Goal: Task Accomplishment & Management: Manage account settings

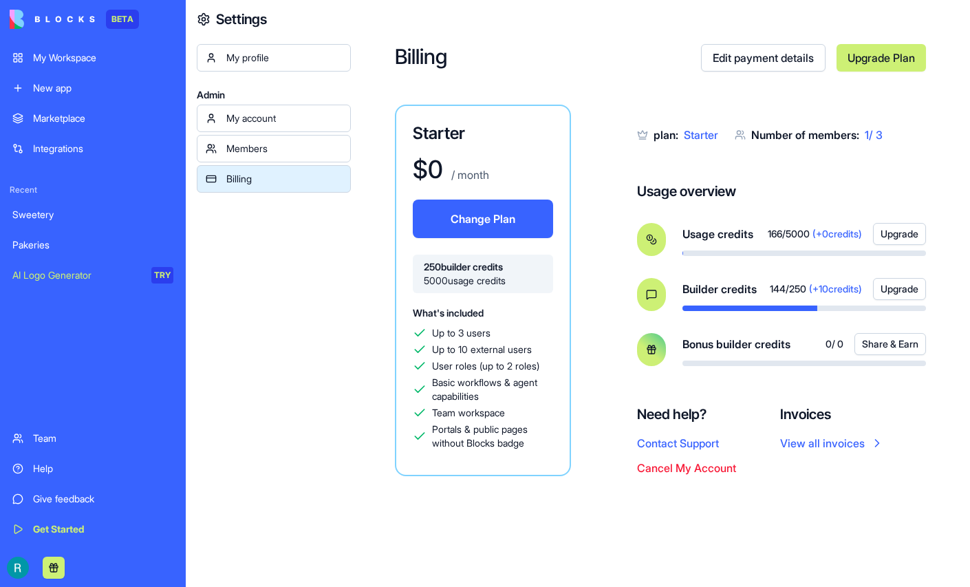
click at [48, 462] on div "Help" at bounding box center [103, 469] width 140 height 14
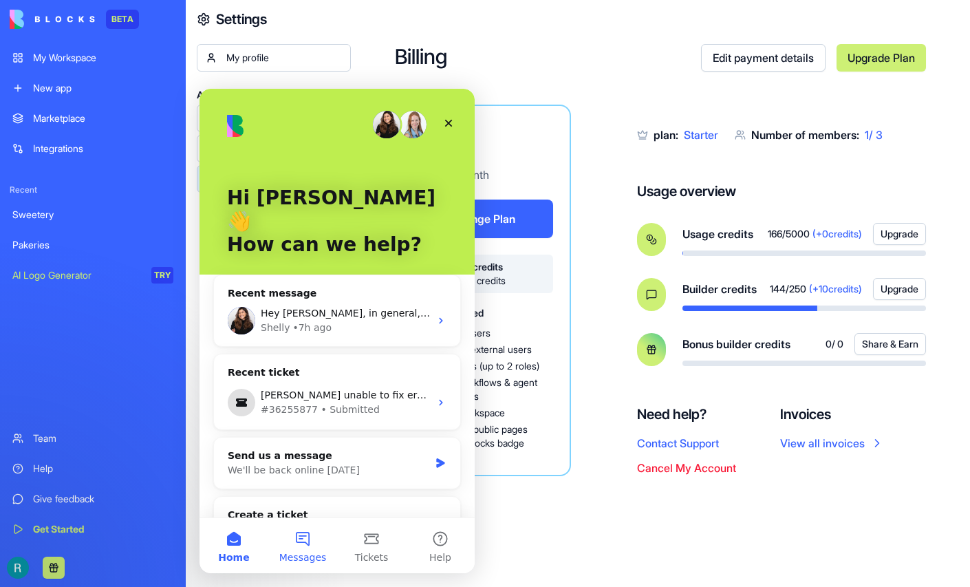
click at [305, 548] on button "Messages" at bounding box center [302, 545] width 69 height 55
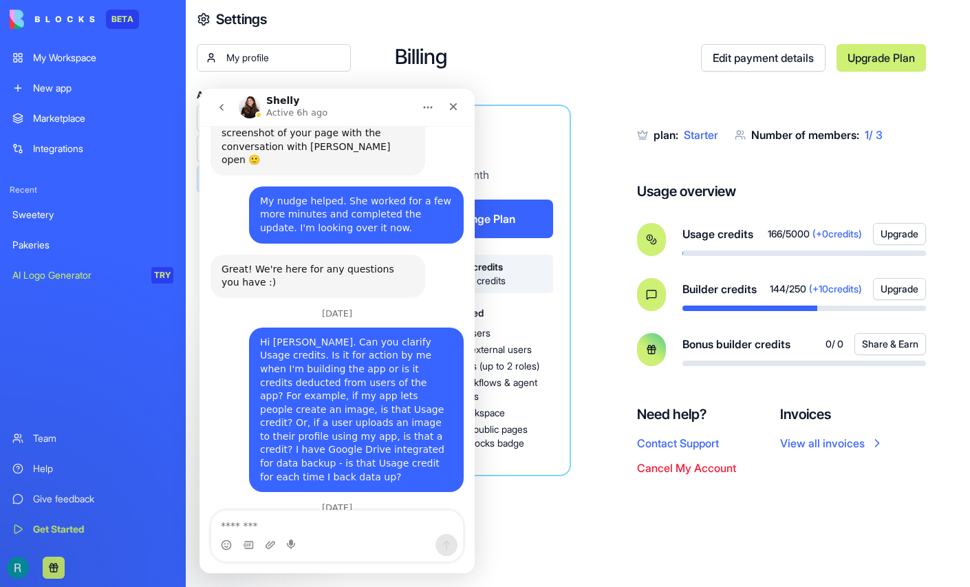
scroll to position [1605, 0]
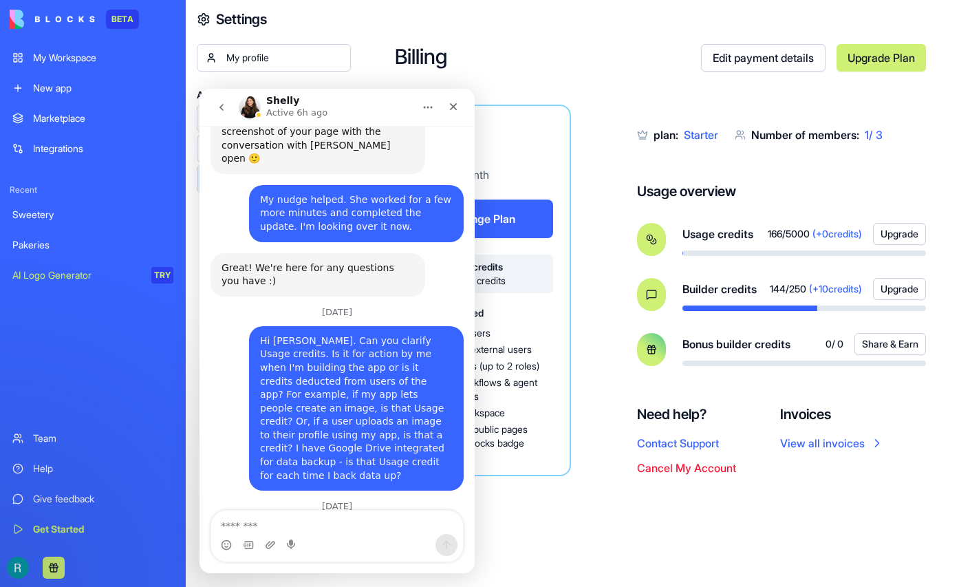
click at [484, 319] on span "What's included" at bounding box center [448, 313] width 71 height 12
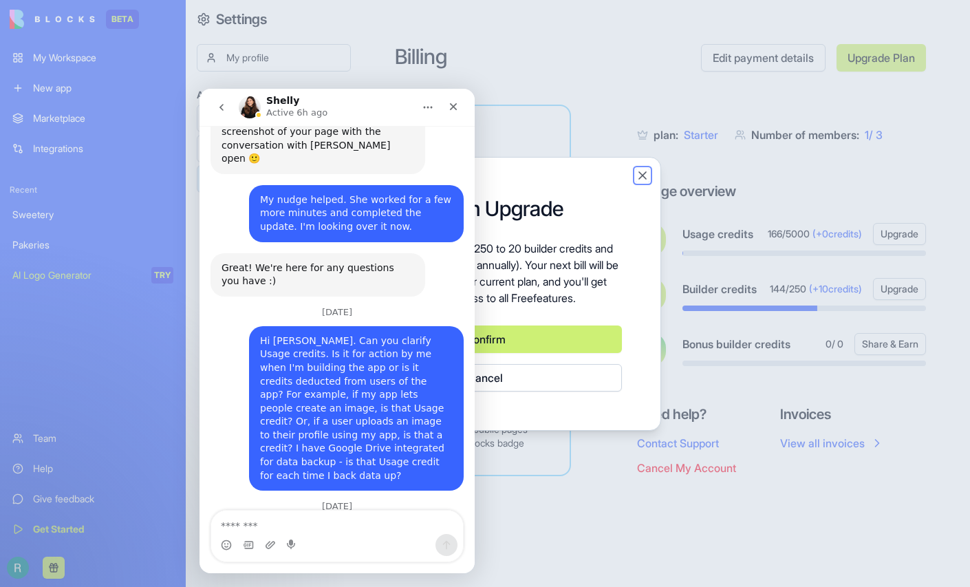
click at [650, 169] on button "Close" at bounding box center [643, 176] width 14 height 14
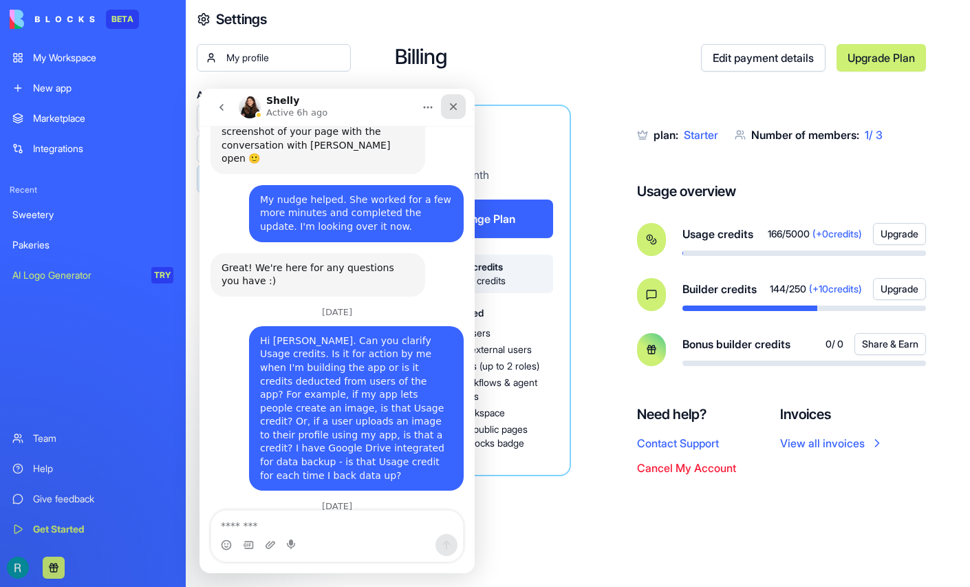
click at [458, 109] on icon "Close" at bounding box center [453, 106] width 11 height 11
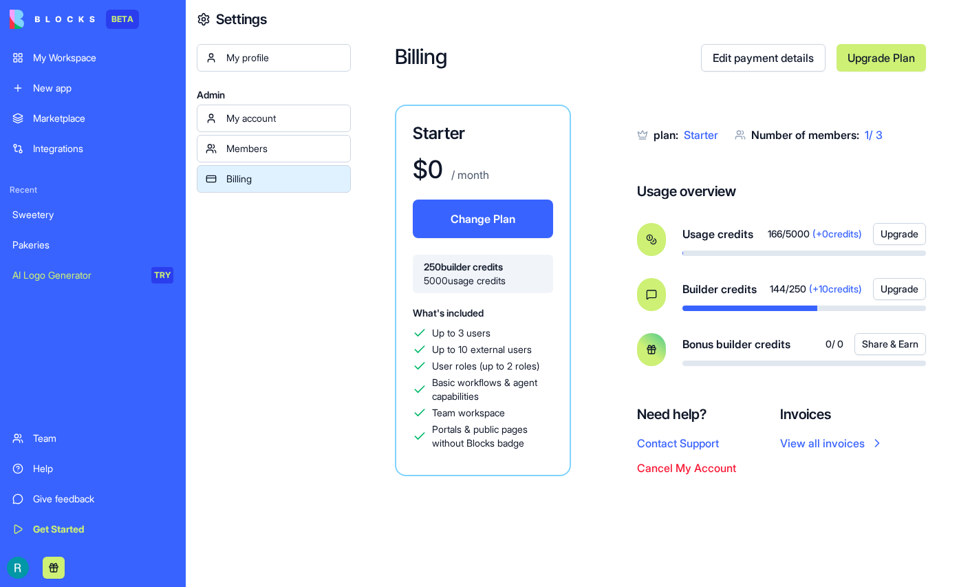
scroll to position [1605, 0]
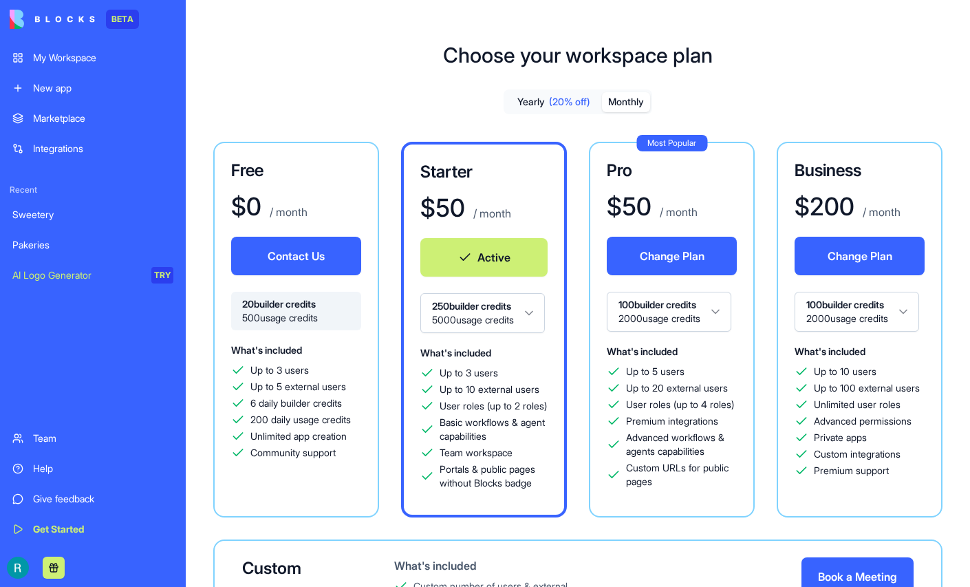
click at [37, 462] on div "Help" at bounding box center [103, 469] width 140 height 14
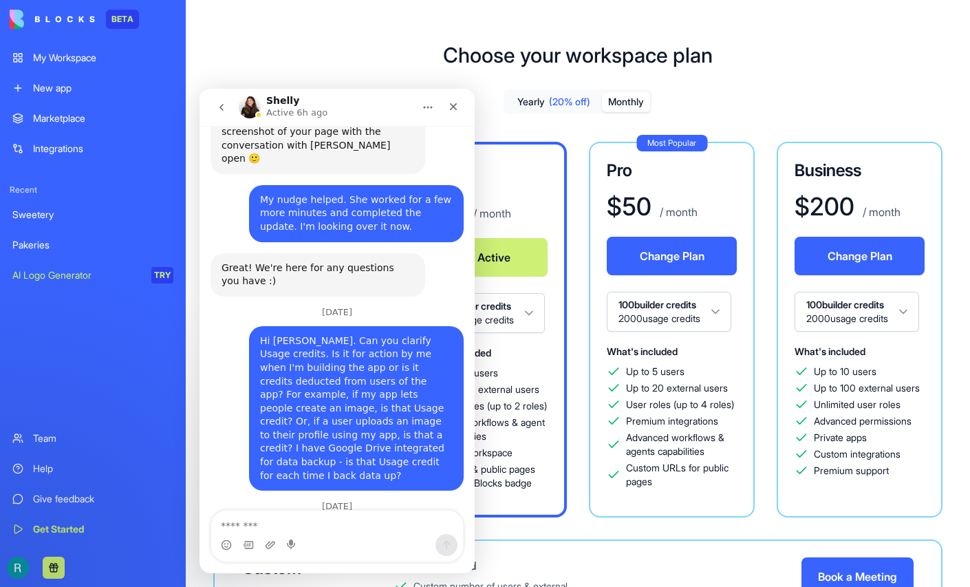
click at [220, 99] on button "go back" at bounding box center [221, 107] width 26 height 26
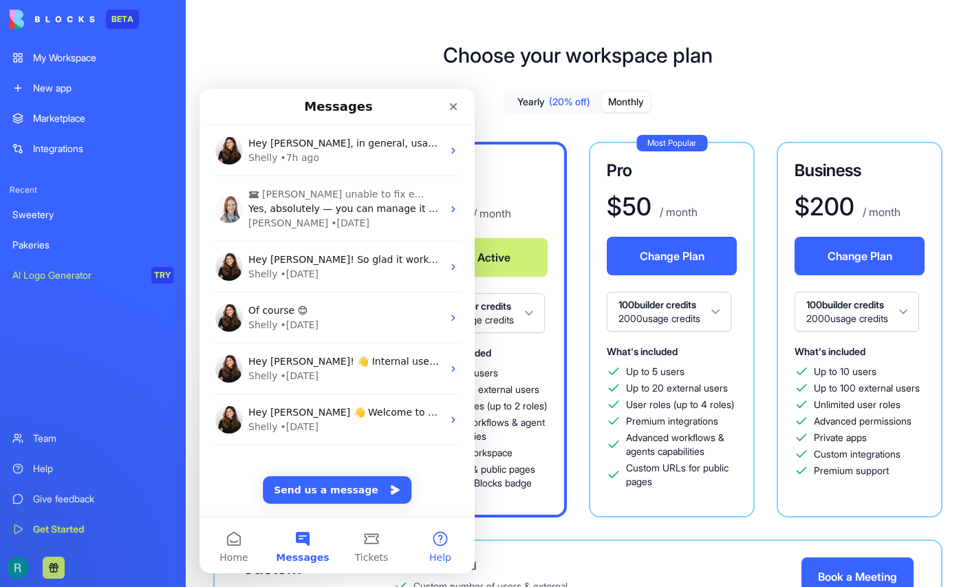
click at [442, 541] on button "Help" at bounding box center [440, 545] width 69 height 55
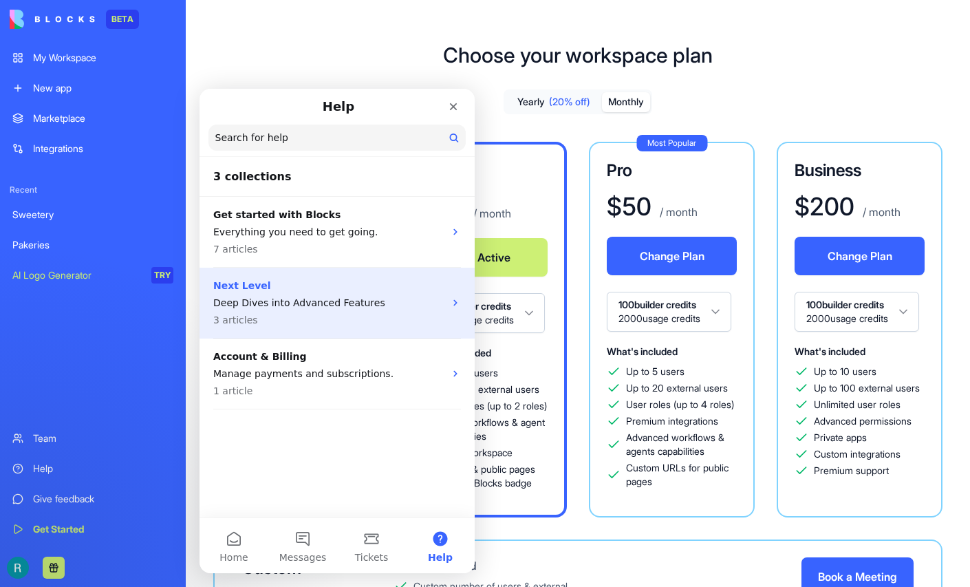
click at [319, 294] on div "Next Level Deep Dives into Advanced Features 3 articles" at bounding box center [328, 303] width 231 height 49
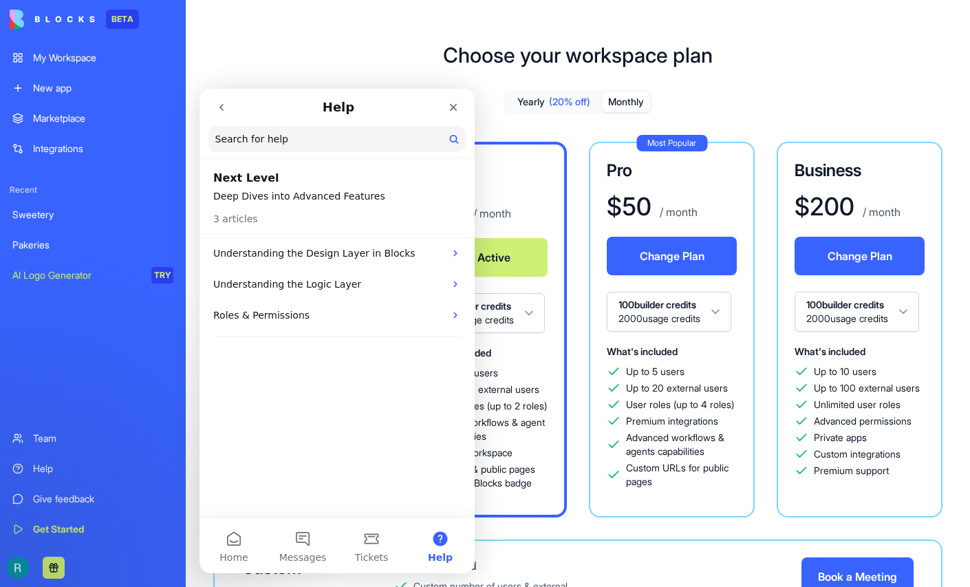
click at [224, 114] on button "go back" at bounding box center [221, 107] width 26 height 26
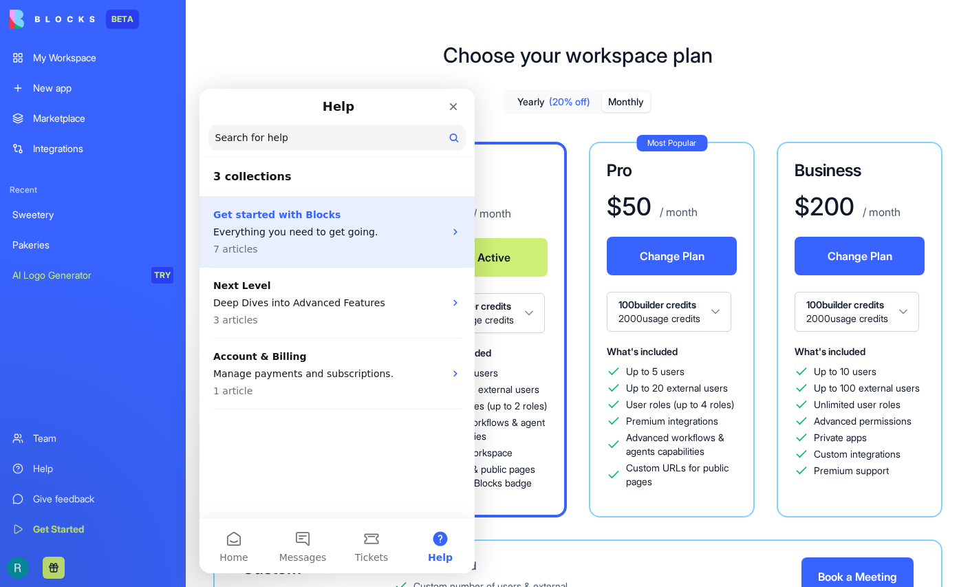
click at [286, 252] on p "7 articles" at bounding box center [328, 249] width 231 height 14
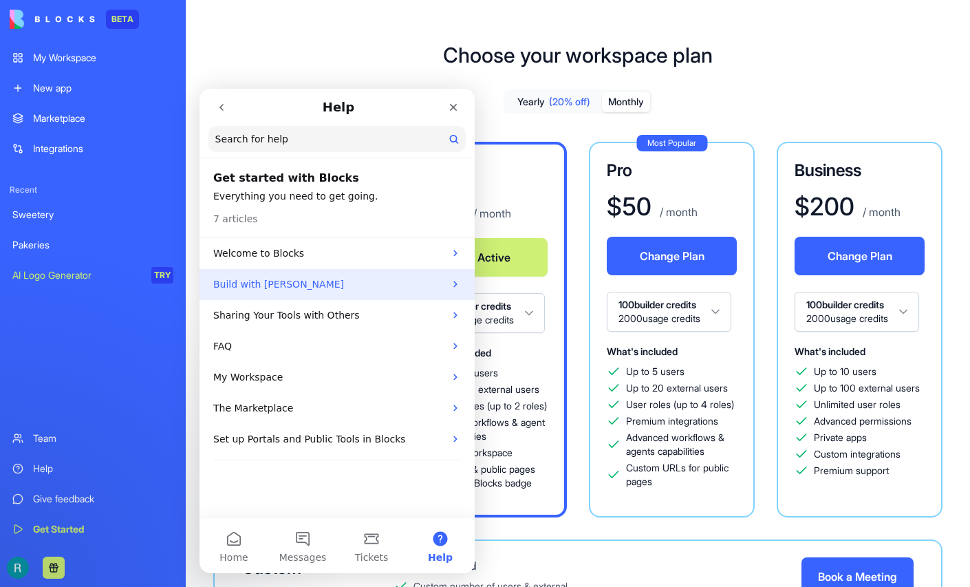
click at [290, 277] on p "Build with Ella" at bounding box center [328, 284] width 231 height 14
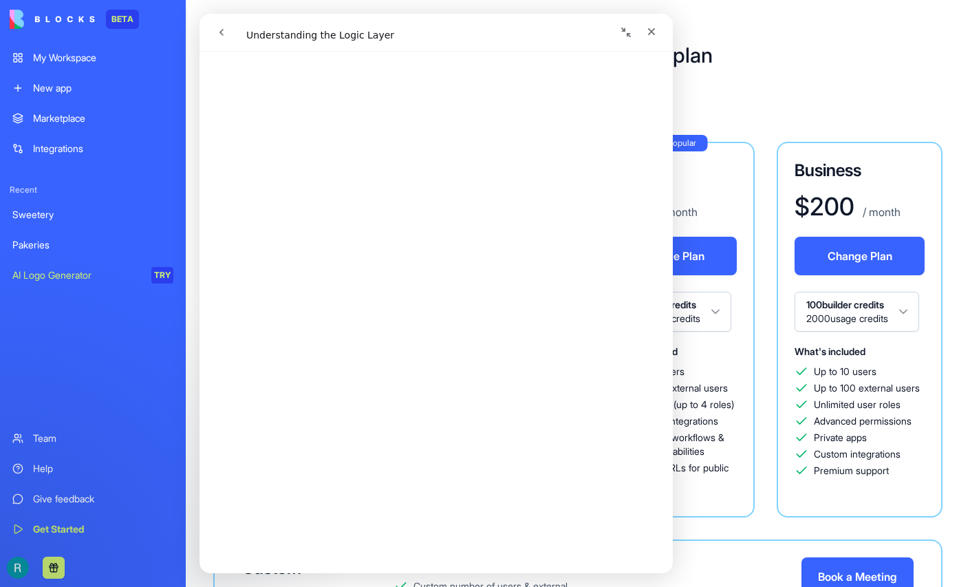
scroll to position [411, 0]
click at [216, 34] on icon "go back" at bounding box center [221, 32] width 11 height 11
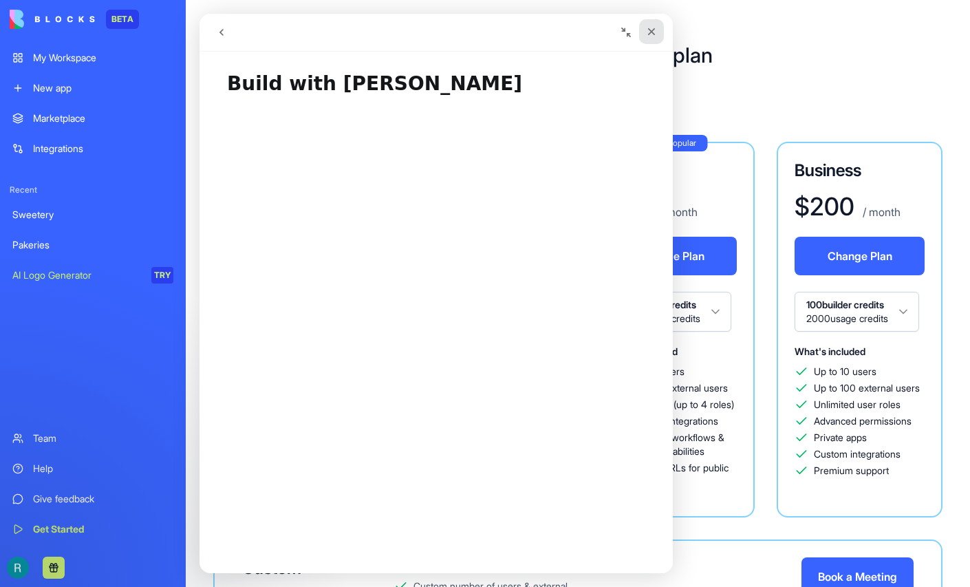
click at [648, 33] on icon "Close" at bounding box center [651, 31] width 11 height 11
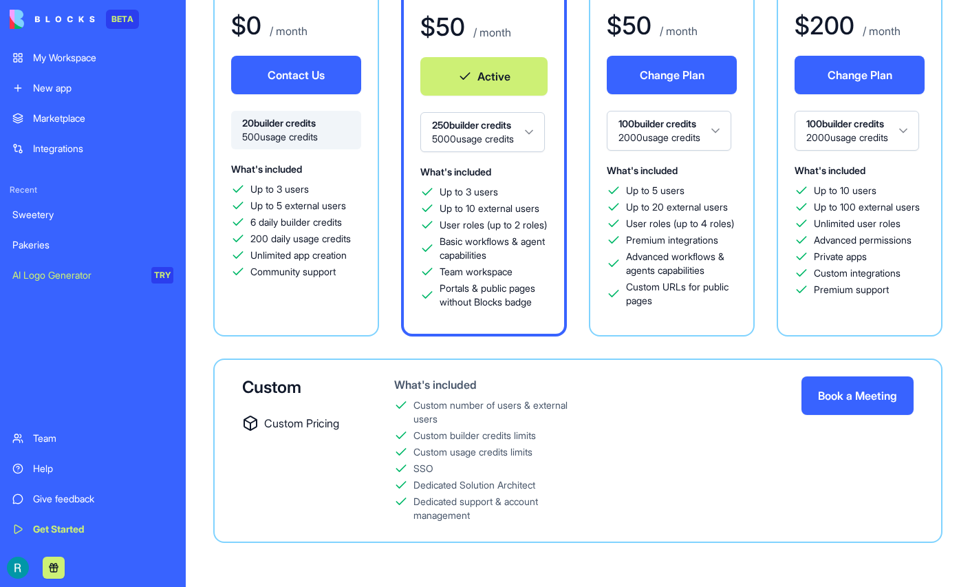
scroll to position [428, 0]
click at [396, 367] on html "BETA My Workspace New app Marketplace Integrations Recent Sweetery Pakeries AI …" at bounding box center [485, 293] width 970 height 587
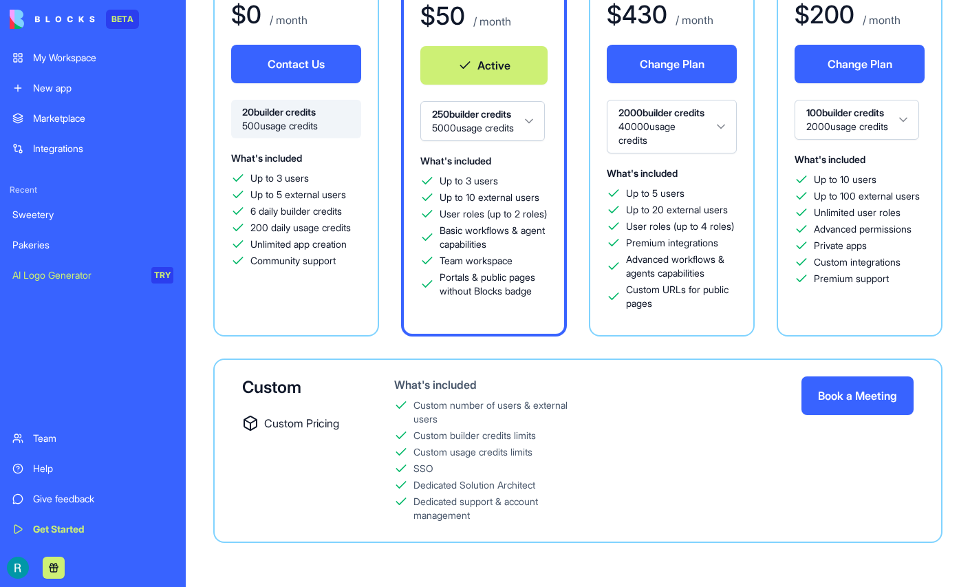
click at [726, 367] on html "BETA My Workspace New app Marketplace Integrations Recent Sweetery Pakeries AI …" at bounding box center [485, 293] width 970 height 587
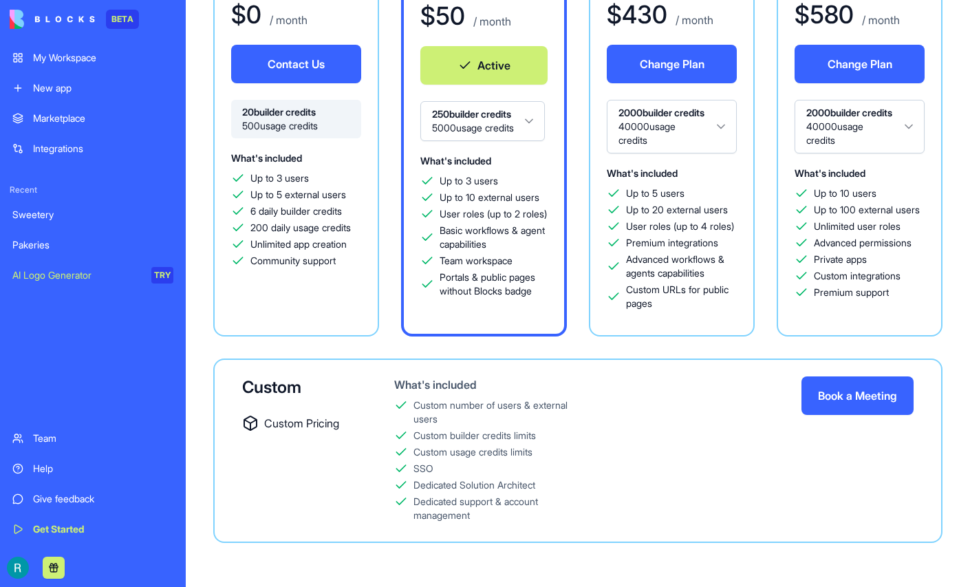
scroll to position [456, 0]
click at [392, 347] on html "BETA My Workspace New app Marketplace Integrations Recent Sweetery Pakeries AI …" at bounding box center [485, 293] width 970 height 587
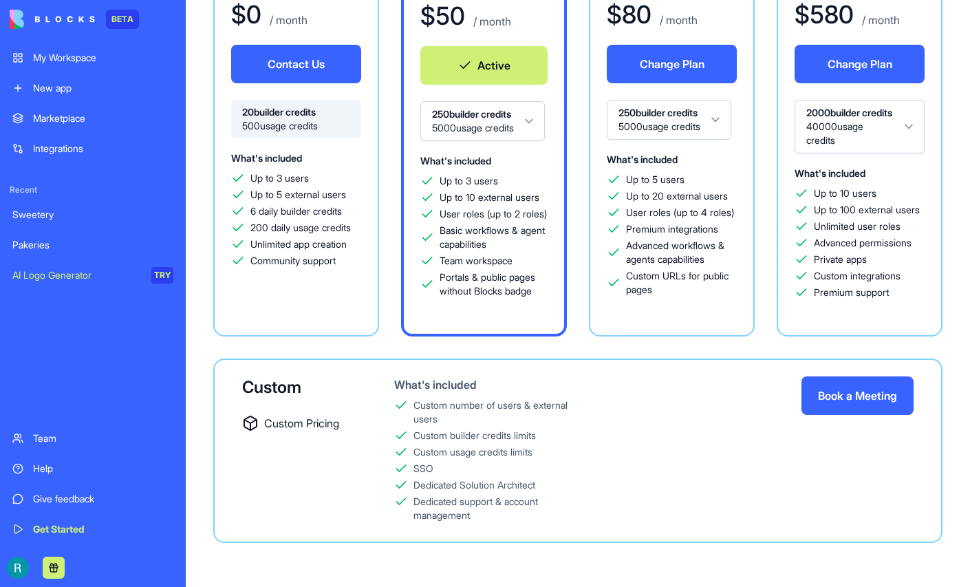
scroll to position [0, 0]
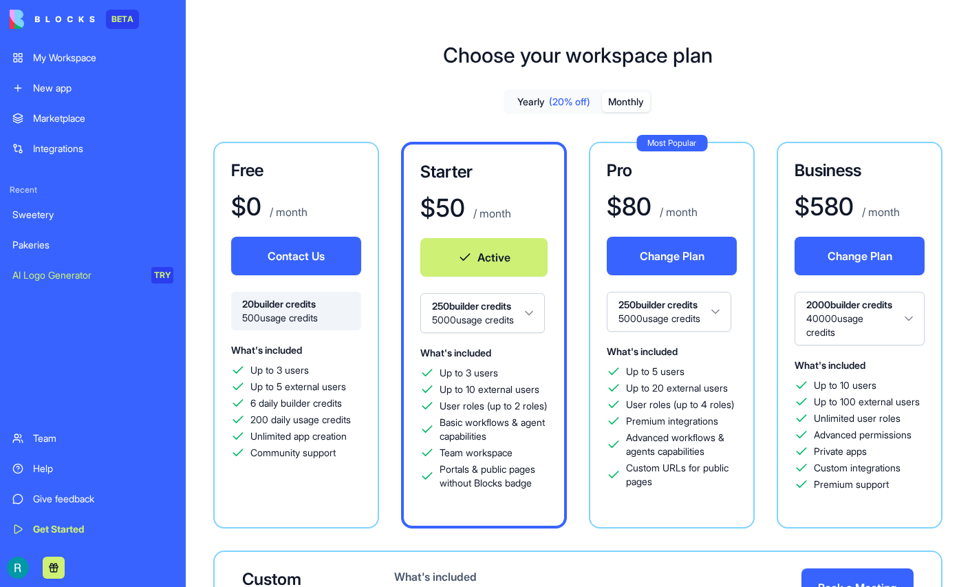
click at [552, 109] on span "(20% off)" at bounding box center [569, 102] width 41 height 14
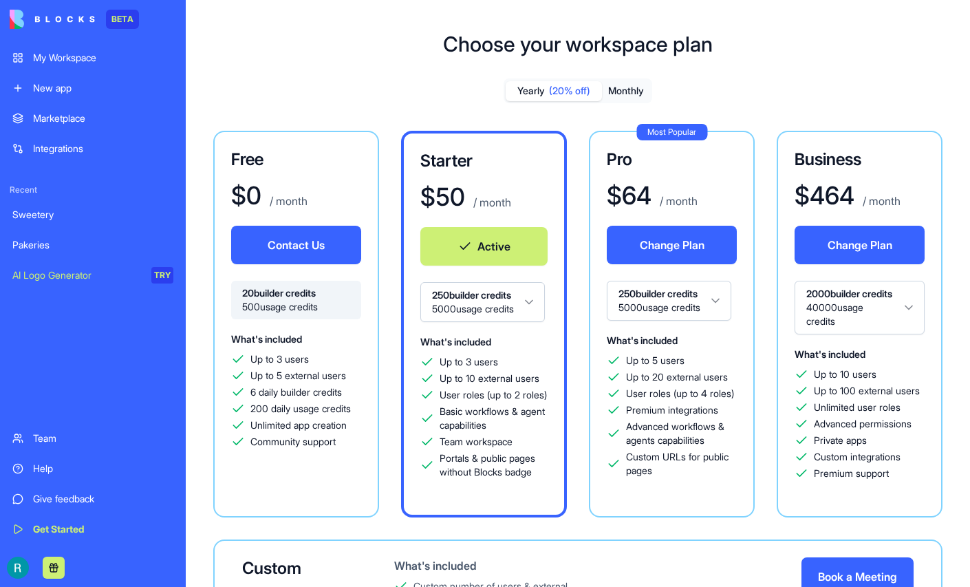
scroll to position [7, 0]
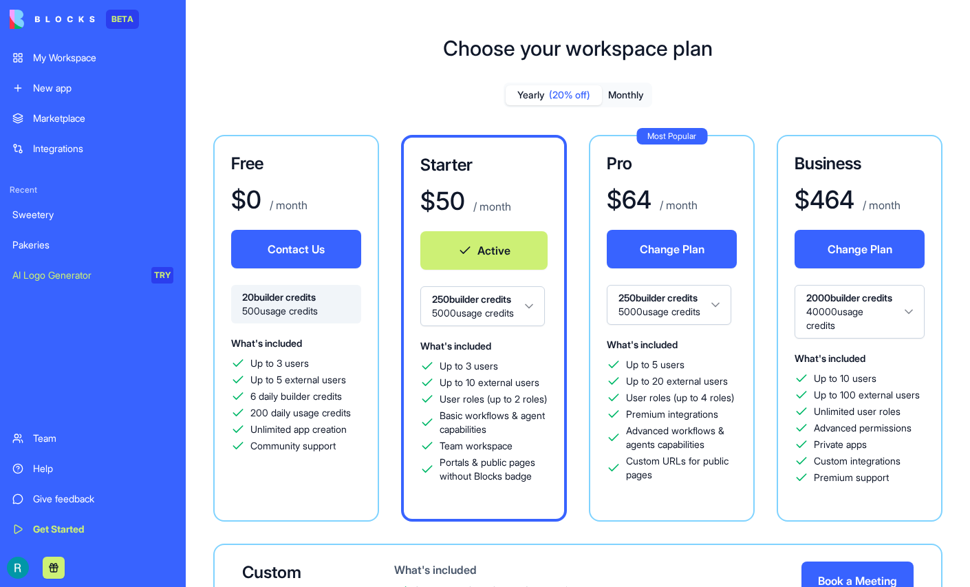
click at [619, 105] on button "Monthly" at bounding box center [626, 95] width 48 height 20
click at [53, 222] on div "Sweetery" at bounding box center [92, 215] width 161 height 14
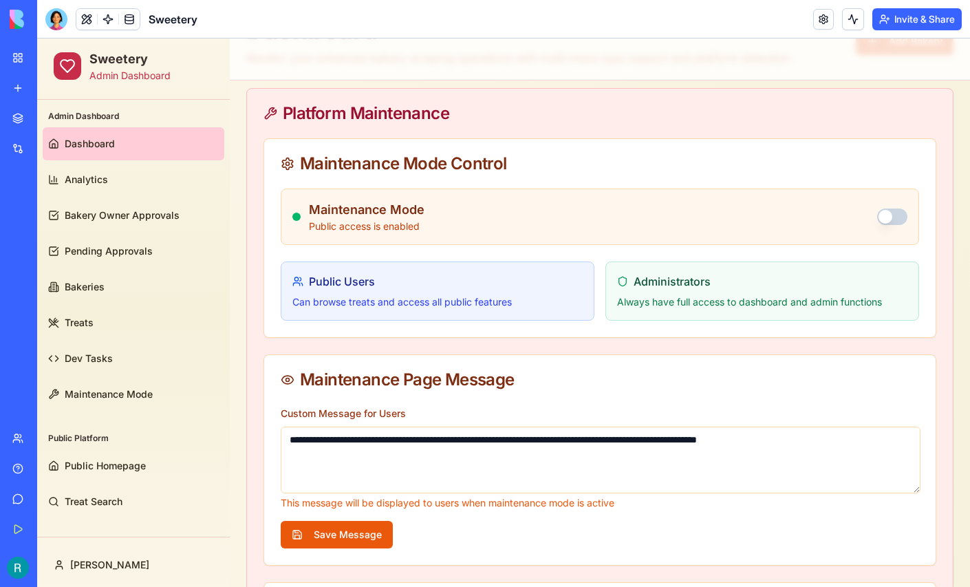
scroll to position [85, 0]
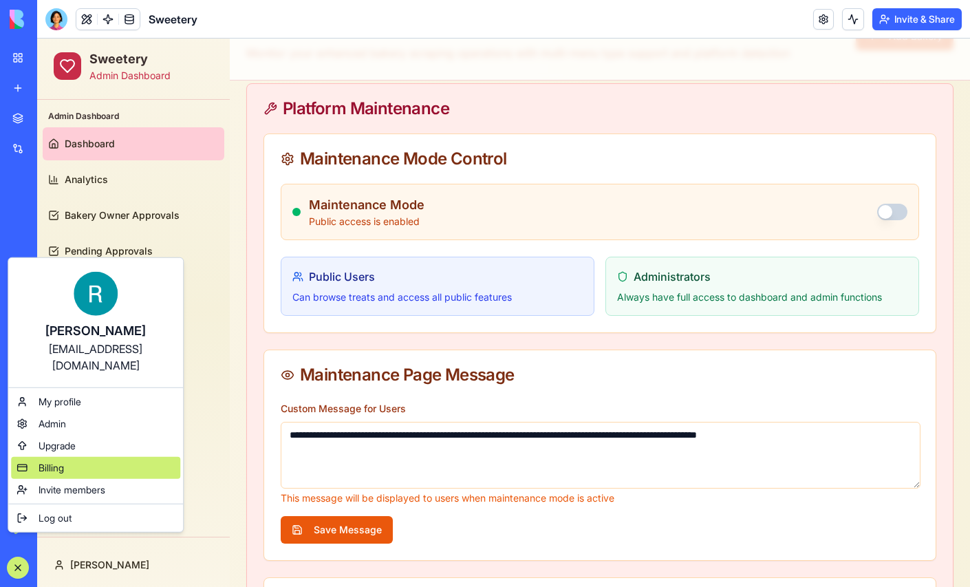
click at [59, 472] on span "Billing" at bounding box center [51, 468] width 25 height 14
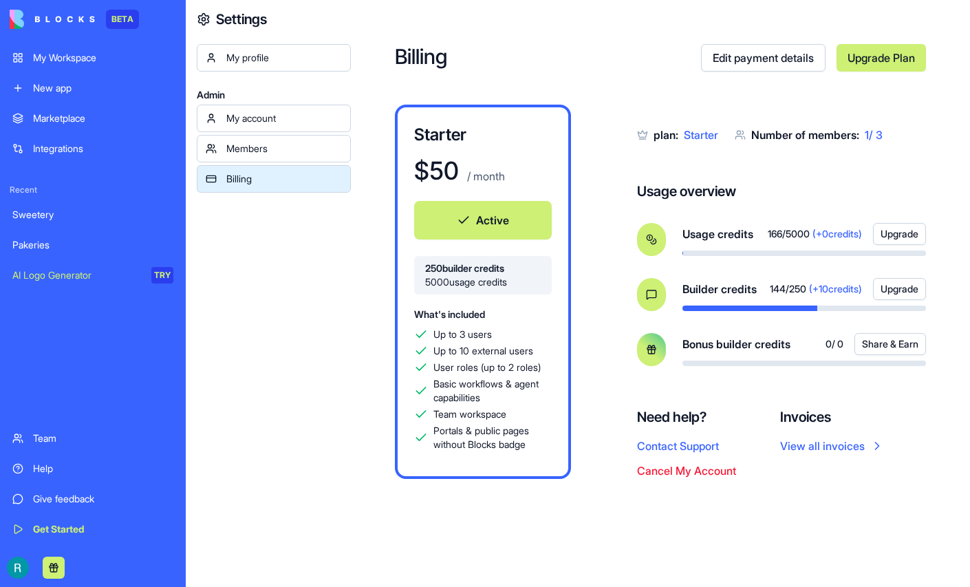
click at [63, 222] on div "Sweetery" at bounding box center [92, 215] width 161 height 14
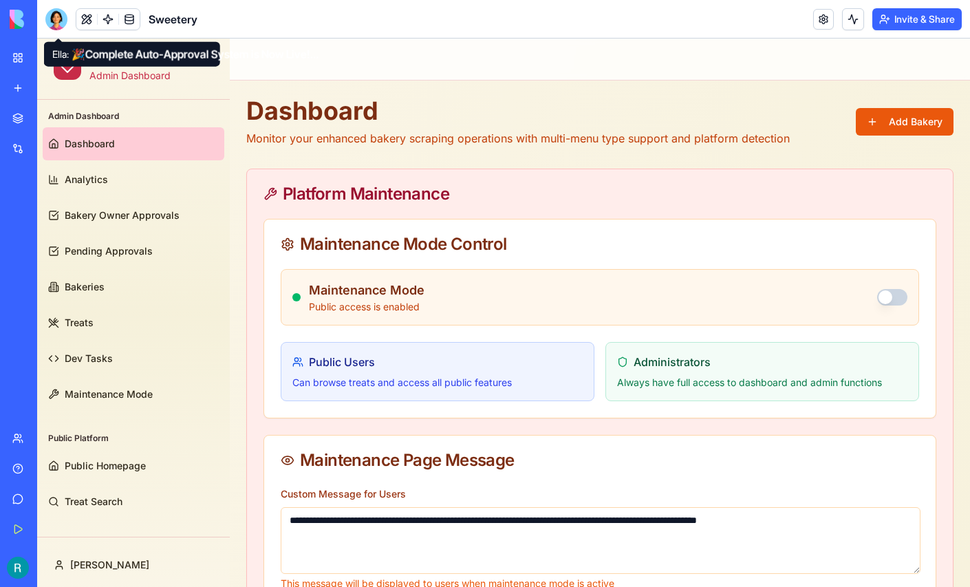
click at [54, 24] on div at bounding box center [56, 19] width 22 height 22
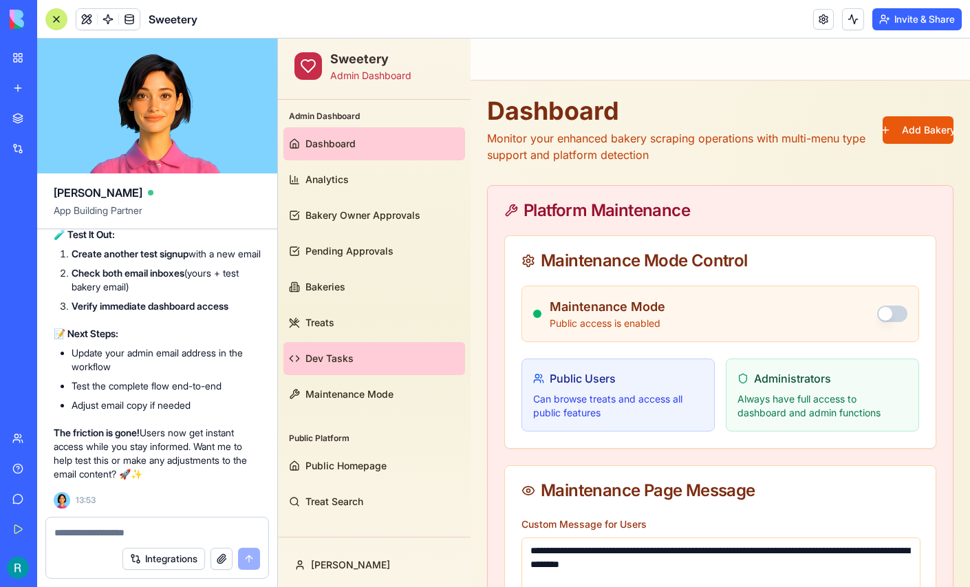
scroll to position [164916, 0]
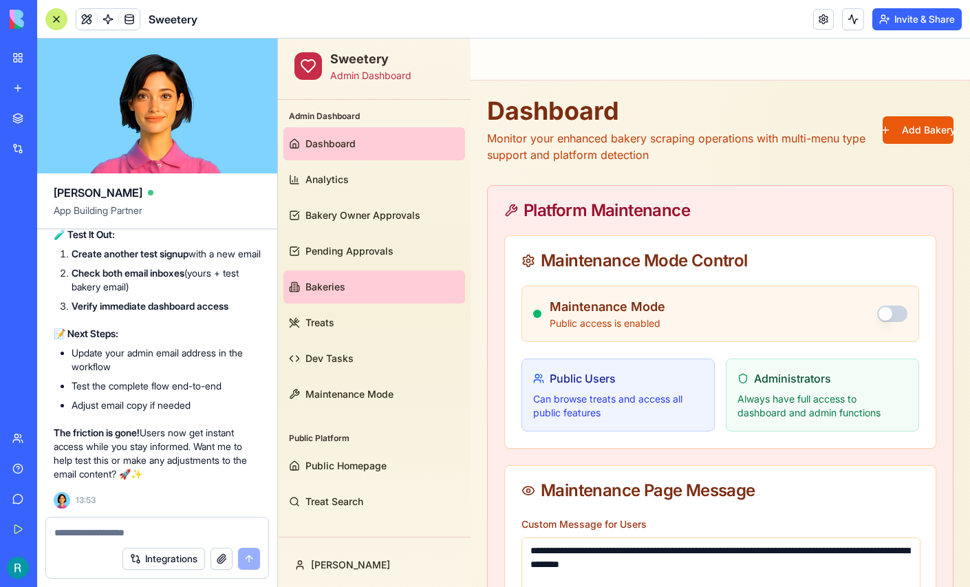
click at [343, 279] on link "Bakeries" at bounding box center [374, 286] width 182 height 33
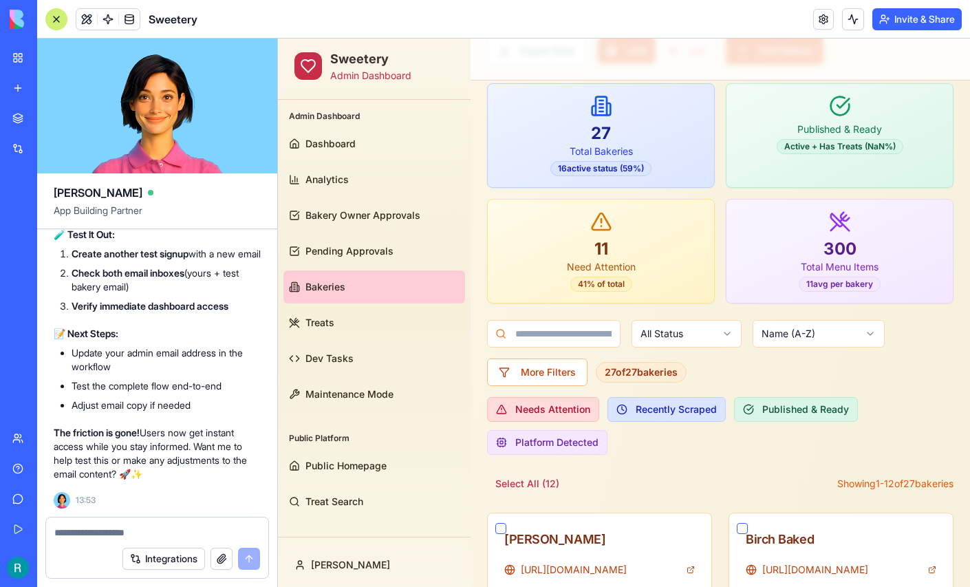
scroll to position [125, 0]
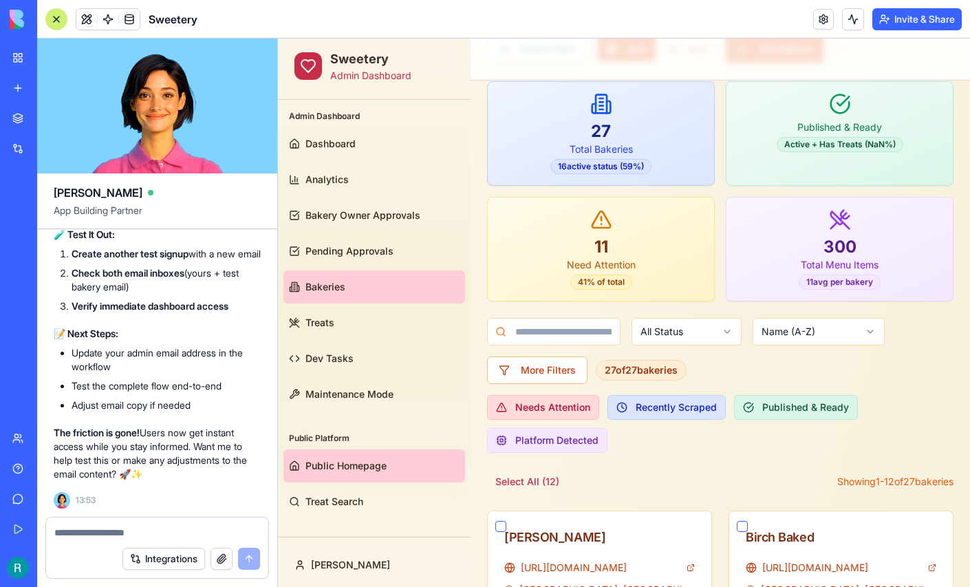
click at [356, 467] on span "Public Homepage" at bounding box center [346, 466] width 81 height 14
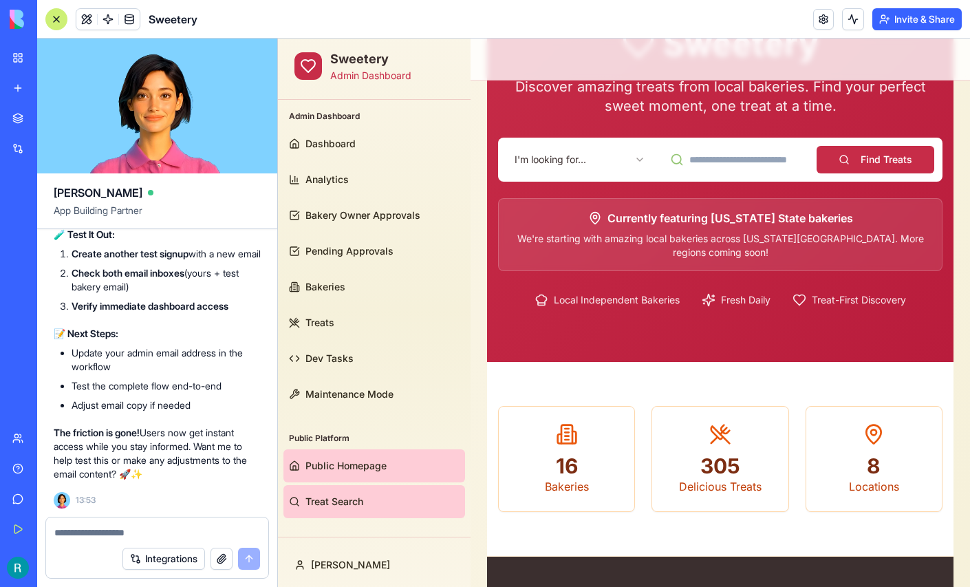
click at [344, 499] on span "Treat Search" at bounding box center [335, 502] width 58 height 14
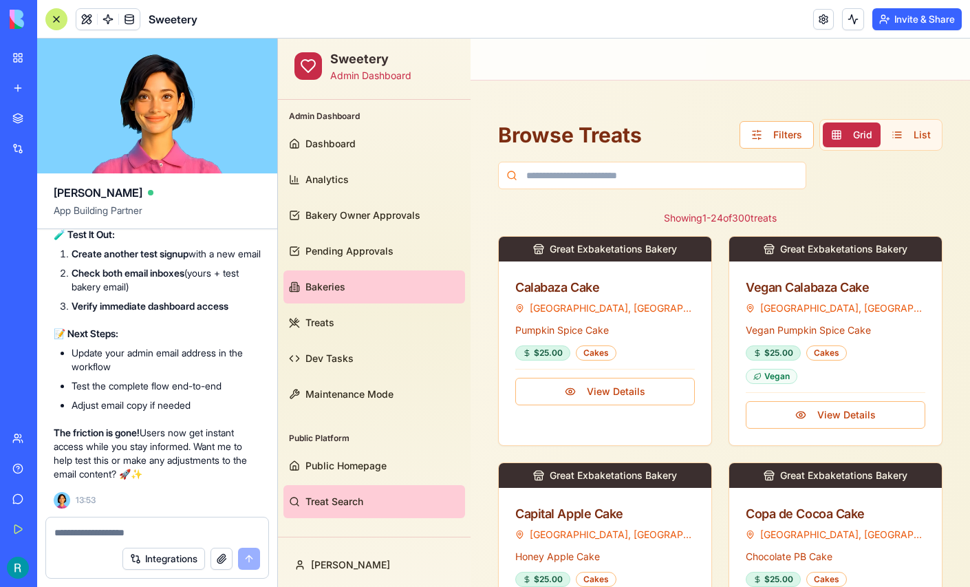
click at [332, 290] on span "Bakeries" at bounding box center [326, 287] width 40 height 14
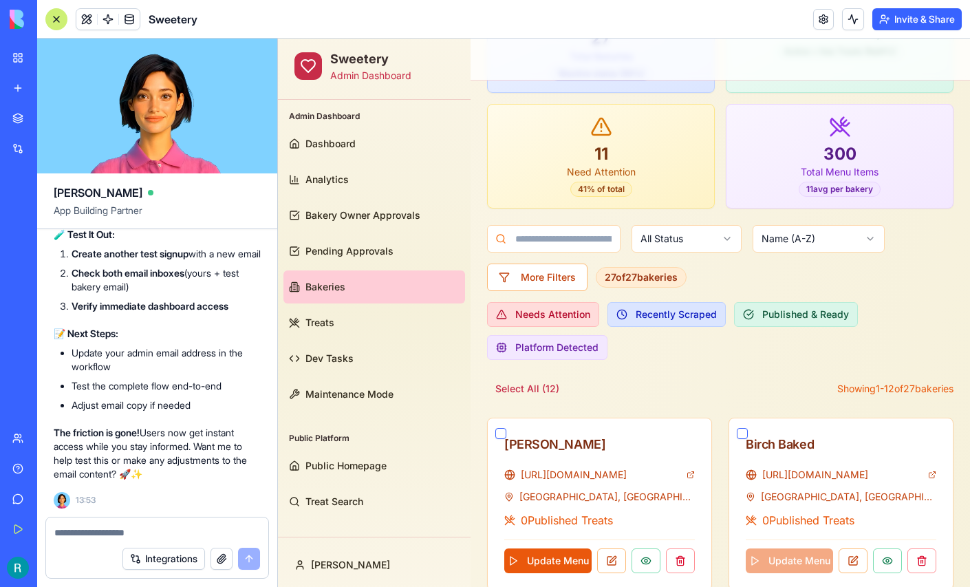
scroll to position [220, 0]
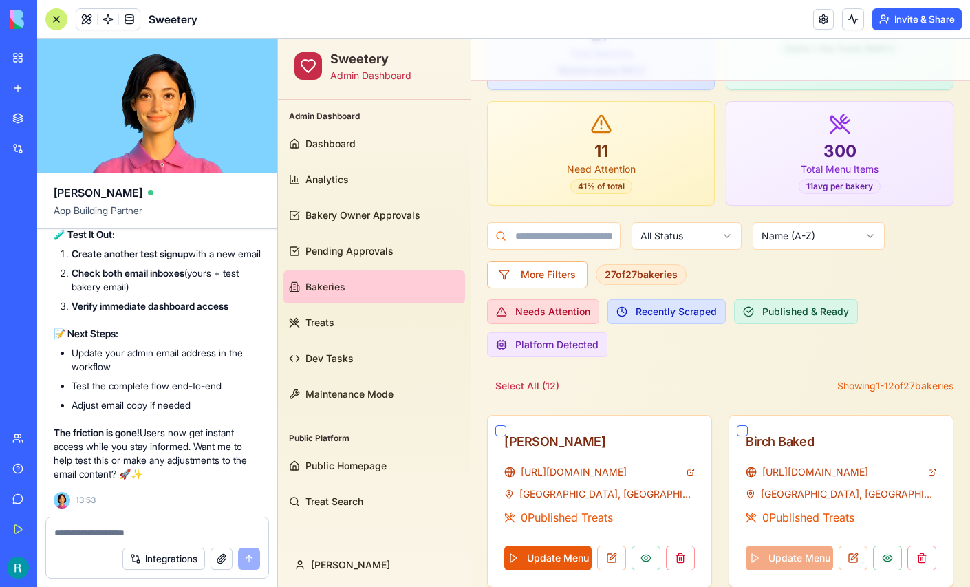
click at [58, 27] on div at bounding box center [56, 19] width 22 height 22
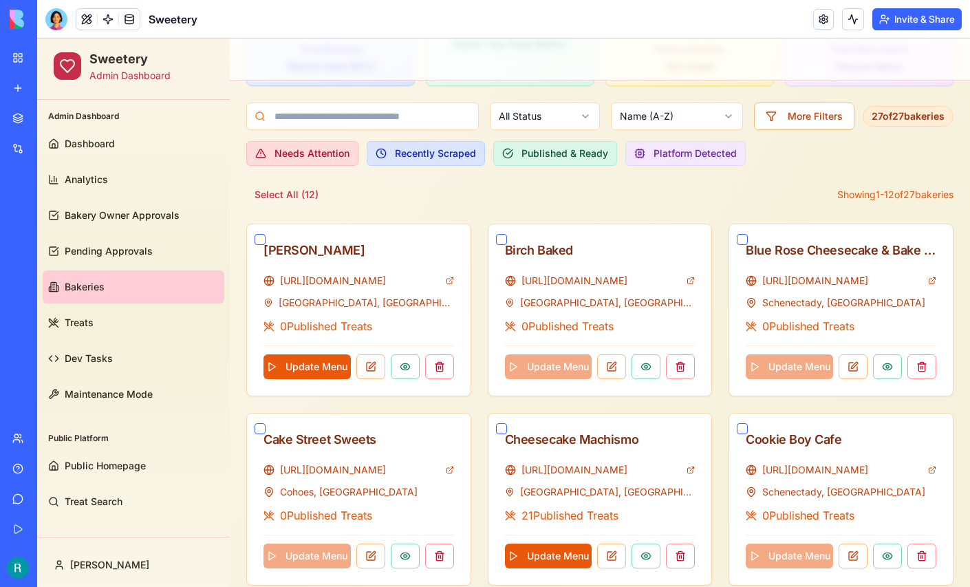
scroll to position [197, 0]
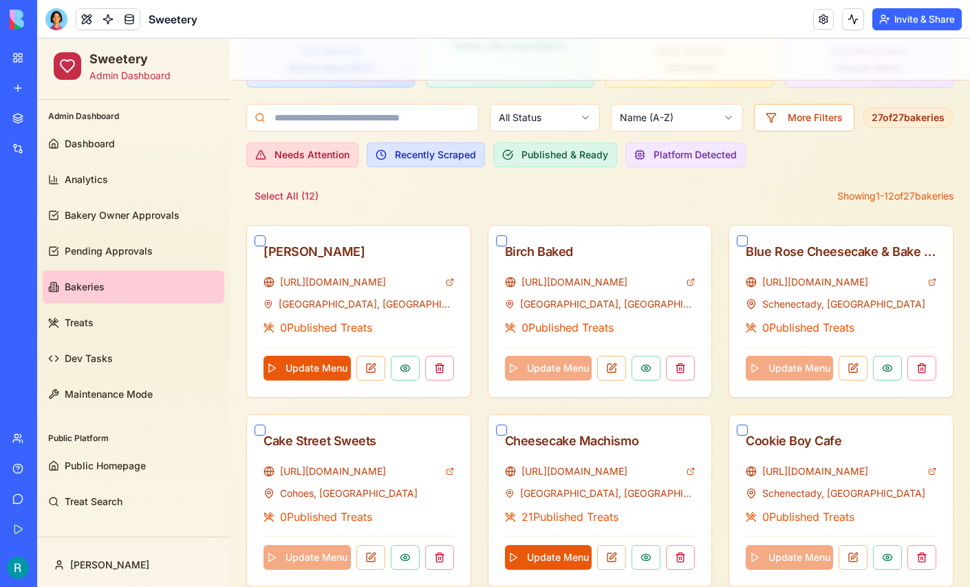
click at [562, 159] on button "Published & Ready" at bounding box center [555, 154] width 124 height 25
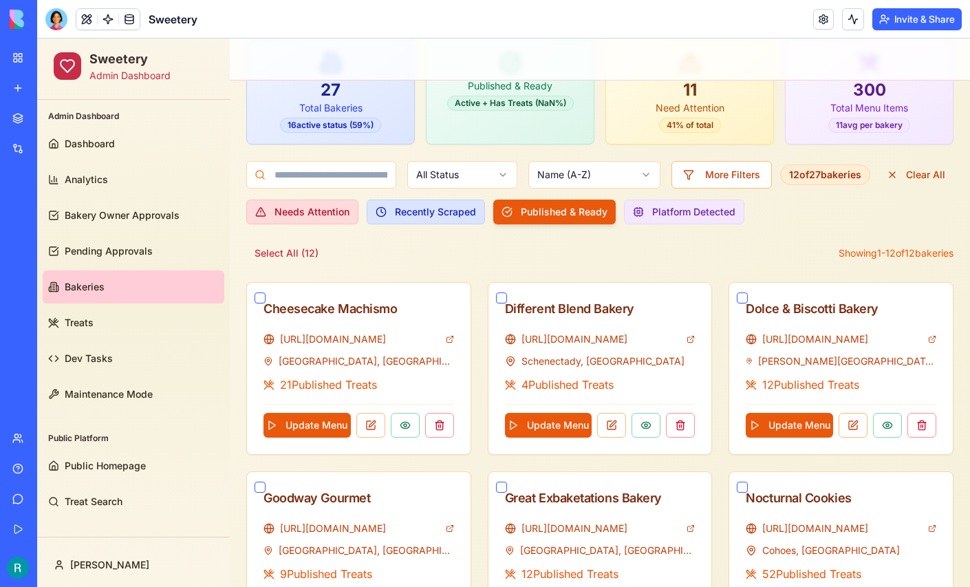
scroll to position [133, 0]
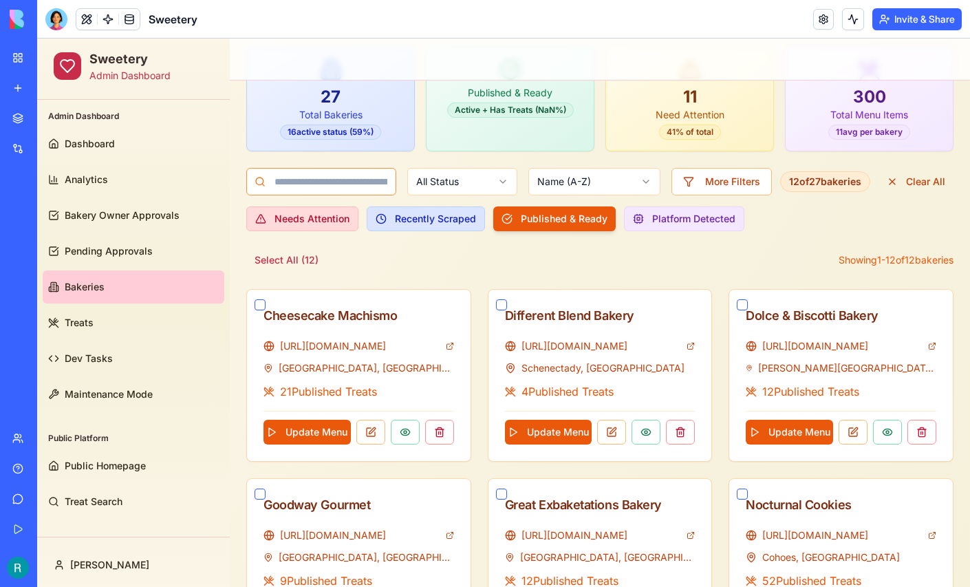
click at [323, 183] on input at bounding box center [321, 182] width 150 height 28
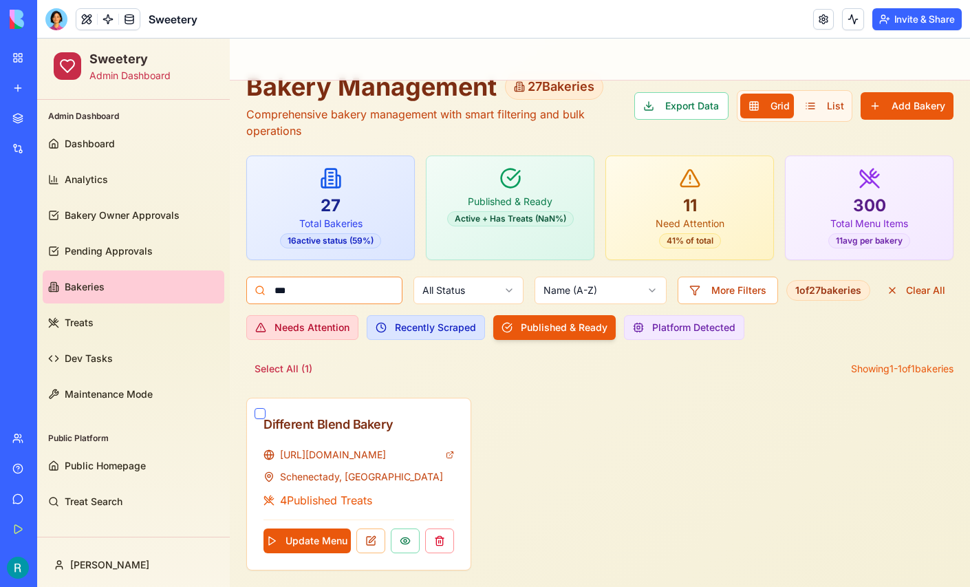
scroll to position [21, 0]
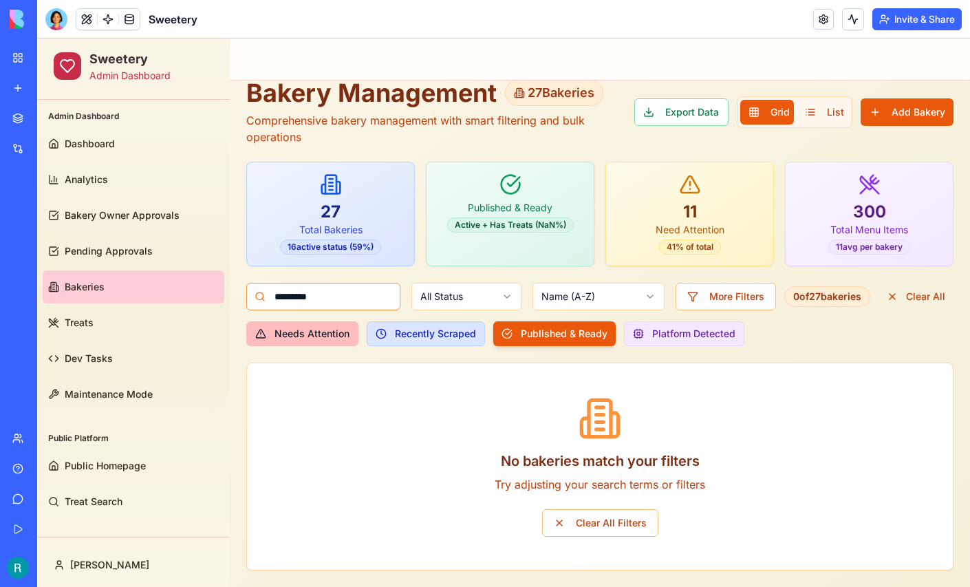
type input "*********"
click at [330, 326] on button "Needs Attention" at bounding box center [302, 333] width 112 height 25
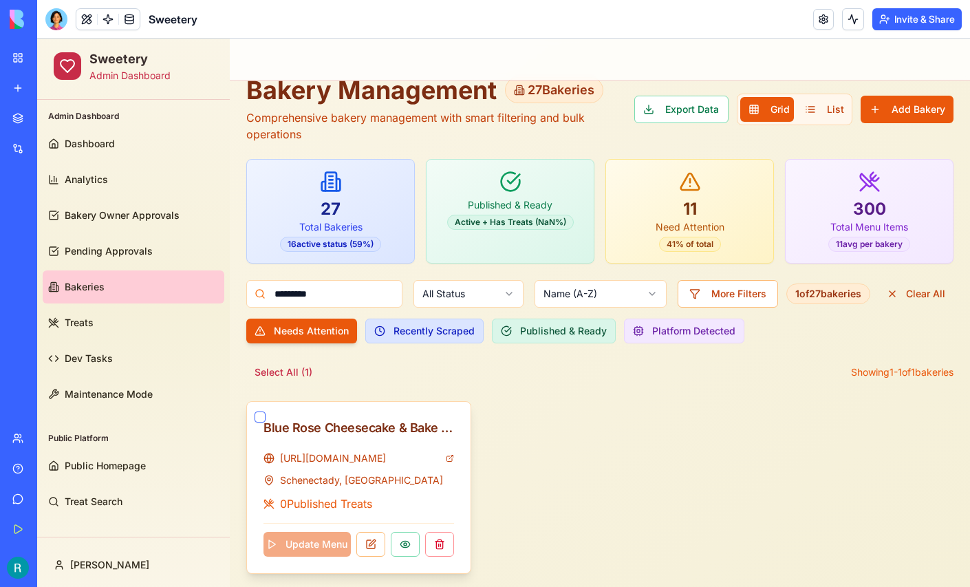
click at [323, 540] on div "Update Menu" at bounding box center [359, 540] width 191 height 34
click at [418, 491] on div "https://bluerosebakery.net/ Schenectady, NY 0 Published Treats" at bounding box center [359, 481] width 191 height 61
click at [260, 419] on button "button" at bounding box center [260, 416] width 11 height 11
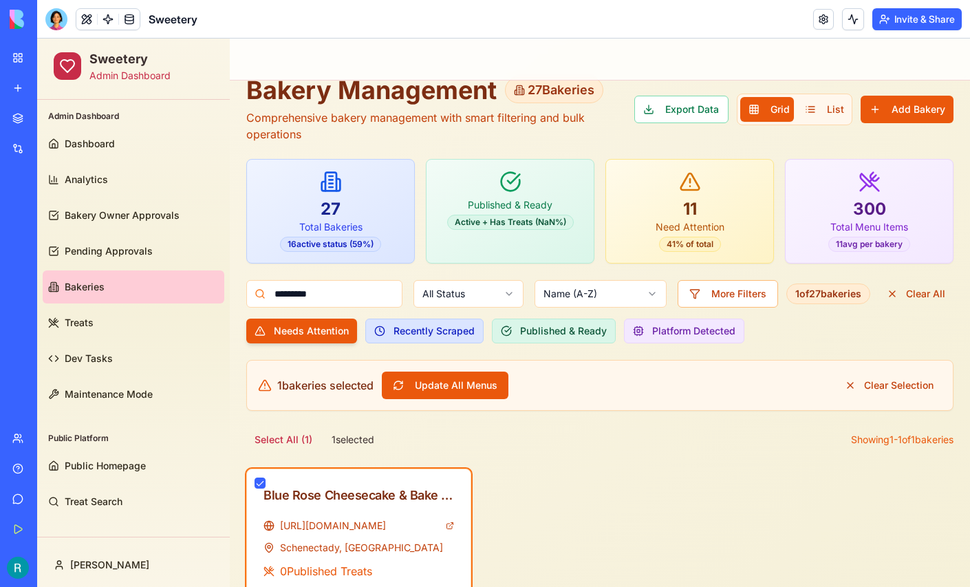
scroll to position [94, 0]
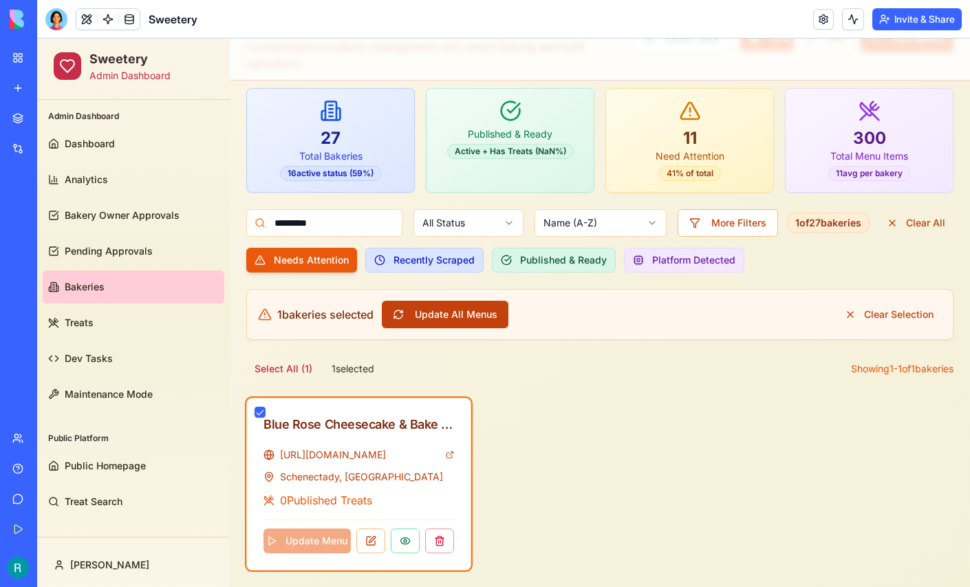
click at [447, 302] on button "Update All Menus" at bounding box center [445, 315] width 127 height 28
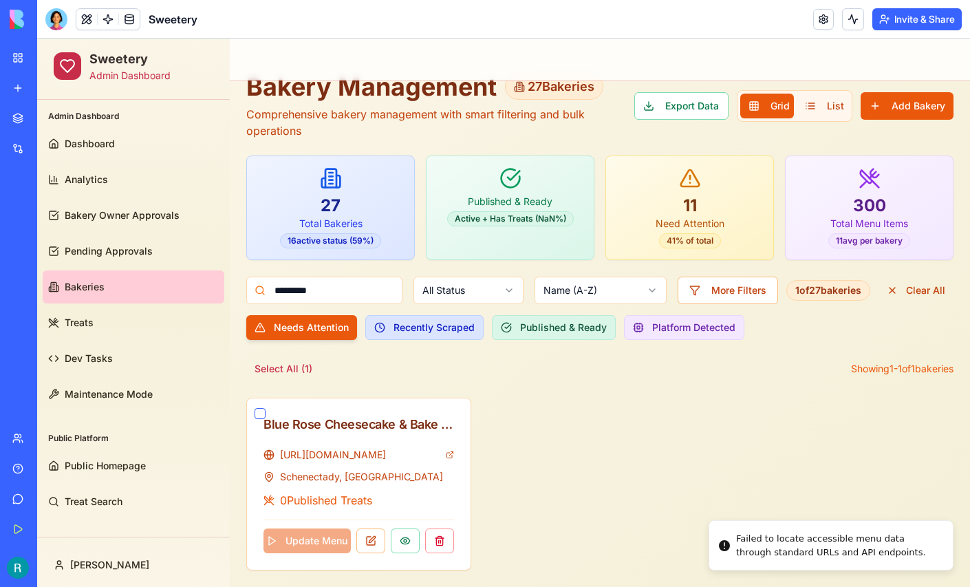
scroll to position [27, 0]
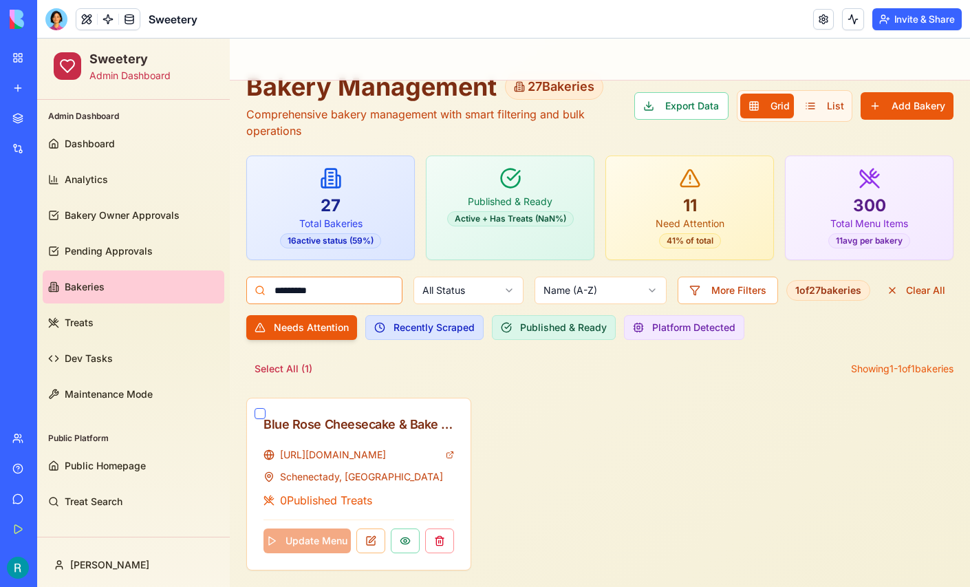
click at [348, 283] on input "*********" at bounding box center [324, 291] width 156 height 28
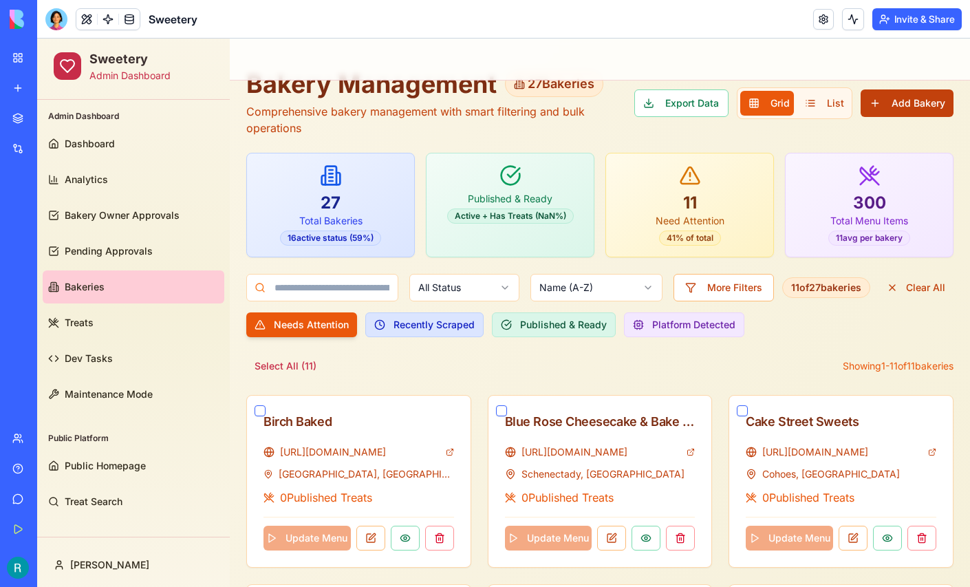
click at [928, 103] on button "Add Bakery" at bounding box center [907, 103] width 93 height 28
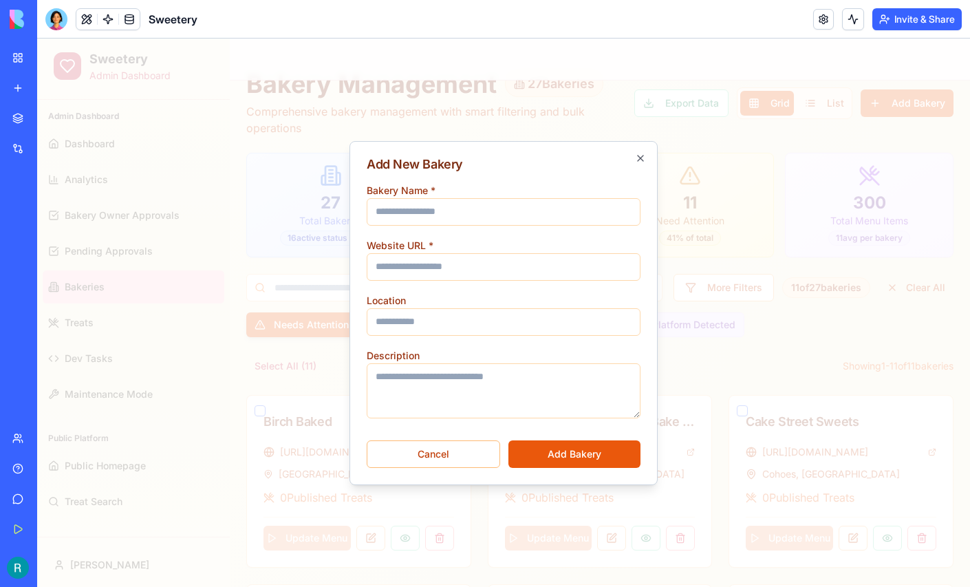
click at [480, 206] on input "Bakery Name *" at bounding box center [504, 212] width 274 height 28
type input "**********"
click at [400, 262] on input "Website URL *" at bounding box center [504, 267] width 274 height 28
paste input "**********"
type input "**********"
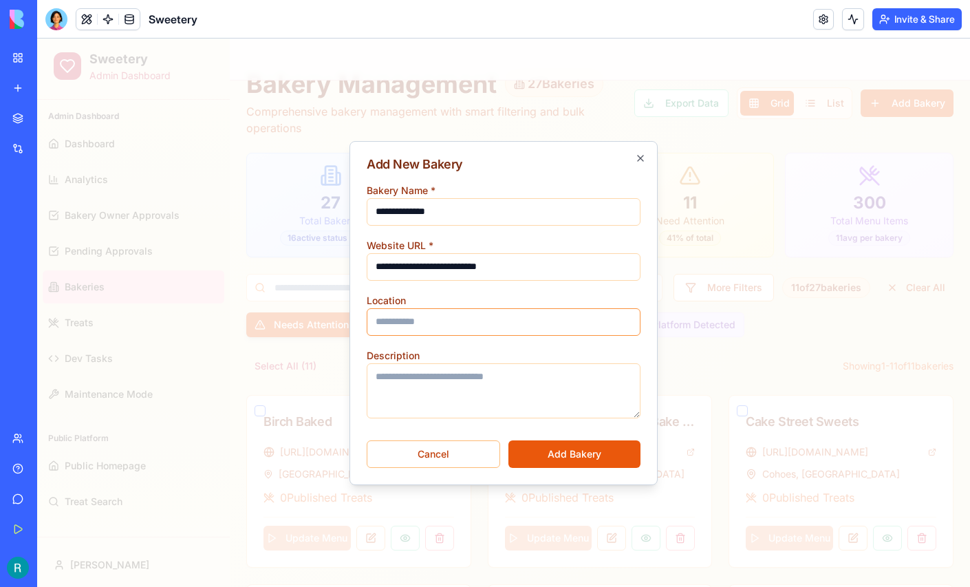
click at [394, 316] on input "Location" at bounding box center [504, 322] width 274 height 28
type input "**********"
click at [580, 451] on button "Add Bakery" at bounding box center [574, 454] width 132 height 28
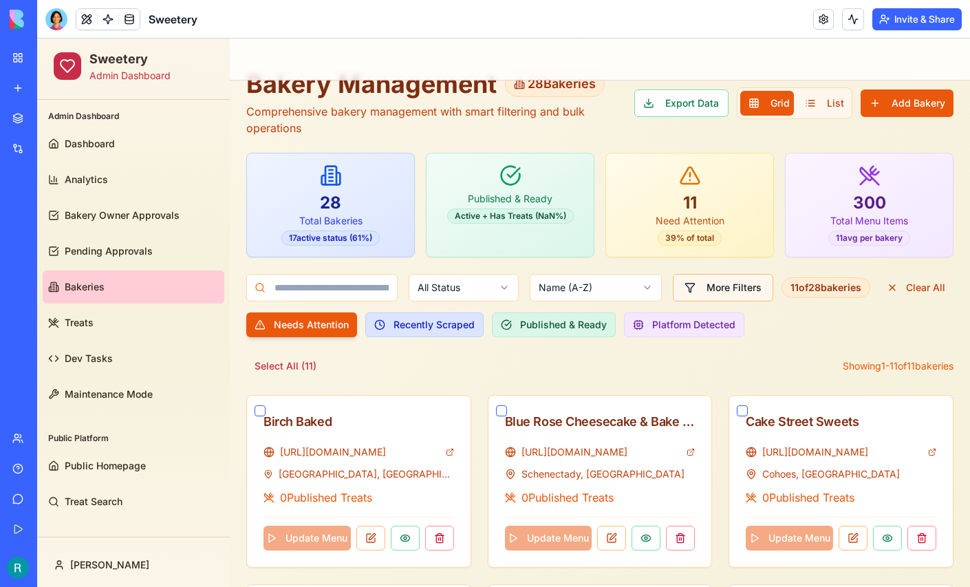
click at [735, 292] on button "More Filters" at bounding box center [723, 288] width 100 height 28
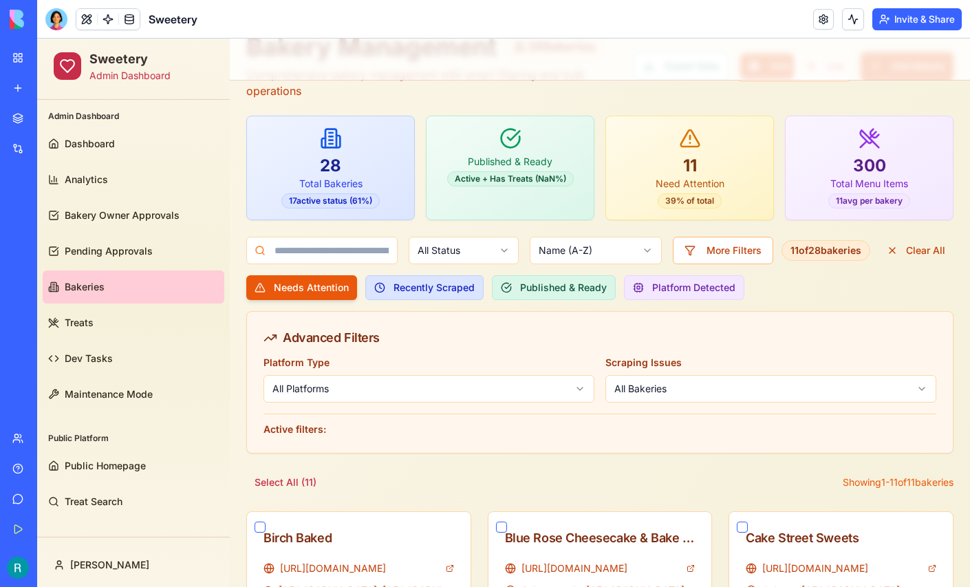
scroll to position [63, 0]
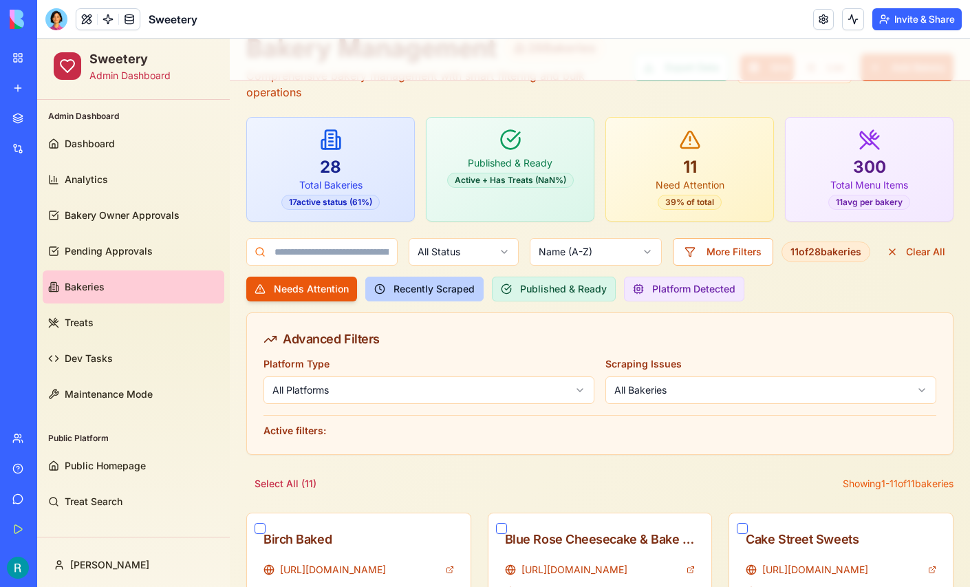
click at [431, 292] on button "Recently Scraped" at bounding box center [424, 289] width 118 height 25
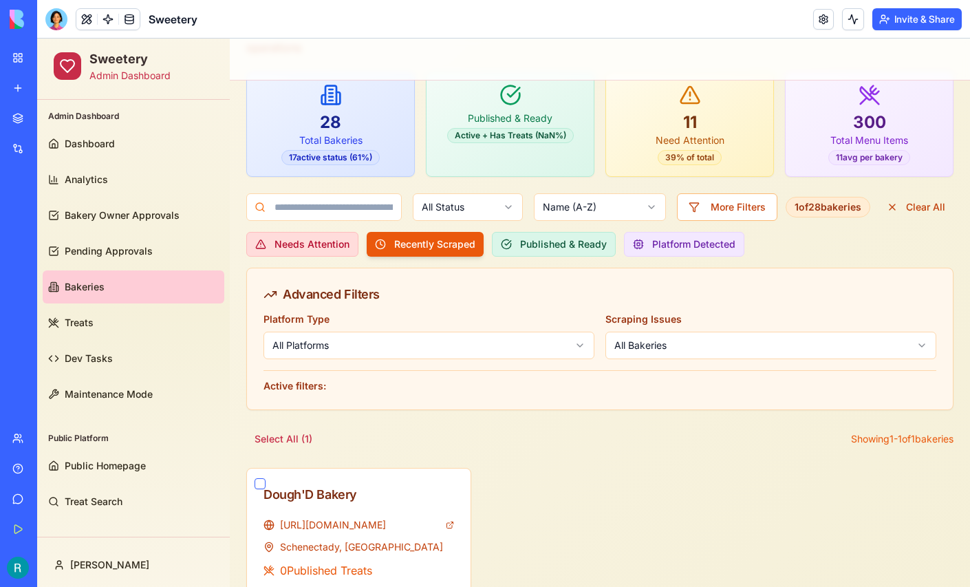
scroll to position [180, 0]
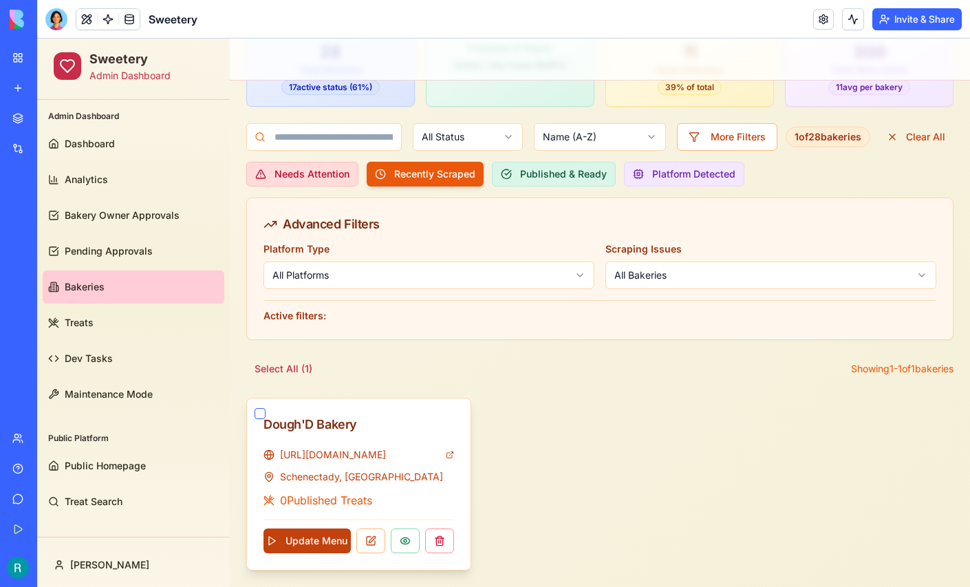
click at [323, 531] on button "Update Menu" at bounding box center [307, 540] width 87 height 25
click at [746, 145] on button "More Filters" at bounding box center [727, 137] width 100 height 28
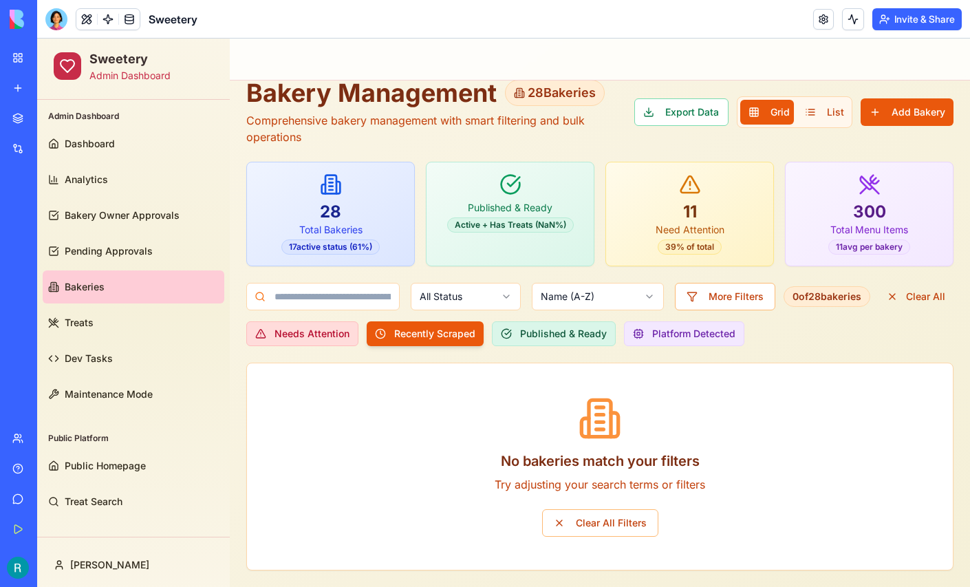
scroll to position [21, 0]
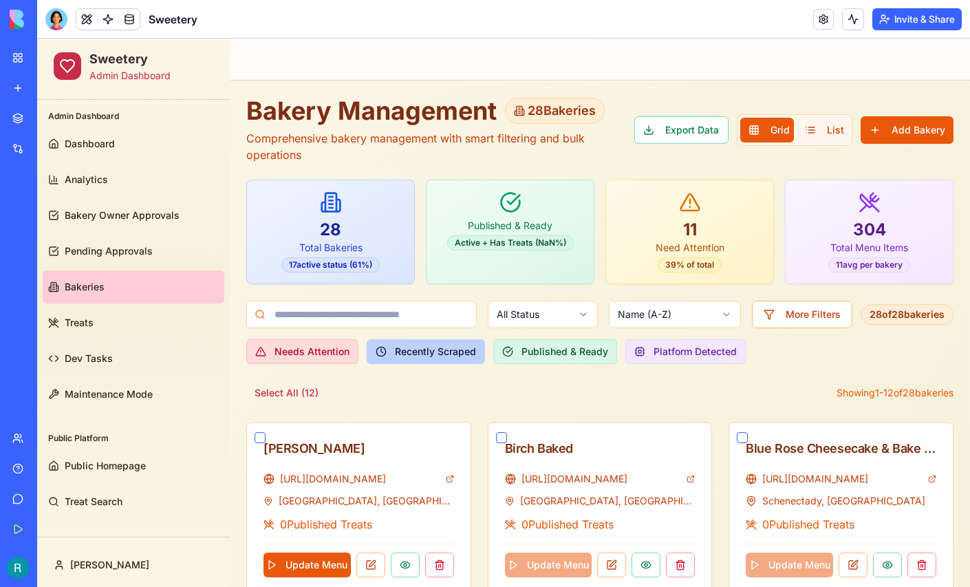
click at [426, 357] on button "Recently Scraped" at bounding box center [426, 351] width 118 height 25
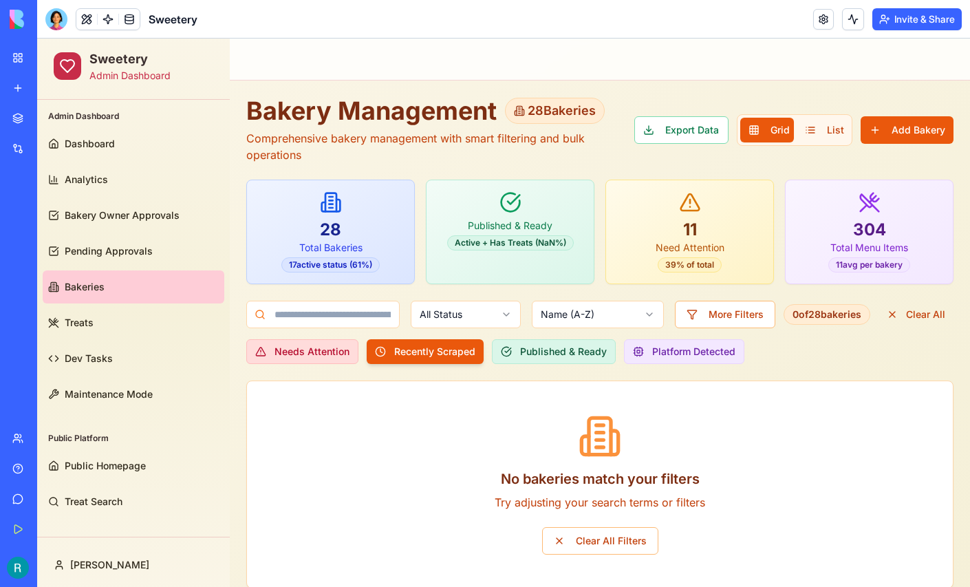
scroll to position [21, 0]
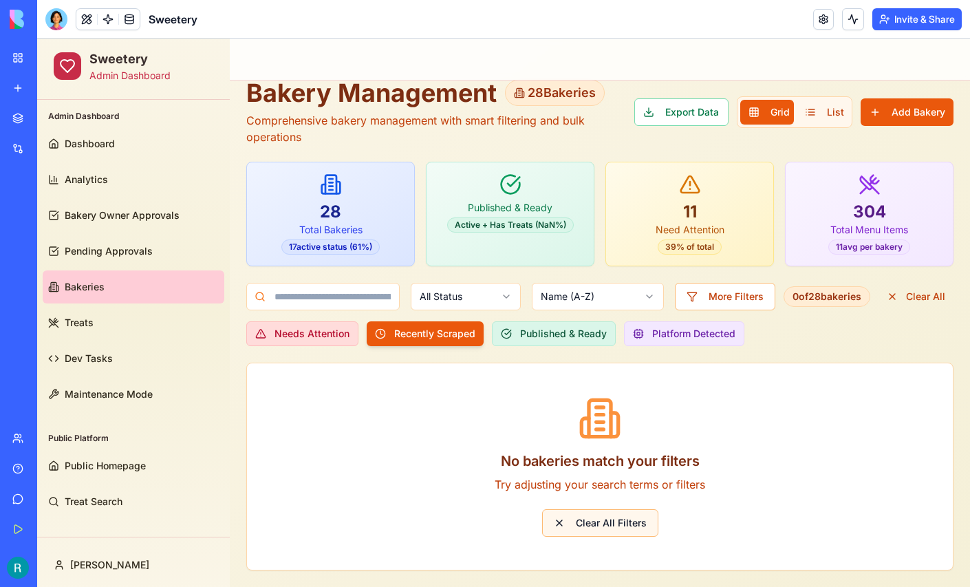
click at [587, 520] on button "Clear All Filters" at bounding box center [600, 523] width 116 height 28
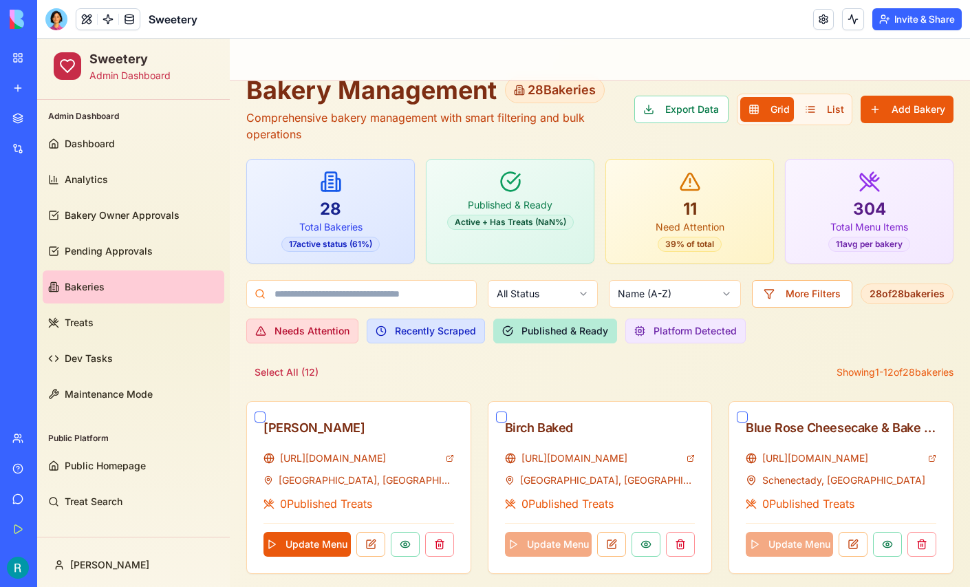
click at [538, 338] on button "Published & Ready" at bounding box center [555, 331] width 124 height 25
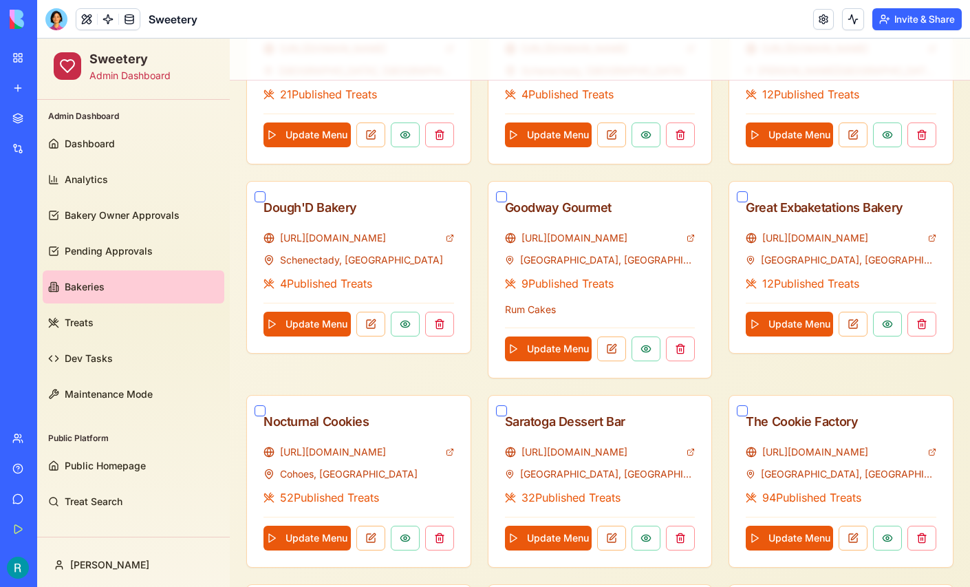
scroll to position [431, 0]
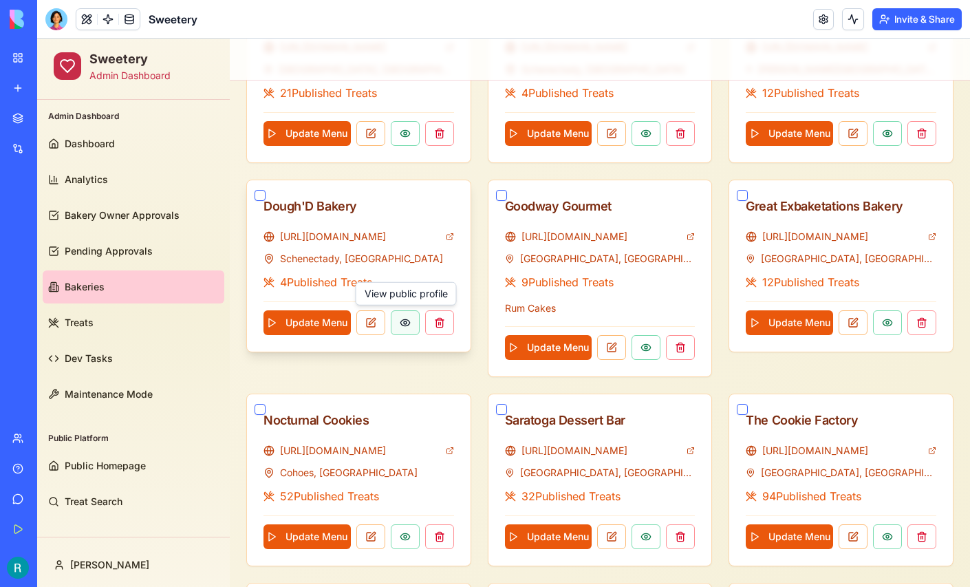
click at [407, 323] on button at bounding box center [405, 322] width 29 height 25
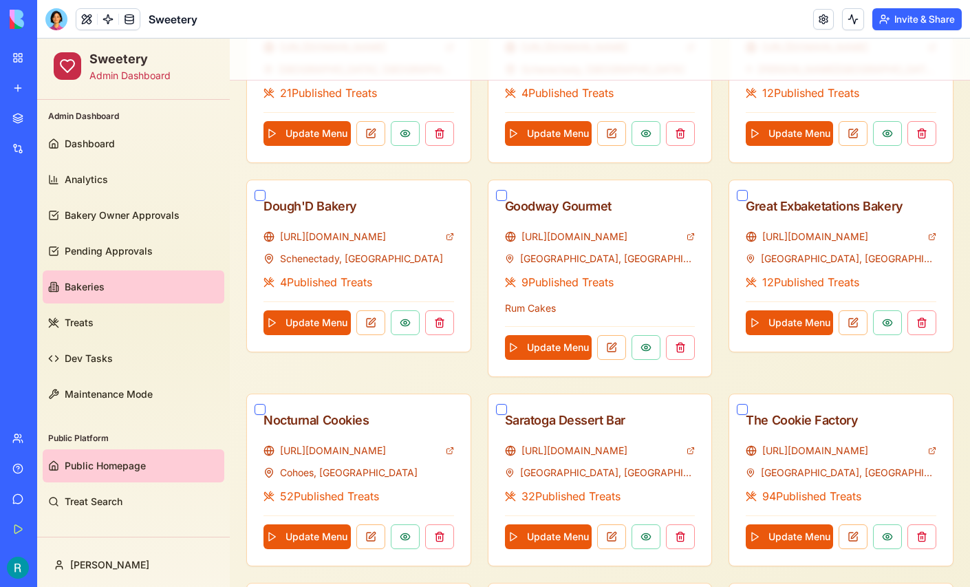
click at [111, 471] on span "Public Homepage" at bounding box center [105, 466] width 81 height 14
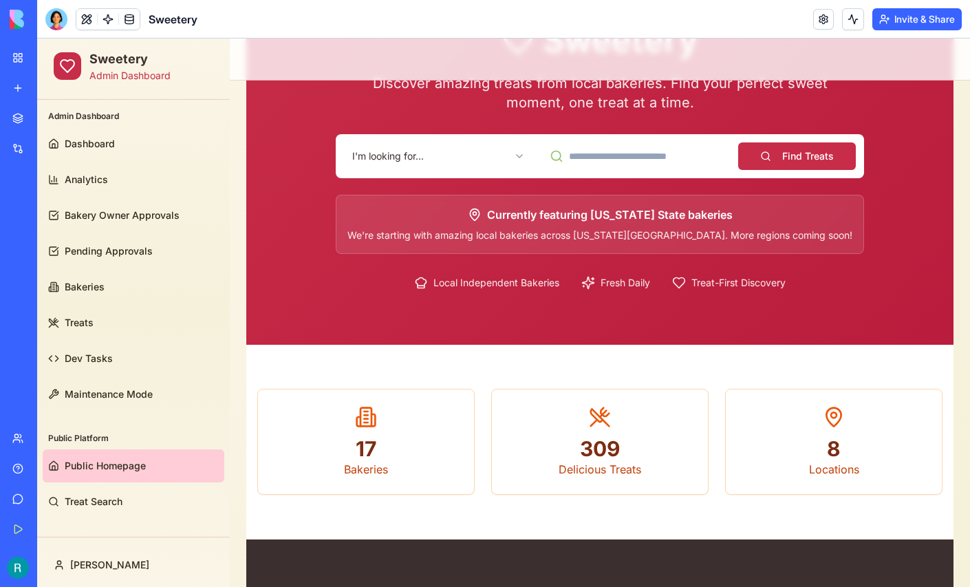
scroll to position [125, 0]
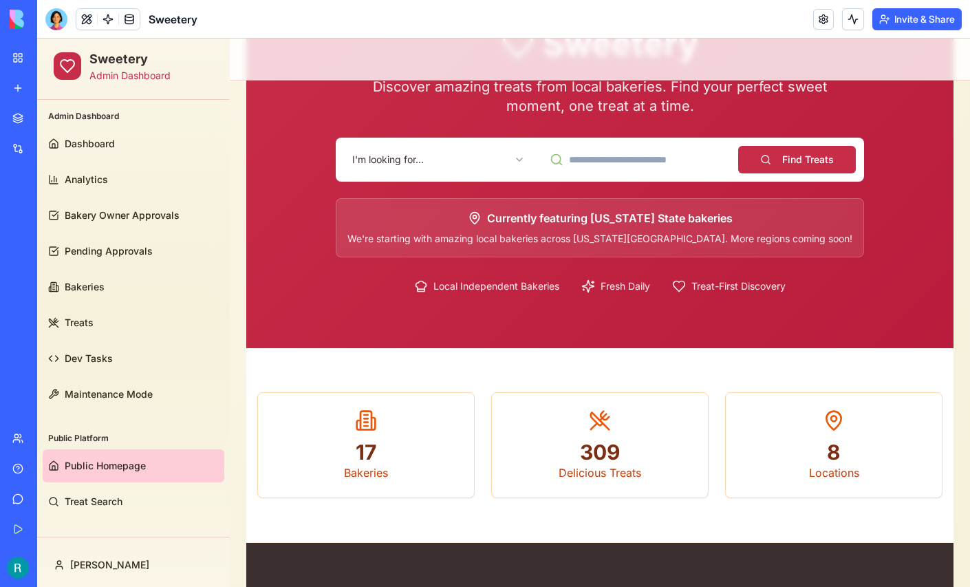
click at [660, 389] on section "17 Bakeries 309 Delicious Treats 8 Locations" at bounding box center [599, 445] width 707 height 195
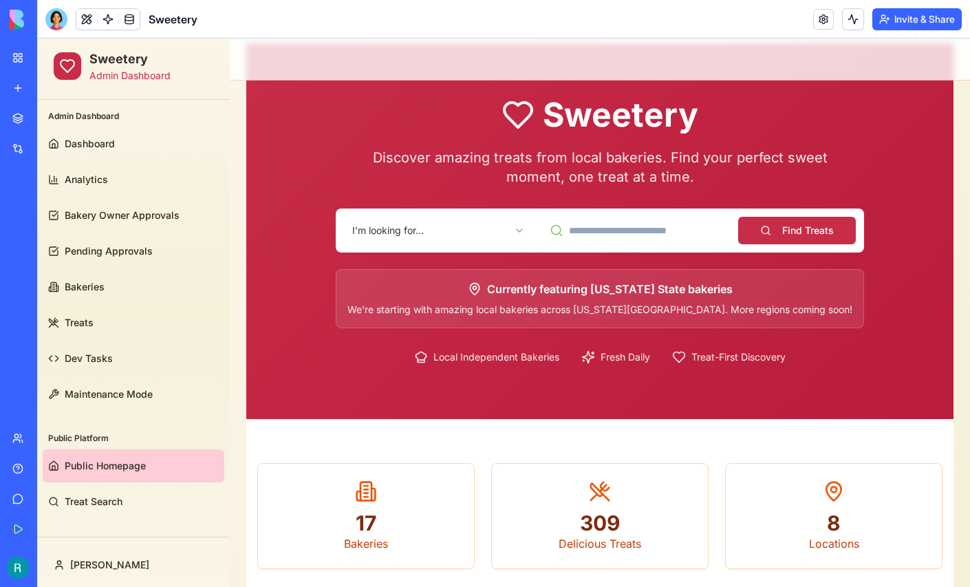
scroll to position [52, 0]
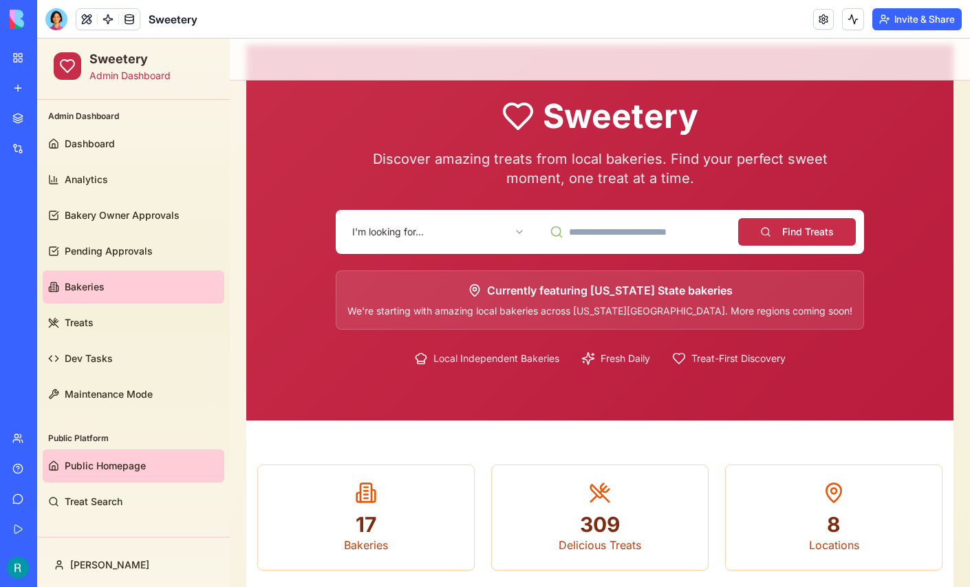
click at [107, 281] on link "Bakeries" at bounding box center [134, 286] width 182 height 33
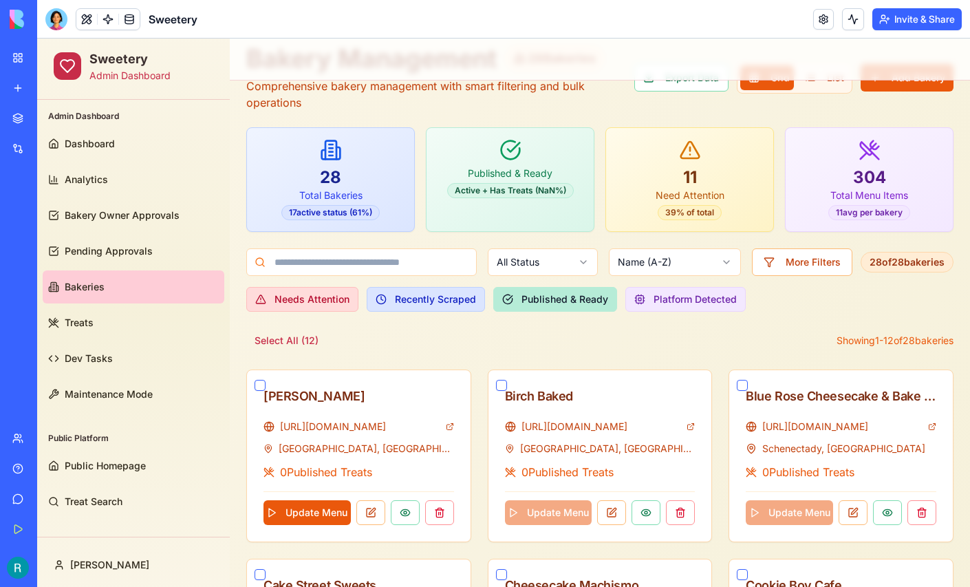
click at [559, 301] on button "Published & Ready" at bounding box center [555, 299] width 124 height 25
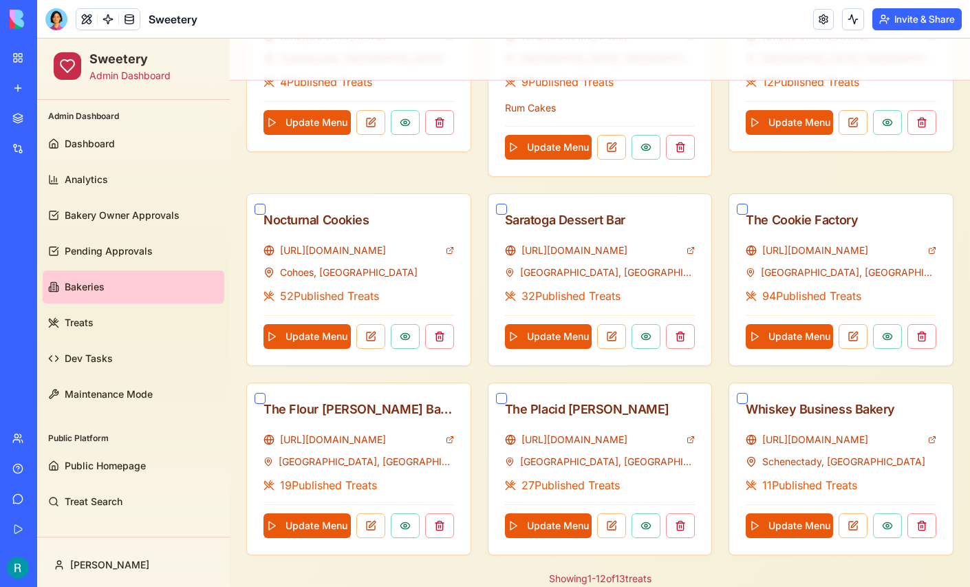
scroll to position [683, 0]
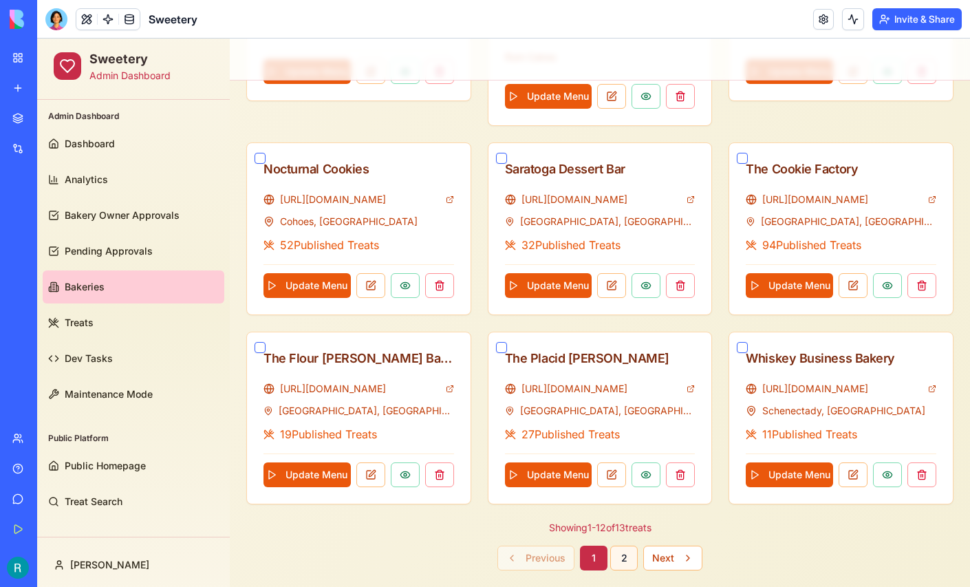
click at [629, 558] on button "2" at bounding box center [624, 558] width 28 height 25
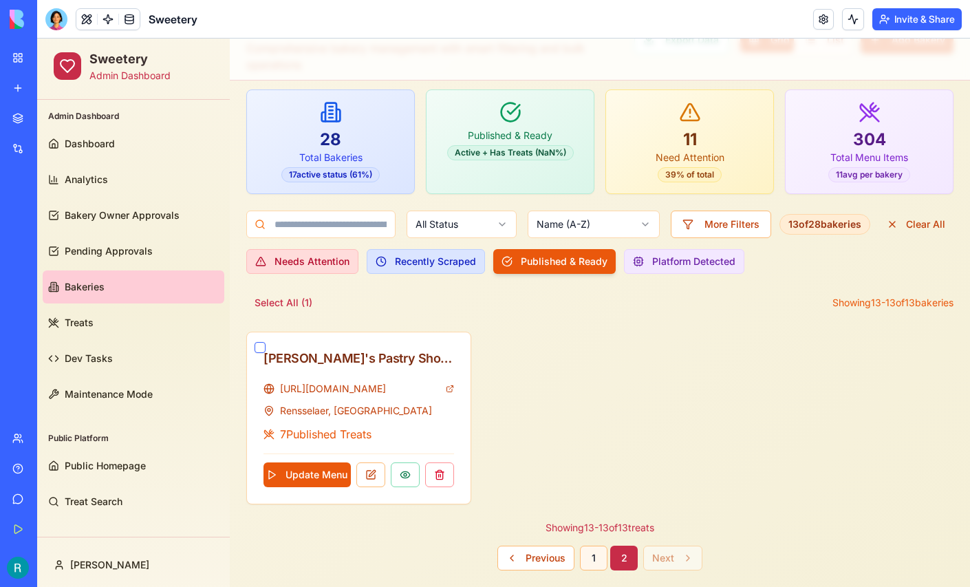
click at [590, 555] on button "1" at bounding box center [594, 558] width 28 height 25
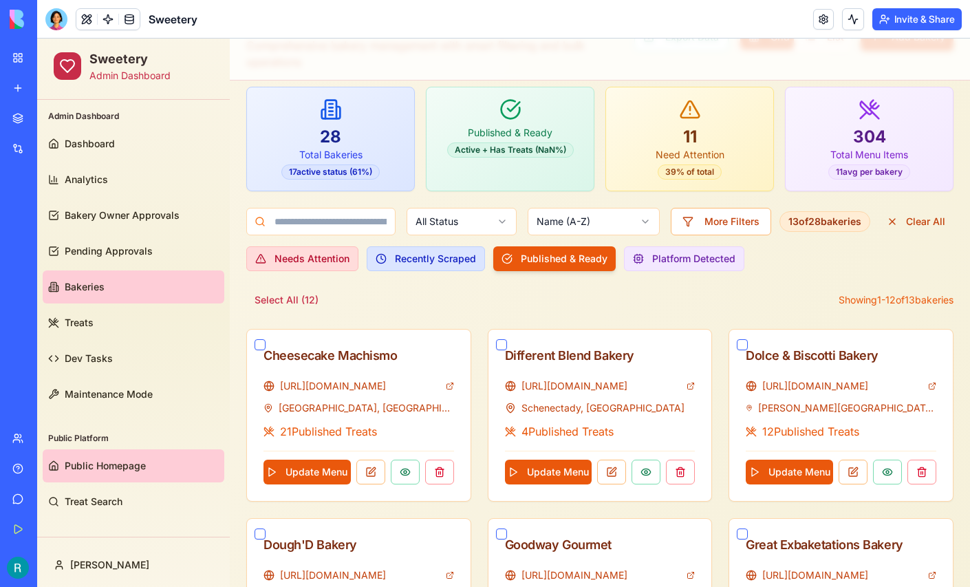
click at [114, 463] on span "Public Homepage" at bounding box center [105, 466] width 81 height 14
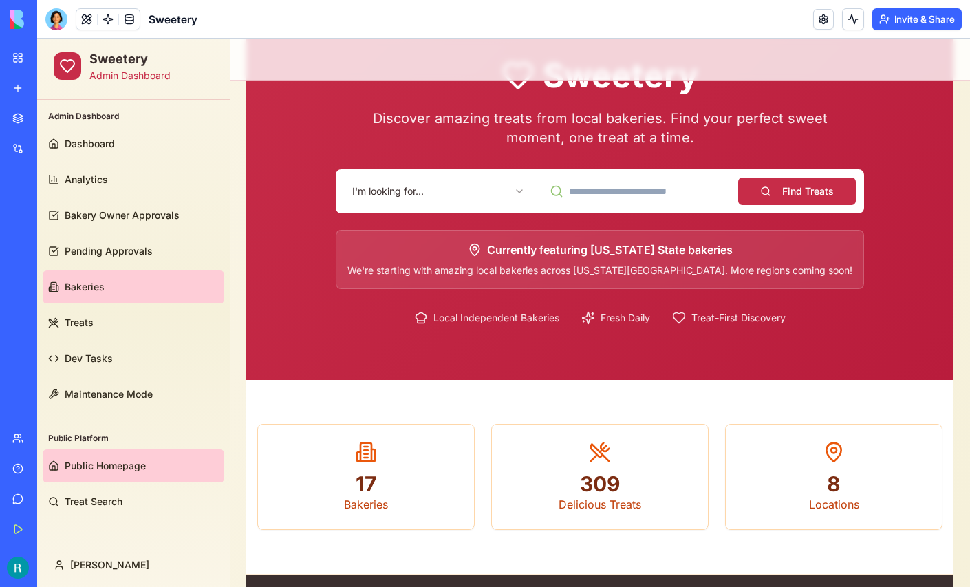
click at [92, 290] on span "Bakeries" at bounding box center [85, 287] width 40 height 14
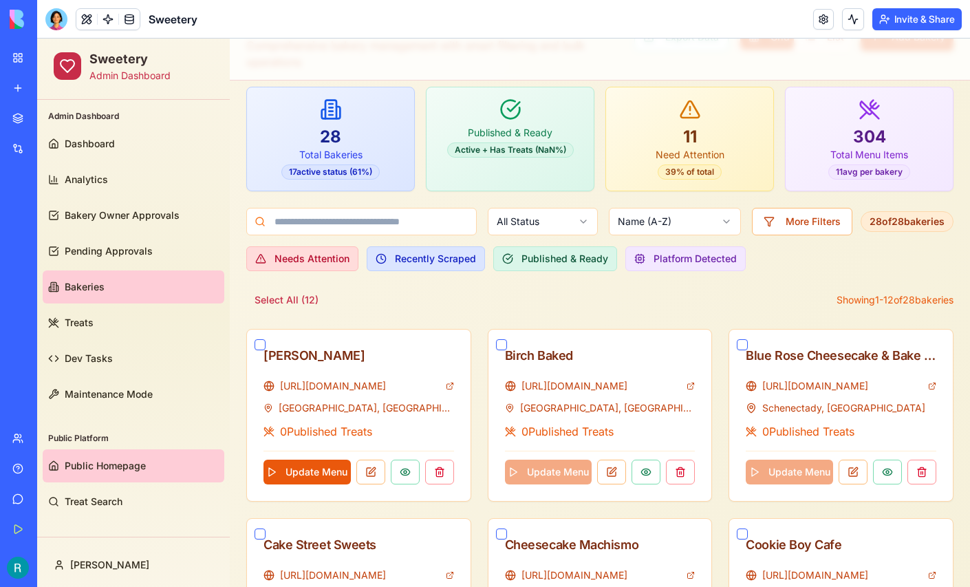
click at [92, 473] on link "Public Homepage" at bounding box center [134, 465] width 182 height 33
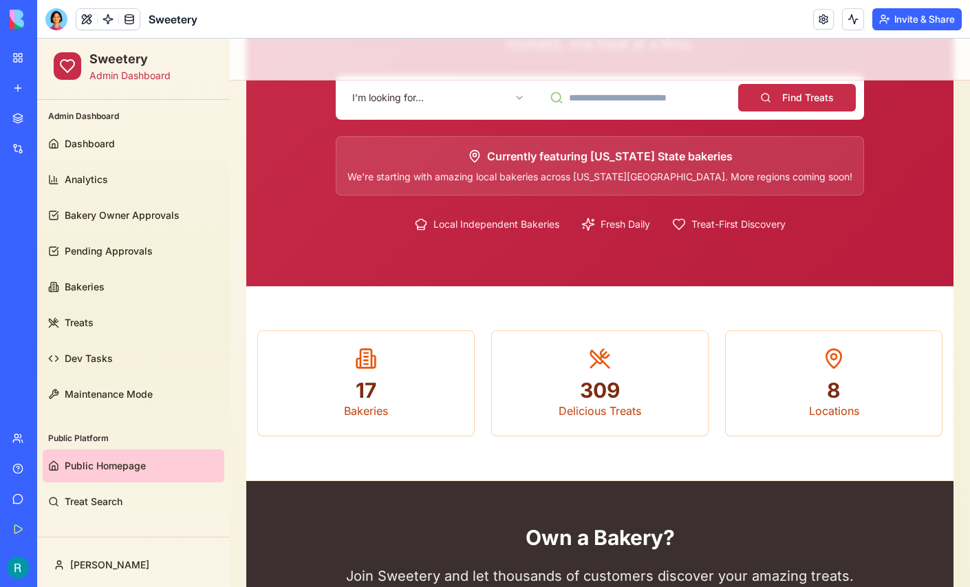
scroll to position [188, 0]
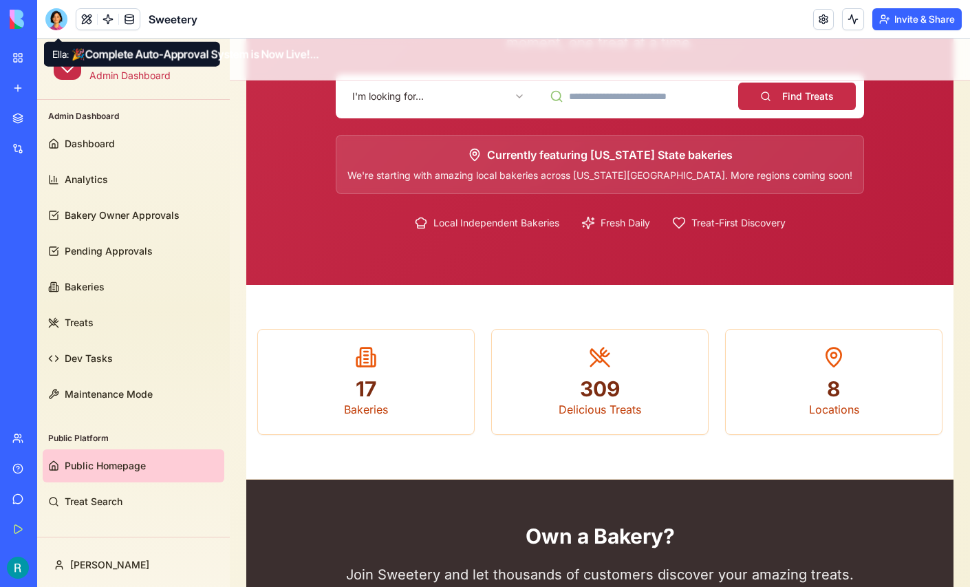
click at [60, 26] on div at bounding box center [56, 19] width 22 height 22
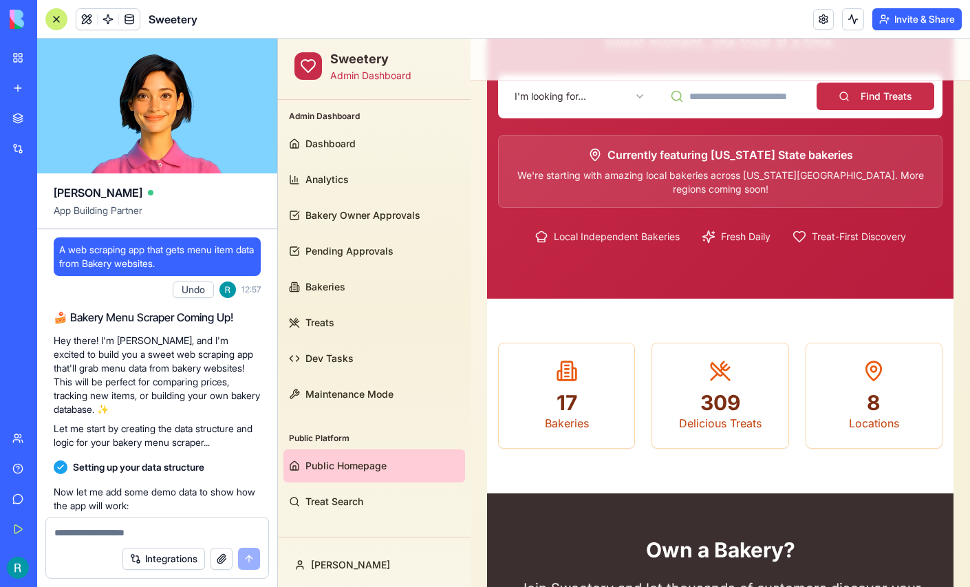
scroll to position [0, 0]
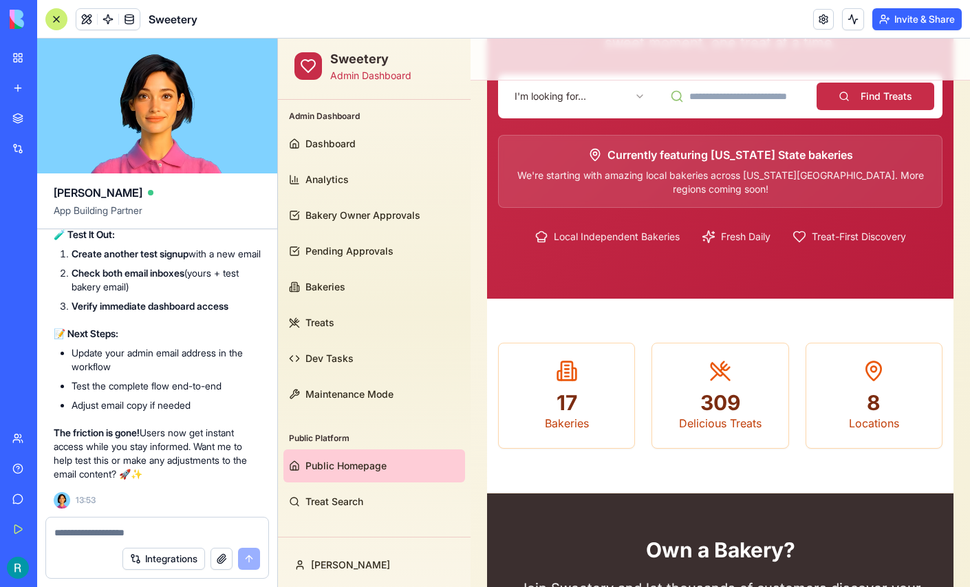
click at [116, 528] on textarea at bounding box center [157, 533] width 206 height 14
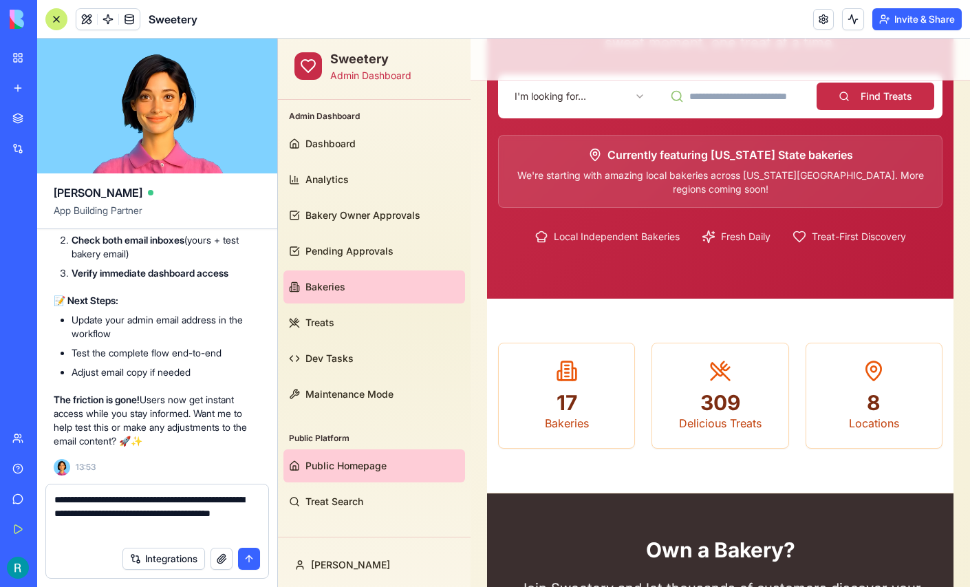
click at [336, 292] on span "Bakeries" at bounding box center [326, 287] width 40 height 14
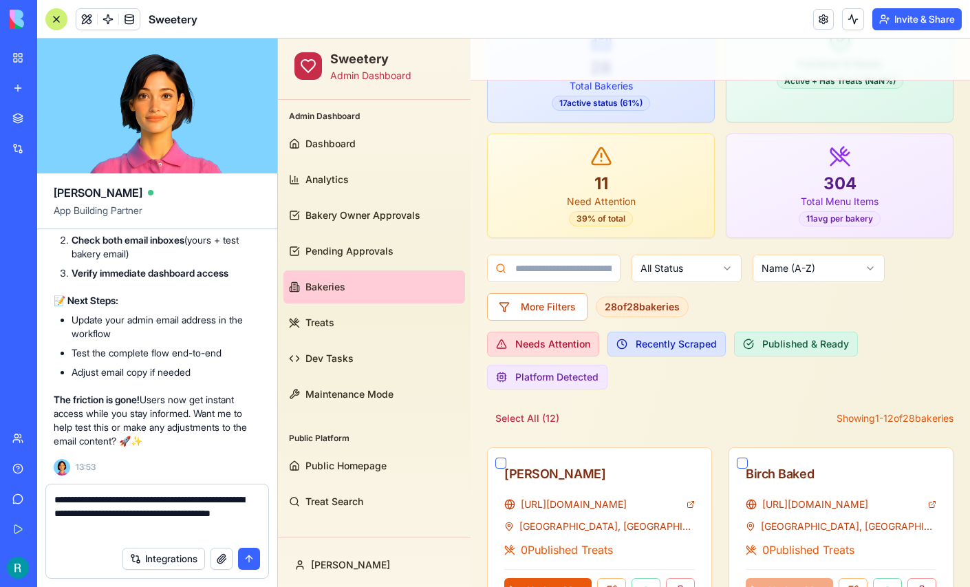
click at [217, 525] on textarea "**********" at bounding box center [155, 516] width 202 height 47
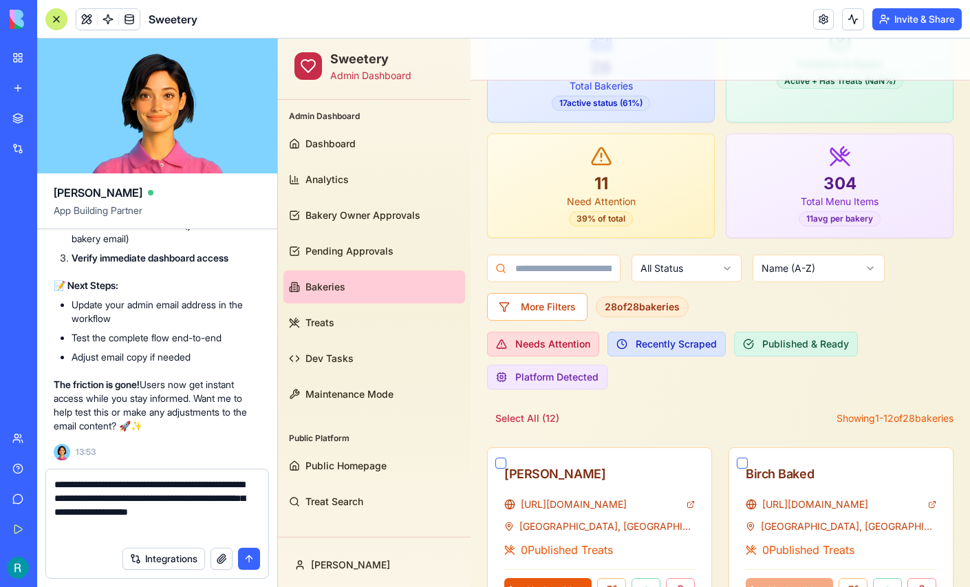
click at [215, 557] on button "button" at bounding box center [222, 559] width 22 height 22
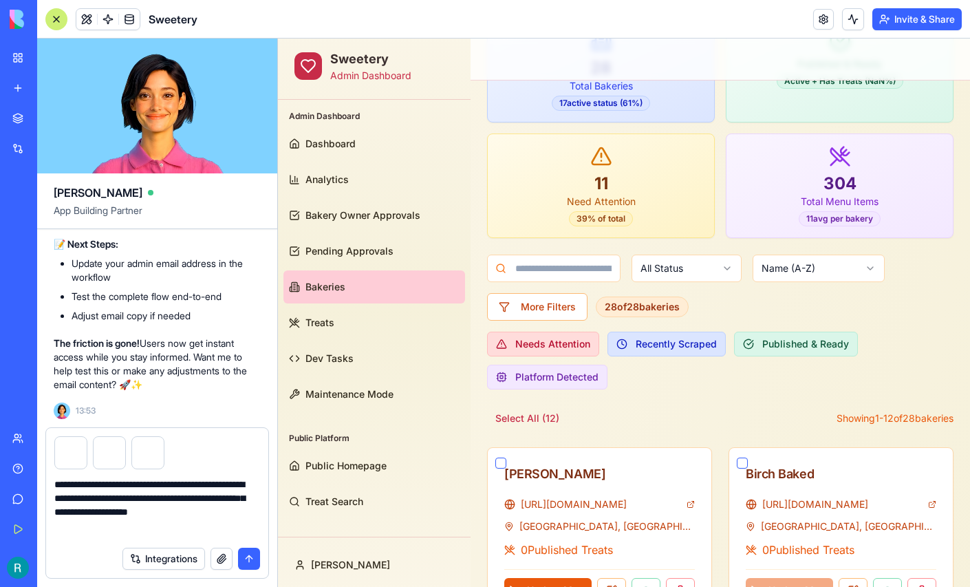
click at [193, 478] on textarea "**********" at bounding box center [155, 509] width 202 height 62
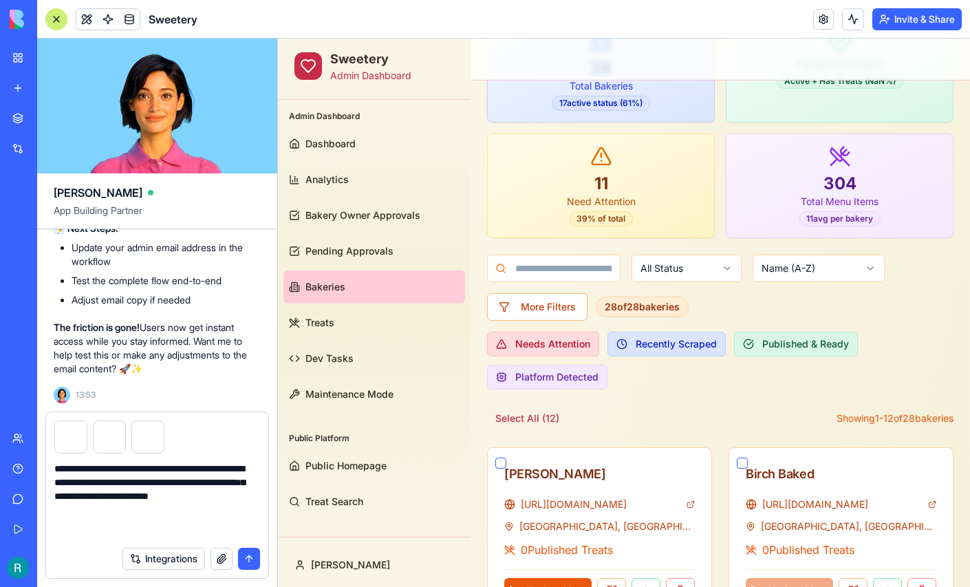
type textarea "**********"
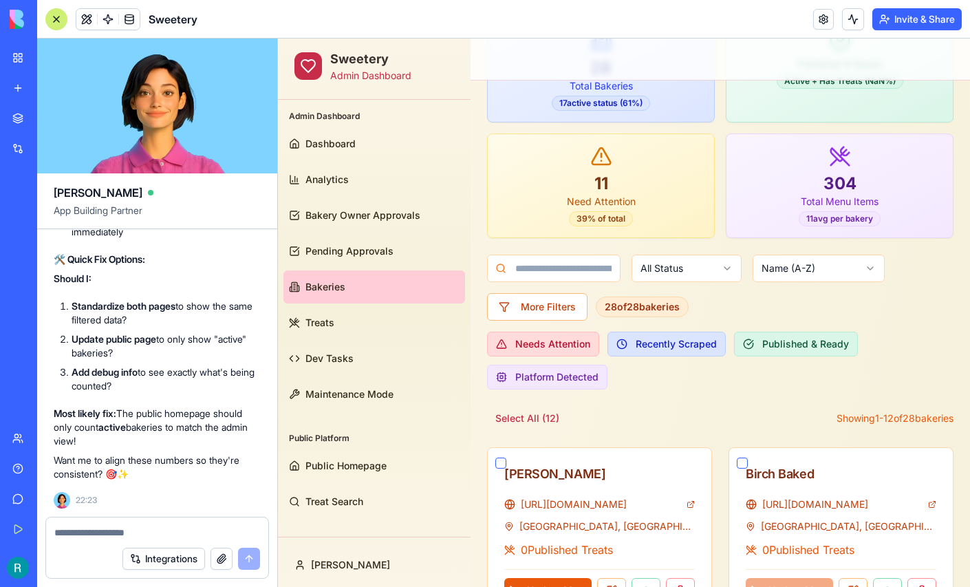
scroll to position [166634, 0]
click at [336, 462] on span "Public Homepage" at bounding box center [346, 466] width 81 height 14
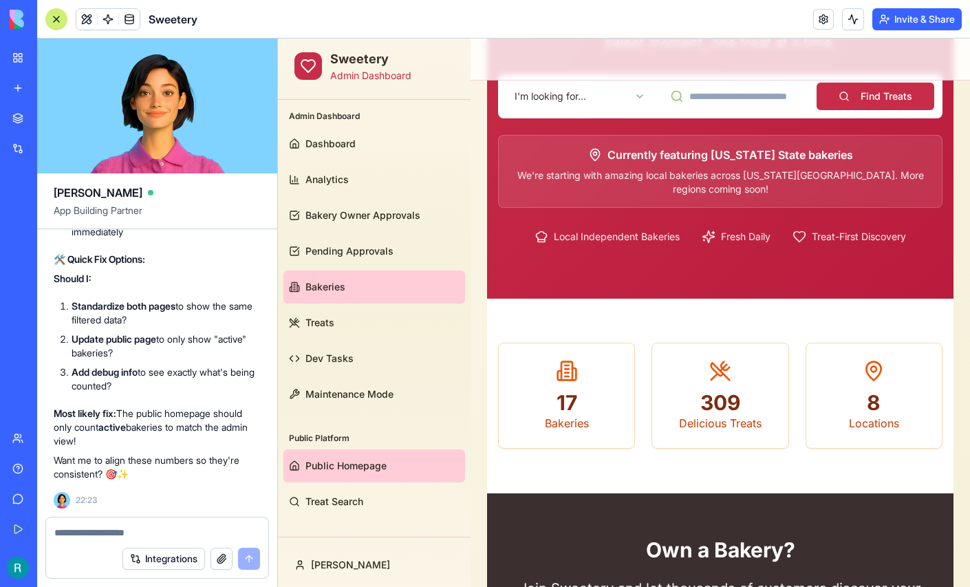
click at [347, 295] on link "Bakeries" at bounding box center [374, 286] width 182 height 33
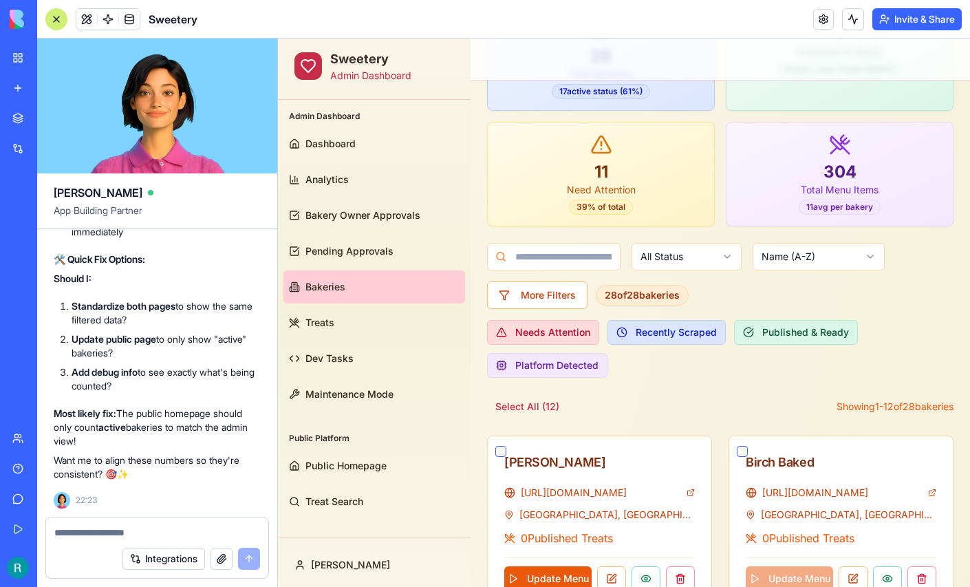
scroll to position [167253, 0]
click at [138, 526] on textarea at bounding box center [155, 533] width 202 height 14
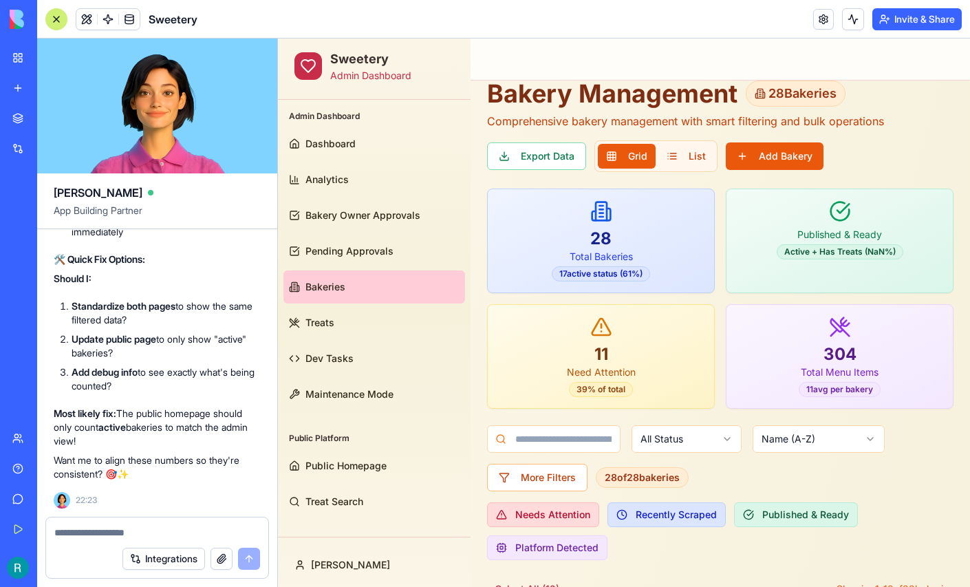
scroll to position [0, 0]
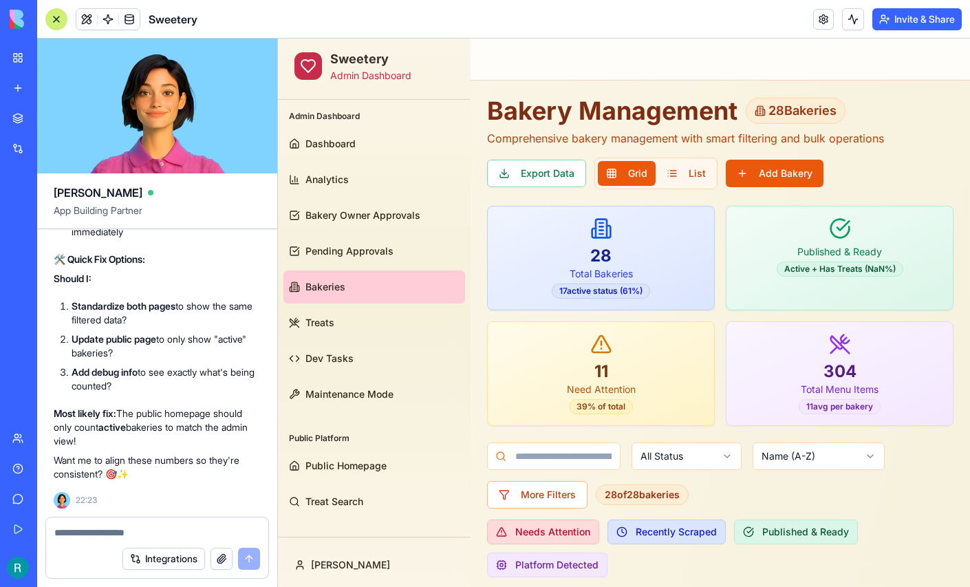
click at [164, 530] on textarea at bounding box center [155, 533] width 202 height 14
type textarea "*"
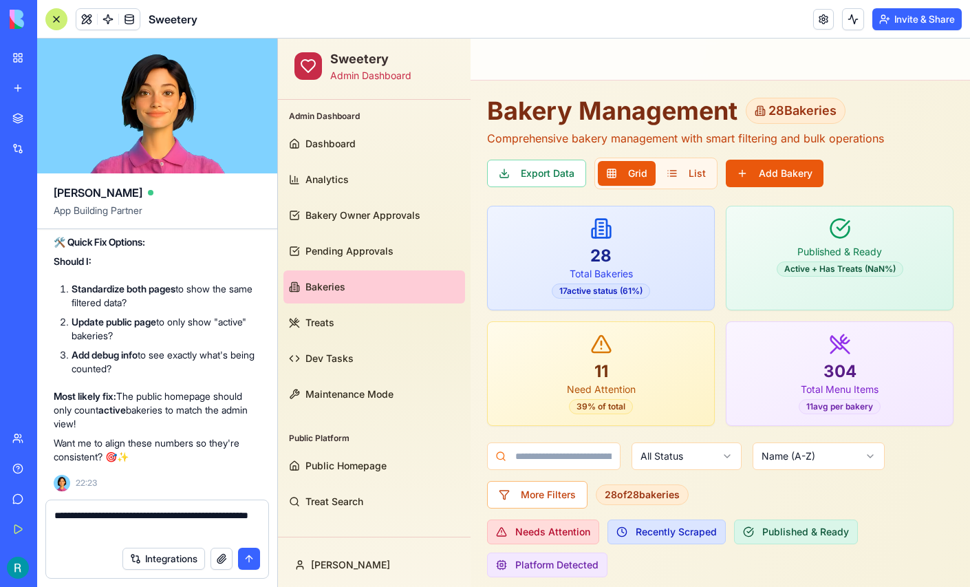
click at [122, 516] on textarea "**********" at bounding box center [155, 523] width 202 height 31
click at [195, 526] on textarea "**********" at bounding box center [155, 523] width 202 height 31
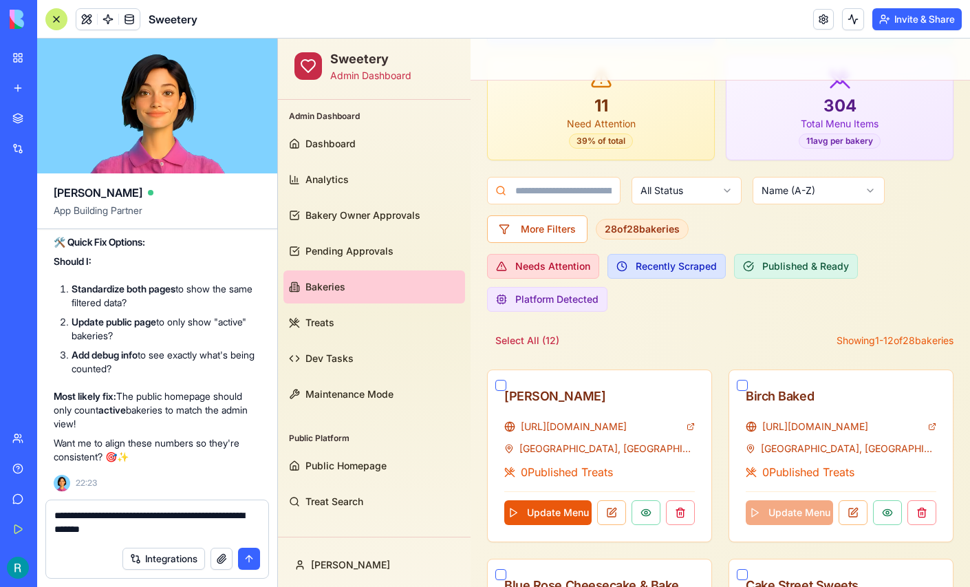
scroll to position [272, 0]
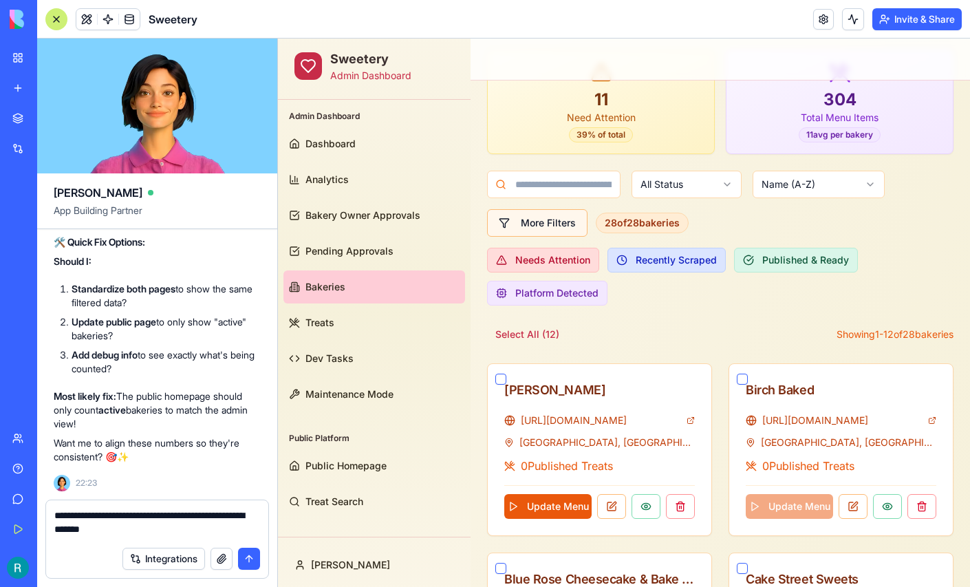
click at [537, 219] on button "More Filters" at bounding box center [537, 223] width 100 height 28
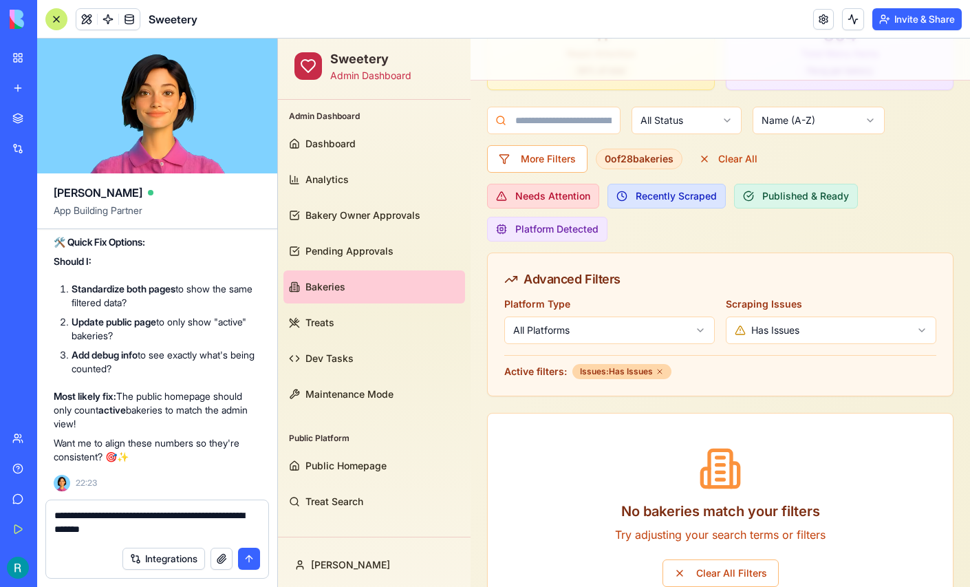
scroll to position [386, 0]
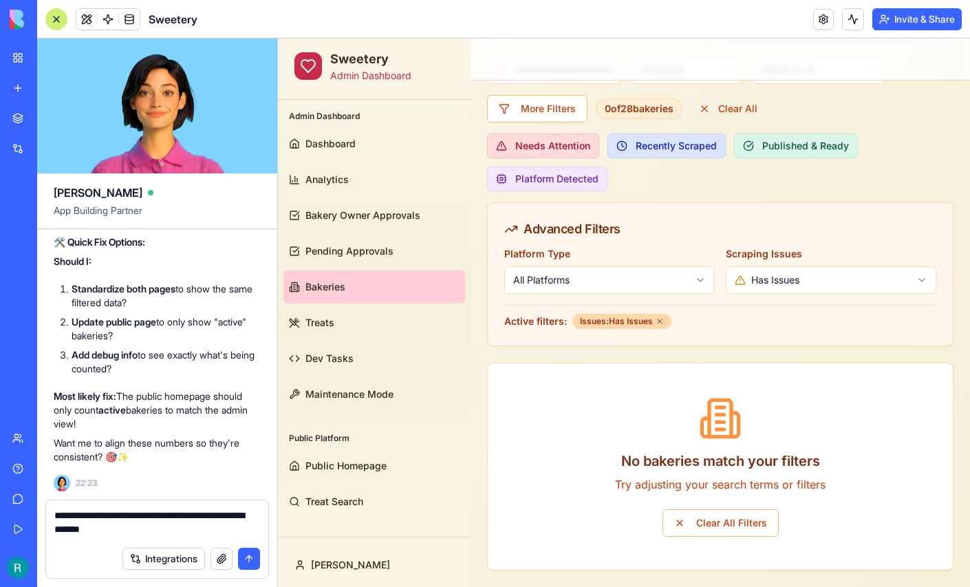
click at [790, 270] on html "Sweetery Admin Dashboard Admin Dashboard Dashboard Analytics Bakery Owner Appro…" at bounding box center [624, 120] width 692 height 934
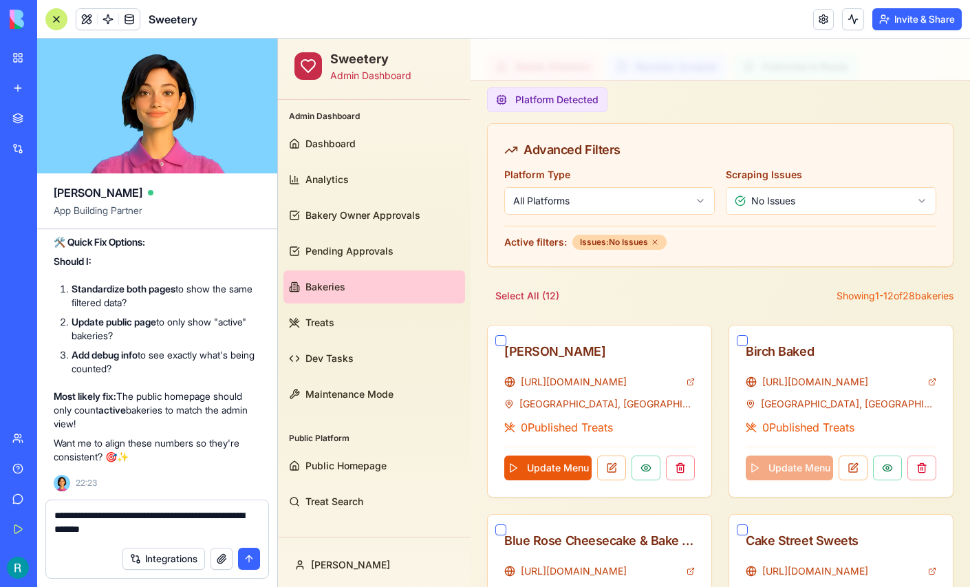
scroll to position [426, 0]
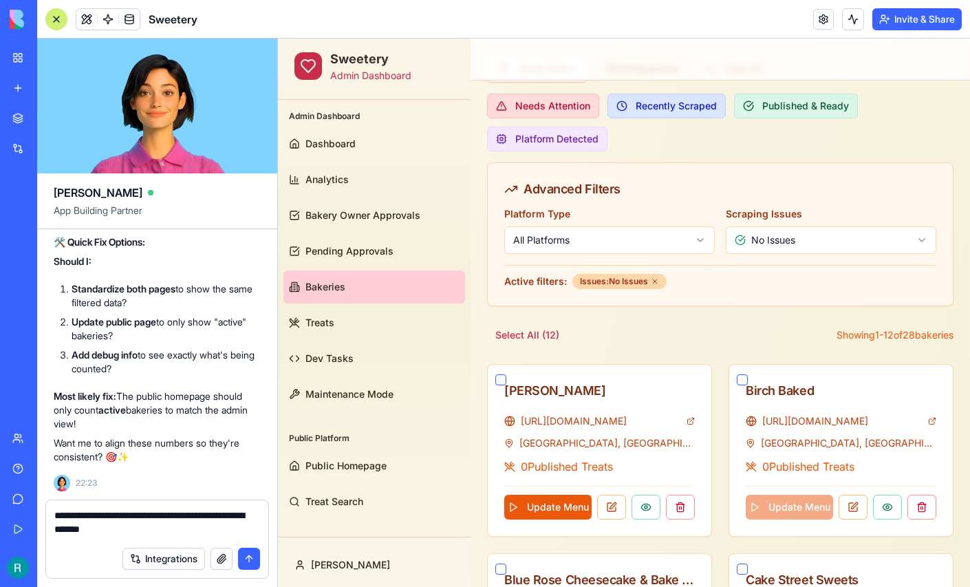
click at [672, 279] on icon at bounding box center [672, 281] width 4 height 4
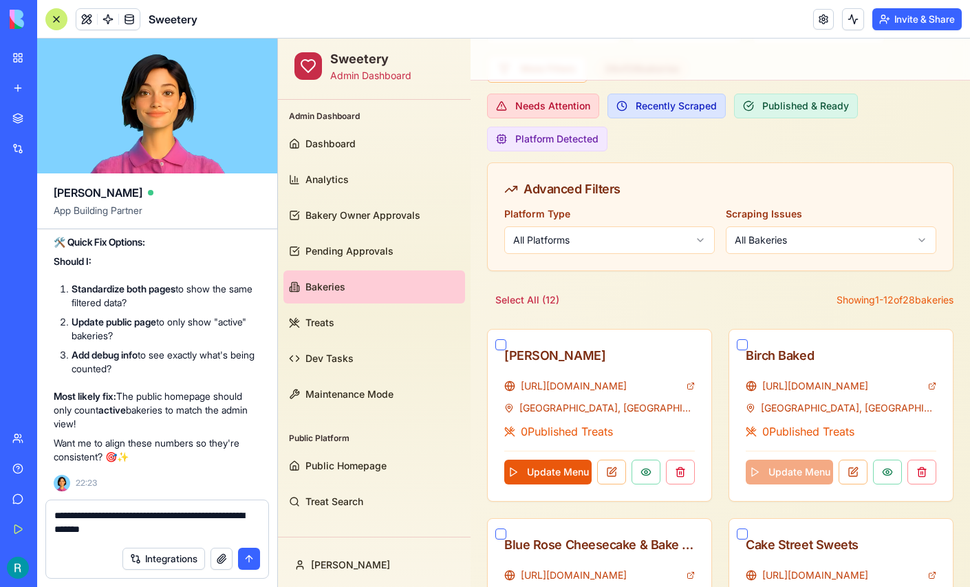
click at [698, 241] on html "Sweetery Admin Dashboard Admin Dashboard Dashboard Analytics Bakery Owner Appro…" at bounding box center [624, 584] width 692 height 1942
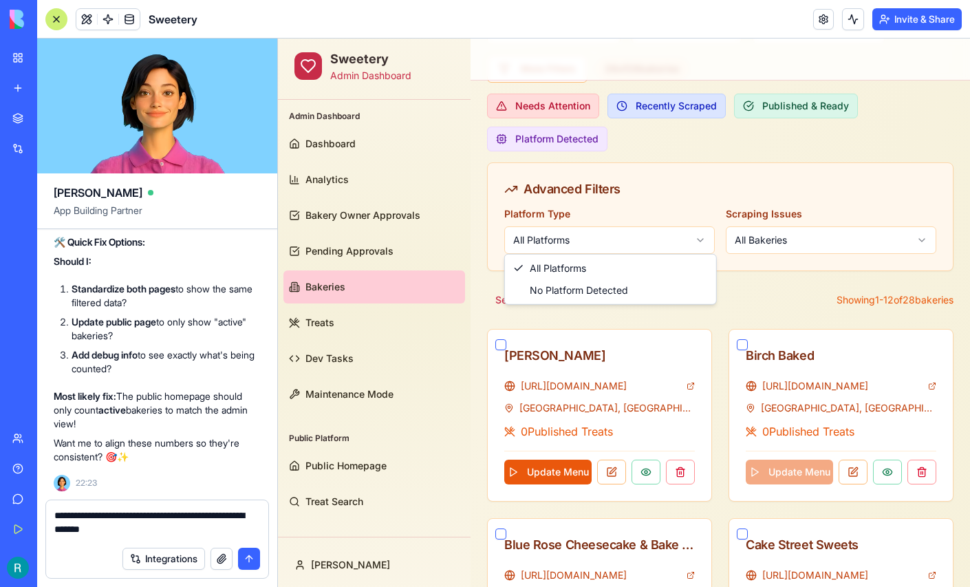
click at [698, 241] on html "Sweetery Admin Dashboard Admin Dashboard Dashboard Analytics Bakery Owner Appro…" at bounding box center [624, 584] width 692 height 1942
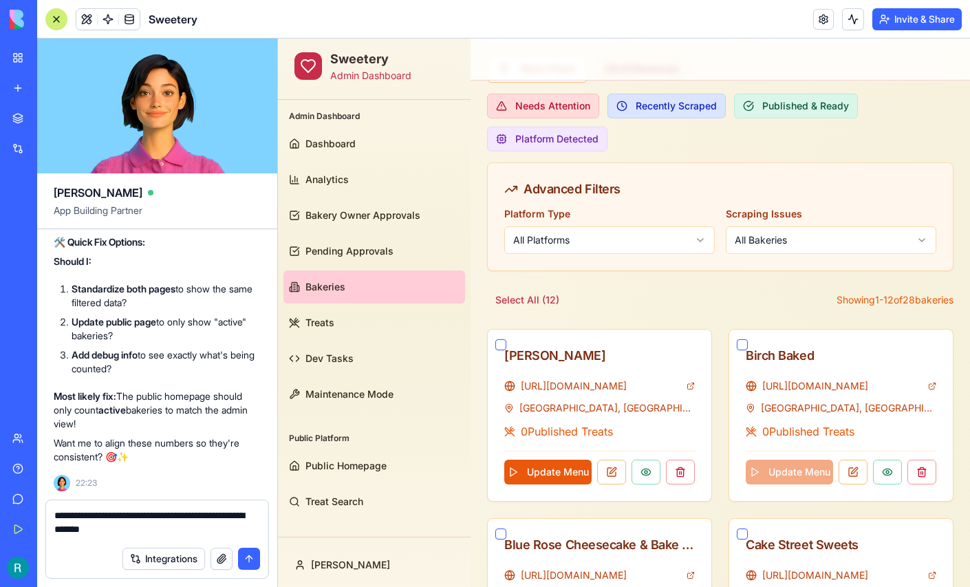
click at [209, 524] on textarea "**********" at bounding box center [155, 523] width 202 height 31
click at [217, 556] on button "button" at bounding box center [222, 559] width 22 height 22
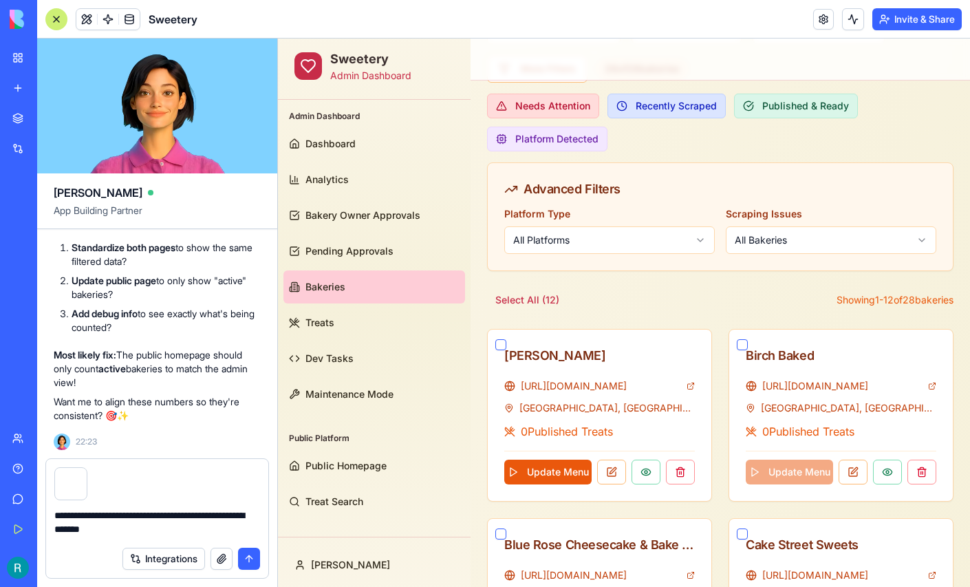
click at [211, 522] on textarea "**********" at bounding box center [155, 523] width 202 height 31
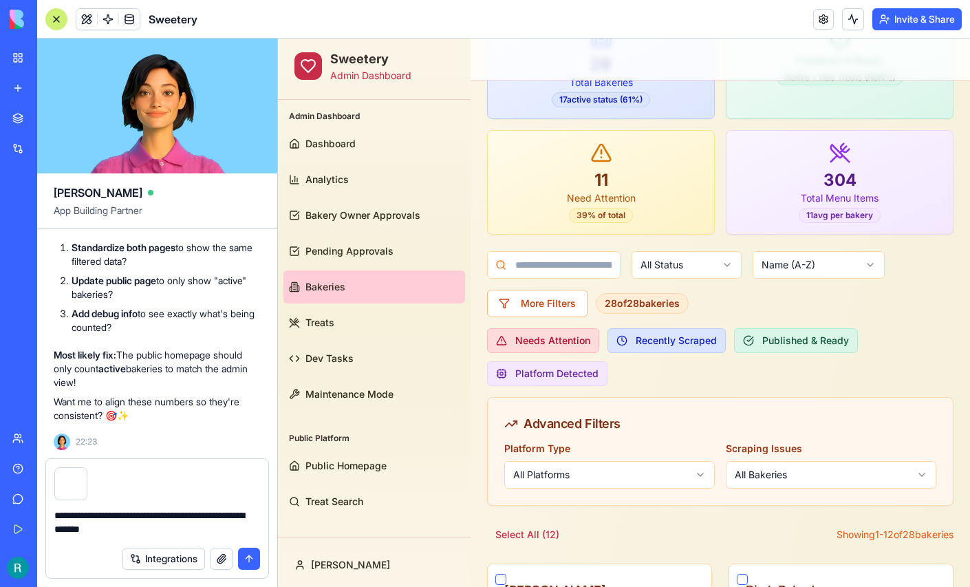
scroll to position [0, 0]
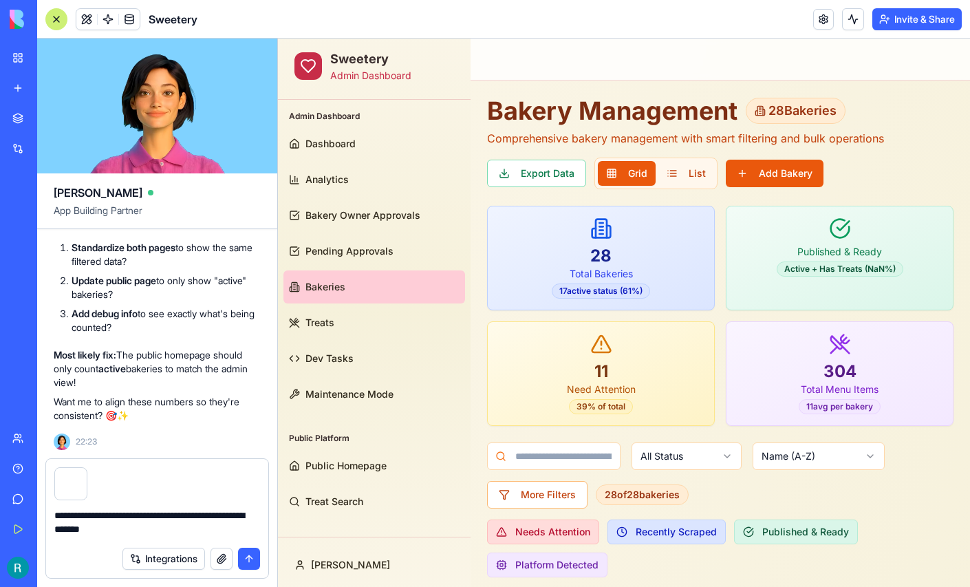
click at [86, 470] on button "button" at bounding box center [86, 470] width 0 height 0
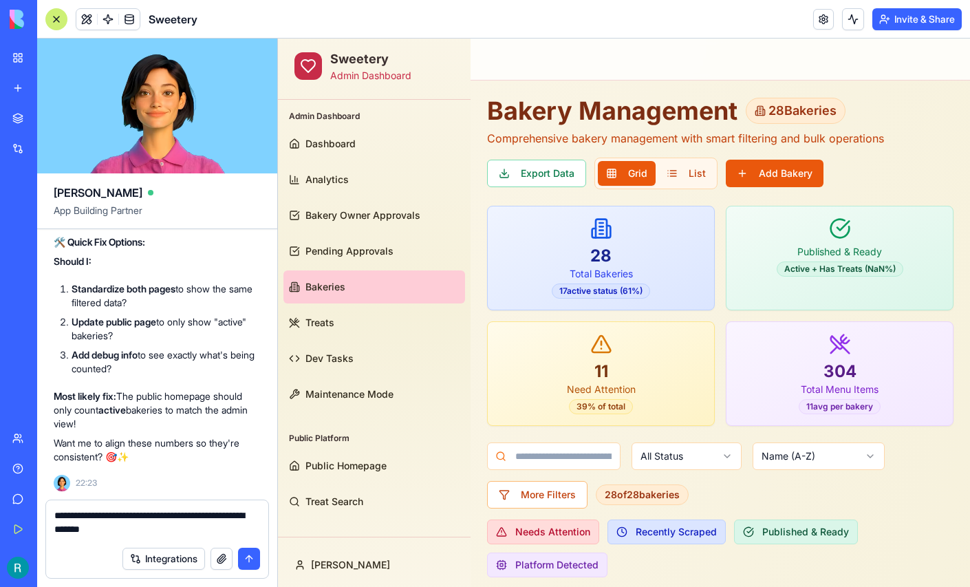
click at [205, 530] on textarea "**********" at bounding box center [155, 523] width 202 height 31
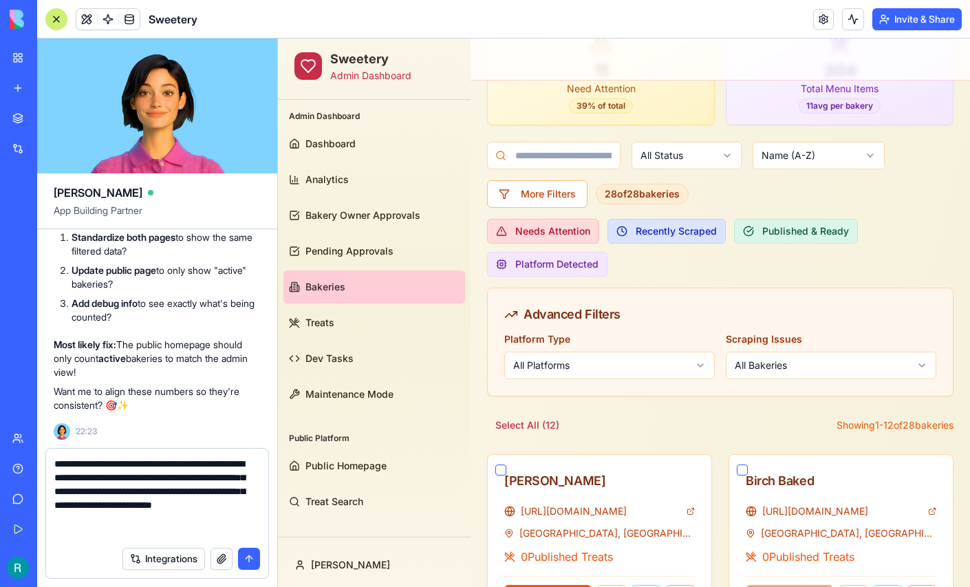
scroll to position [9, 0]
type textarea "**********"
click at [214, 559] on button "button" at bounding box center [222, 559] width 22 height 22
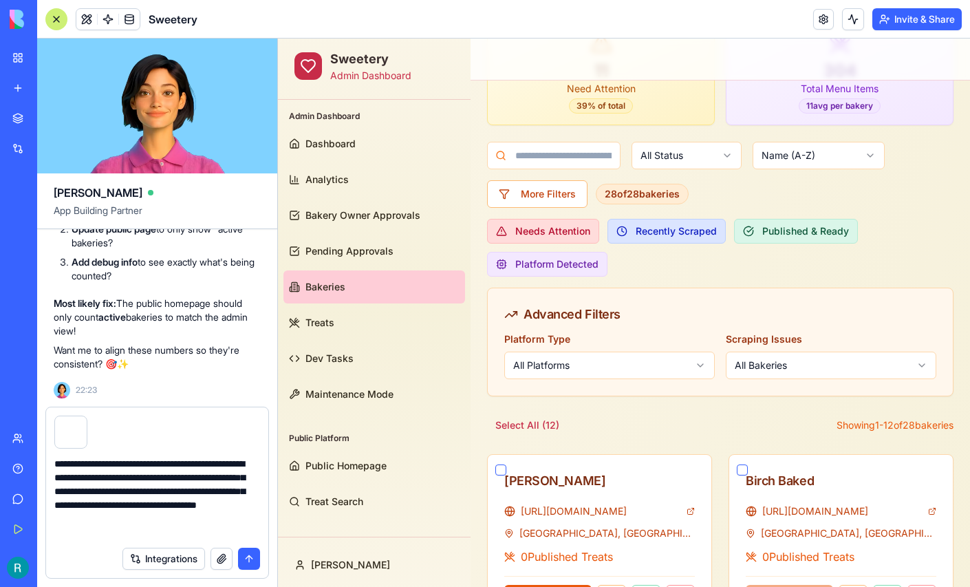
click at [245, 551] on button "submit" at bounding box center [249, 559] width 22 height 22
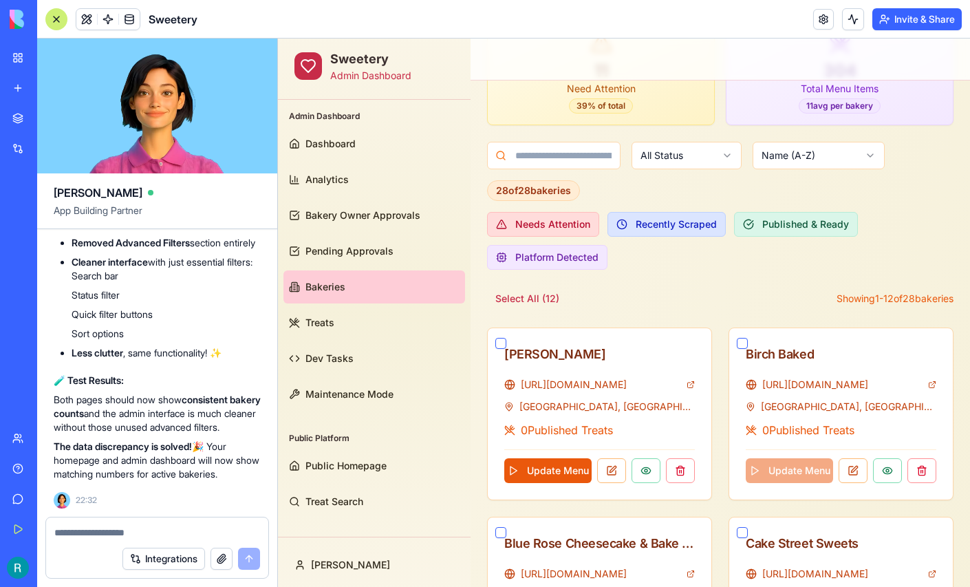
scroll to position [168202, 0]
click at [304, 460] on link "Public Homepage" at bounding box center [374, 465] width 182 height 33
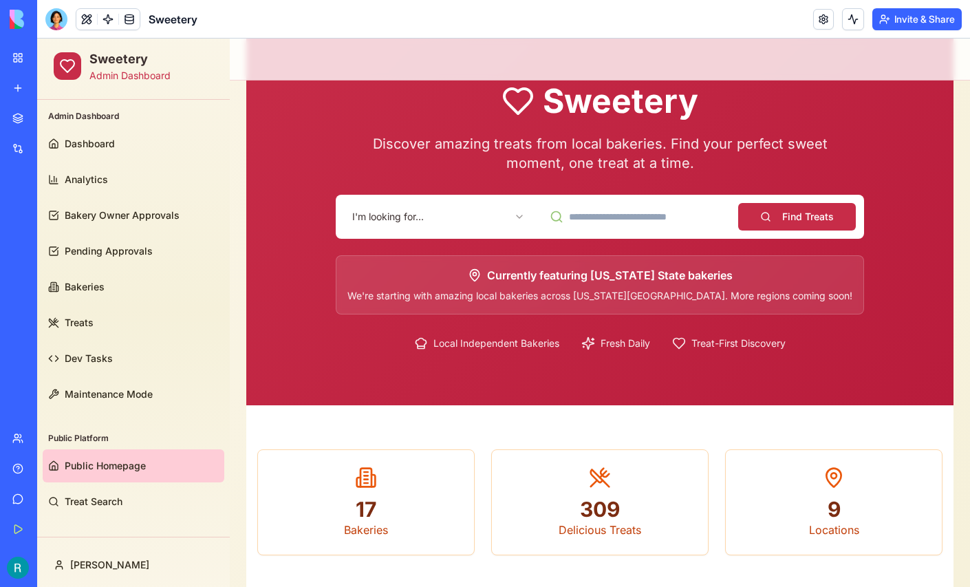
scroll to position [65, 0]
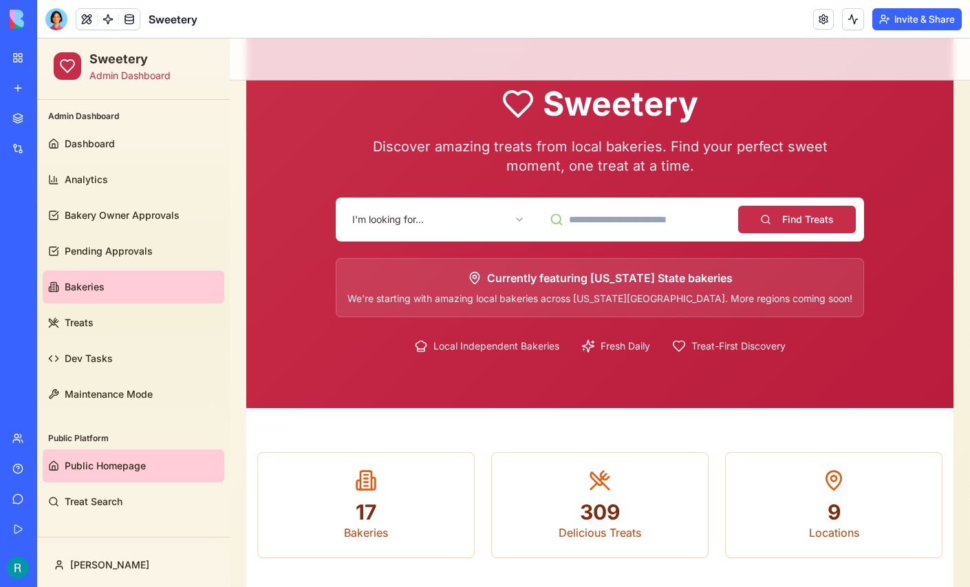
click at [97, 281] on span "Bakeries" at bounding box center [85, 287] width 40 height 14
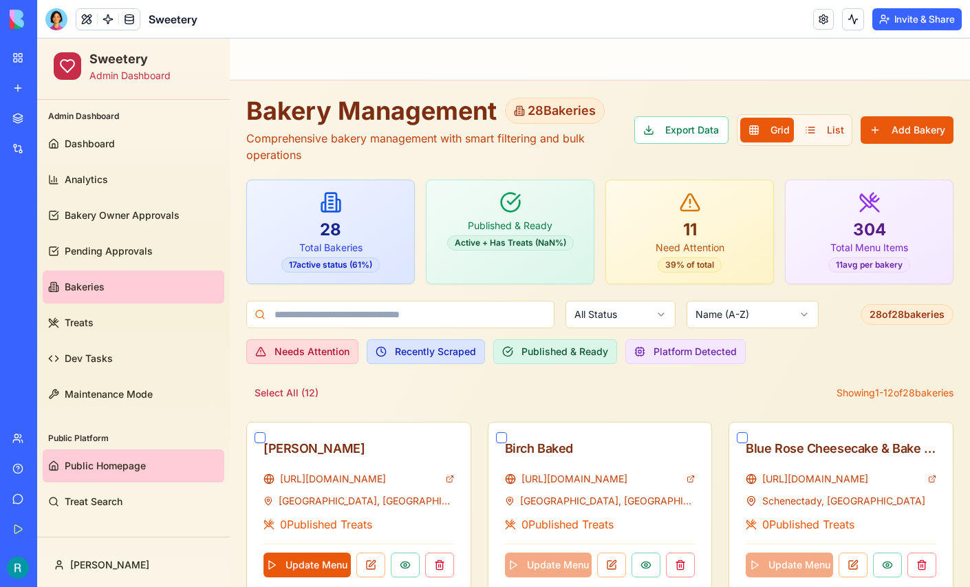
click at [90, 459] on span "Public Homepage" at bounding box center [105, 466] width 81 height 14
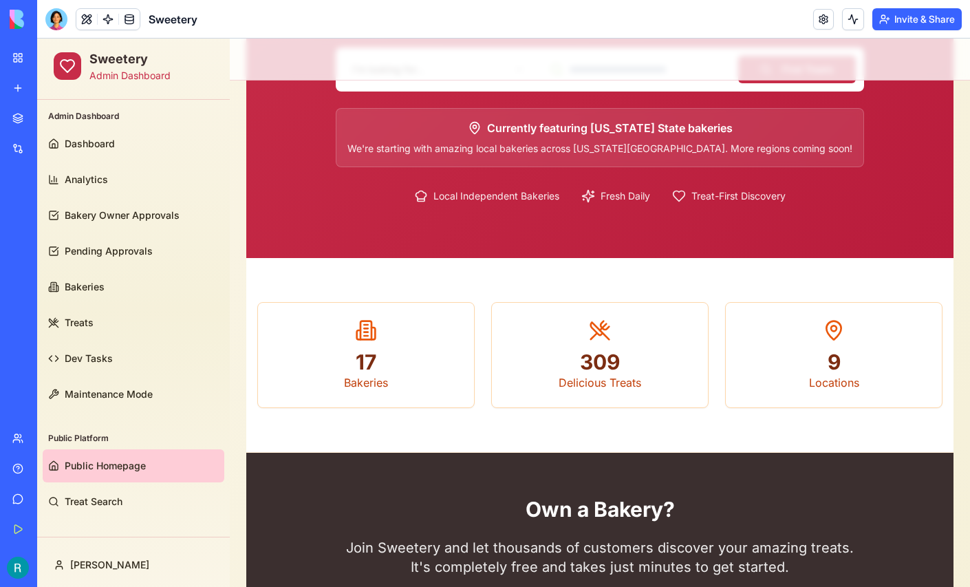
scroll to position [216, 0]
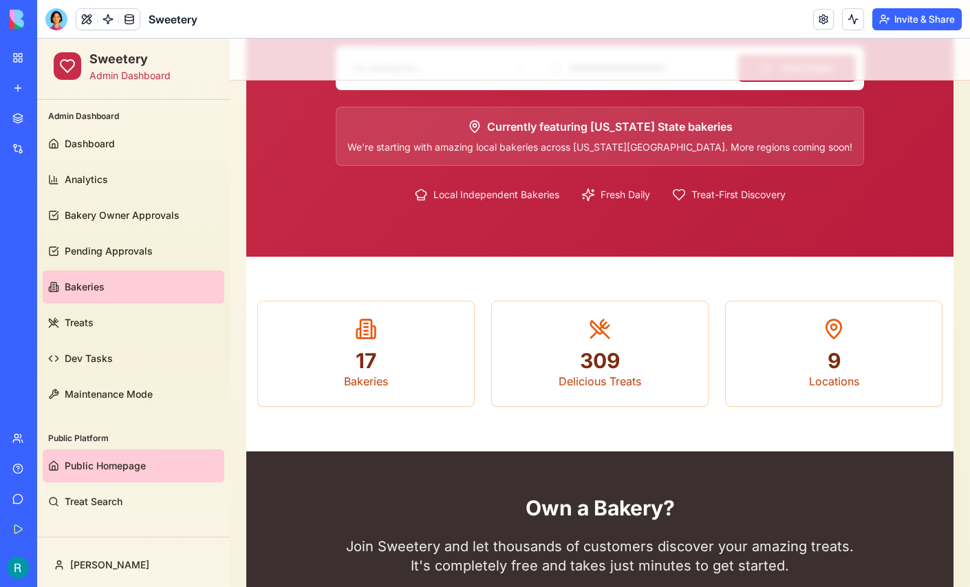
click at [108, 286] on link "Bakeries" at bounding box center [134, 286] width 182 height 33
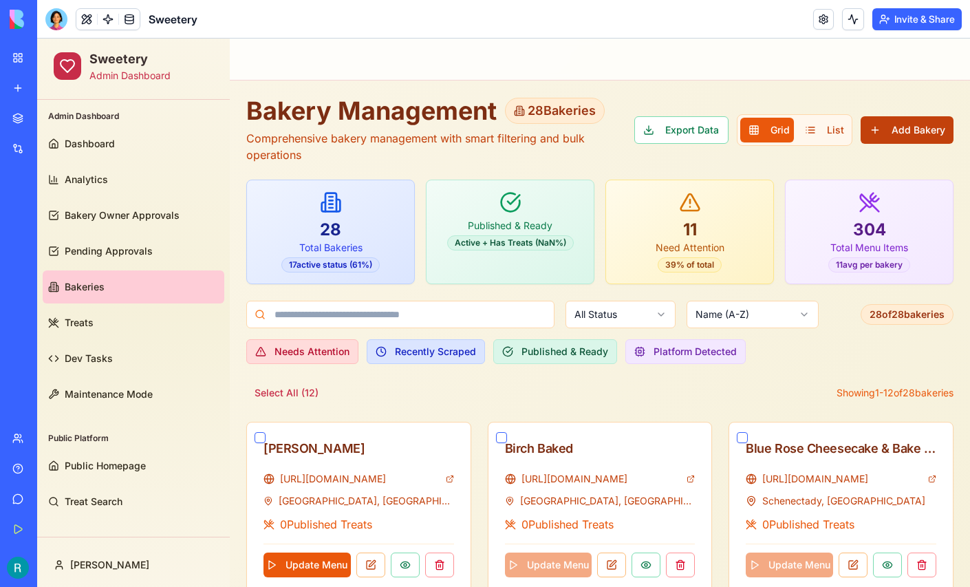
click at [902, 128] on button "Add Bakery" at bounding box center [907, 130] width 93 height 28
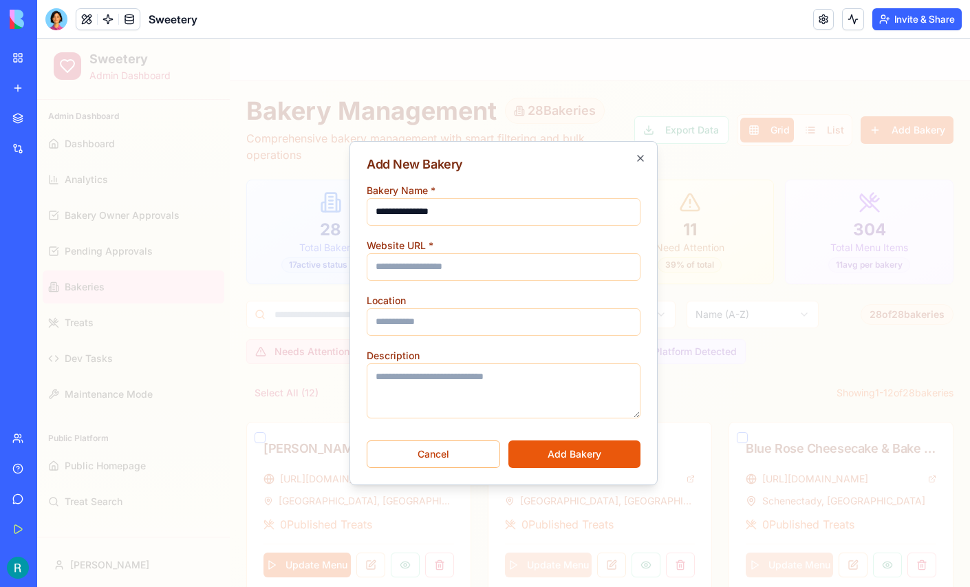
type input "**********"
click at [400, 321] on input "Location" at bounding box center [504, 322] width 274 height 28
type input "**********"
click at [416, 262] on input "Website URL *" at bounding box center [504, 267] width 274 height 28
paste input "**********"
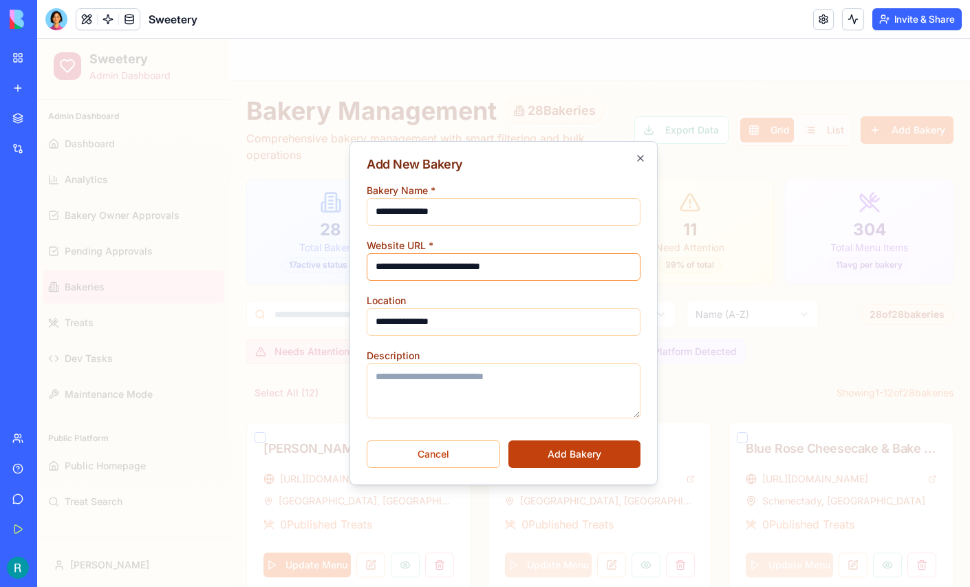
type input "**********"
click at [583, 442] on button "Add Bakery" at bounding box center [574, 454] width 132 height 28
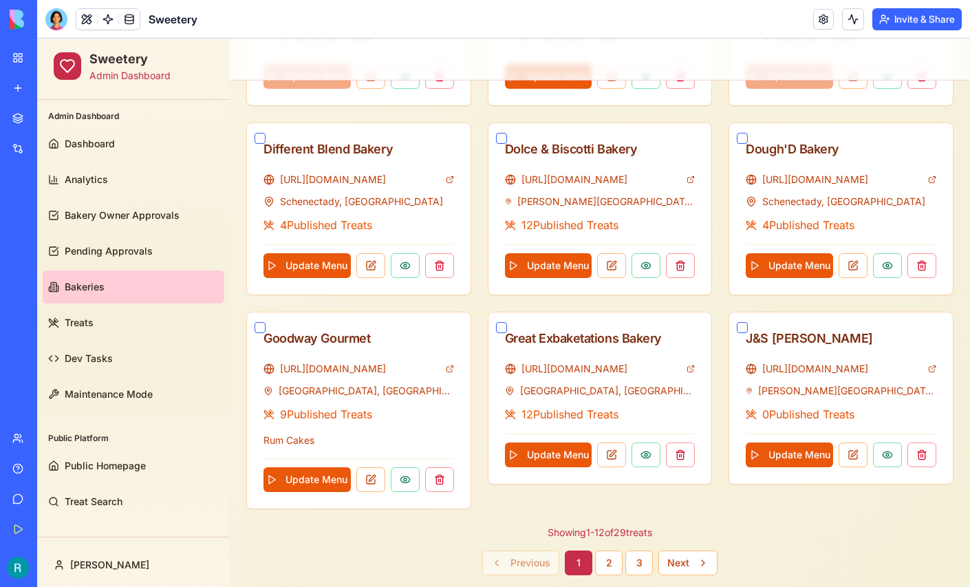
scroll to position [683, 0]
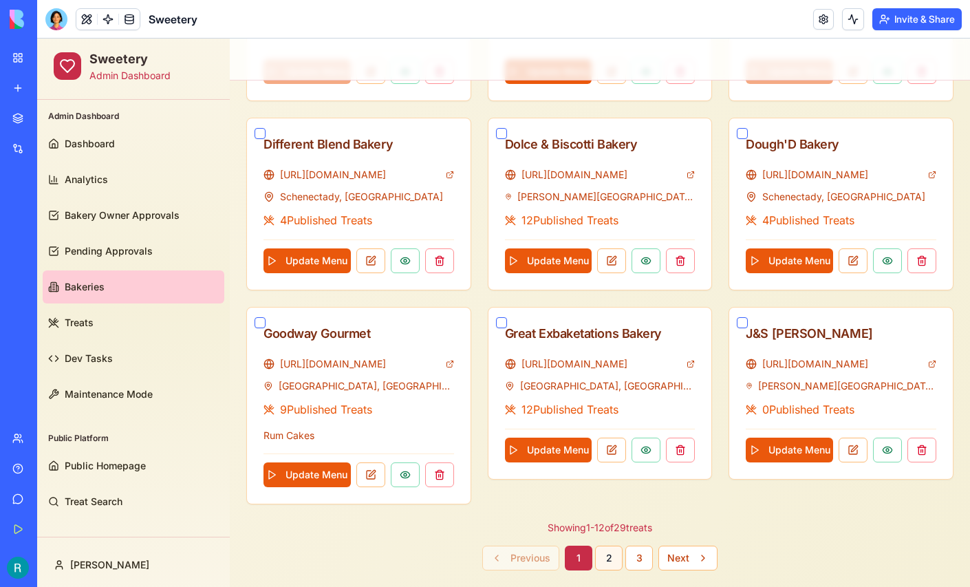
click at [614, 553] on button "2" at bounding box center [609, 558] width 28 height 25
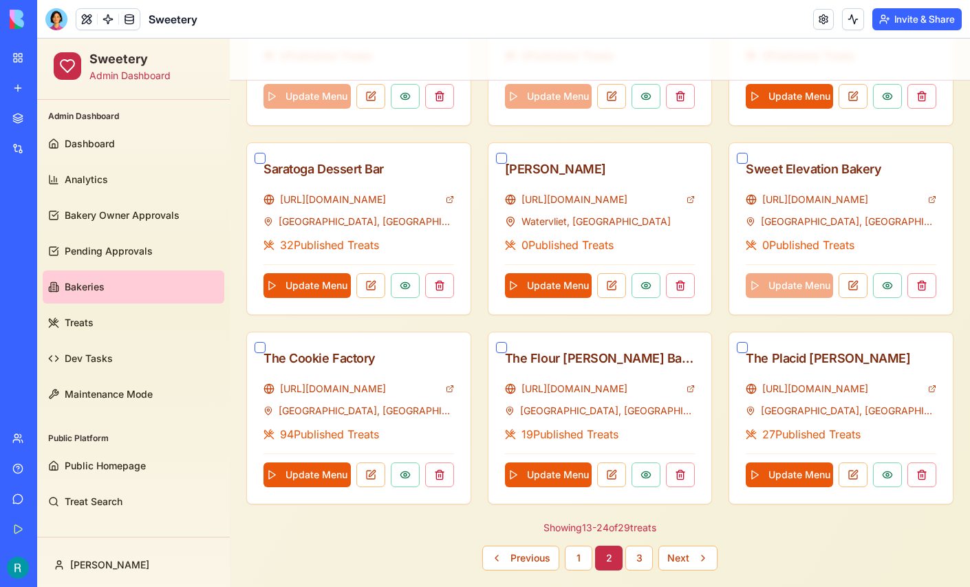
scroll to position [658, 0]
click at [639, 558] on button "3" at bounding box center [639, 558] width 28 height 25
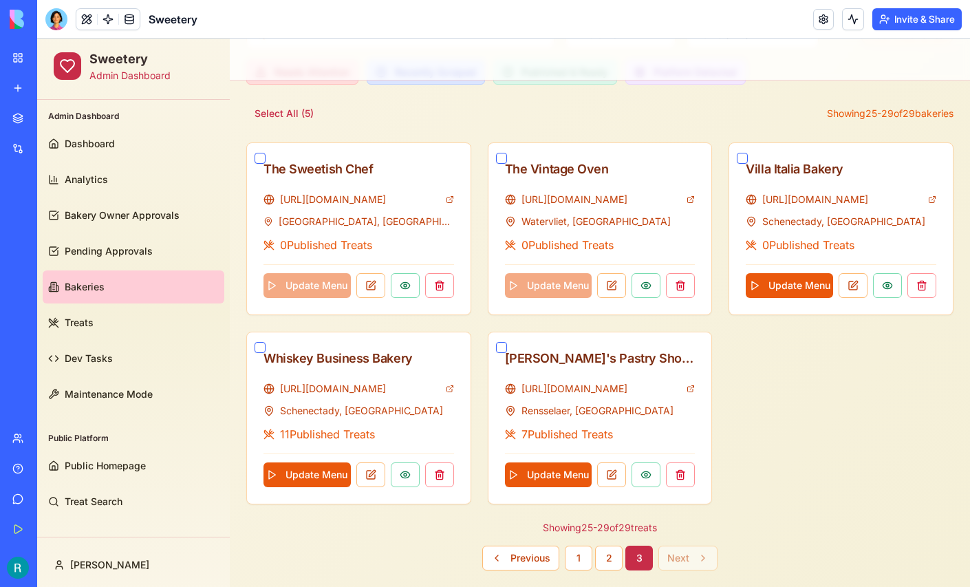
scroll to position [281, 0]
click at [609, 547] on button "2" at bounding box center [609, 558] width 28 height 25
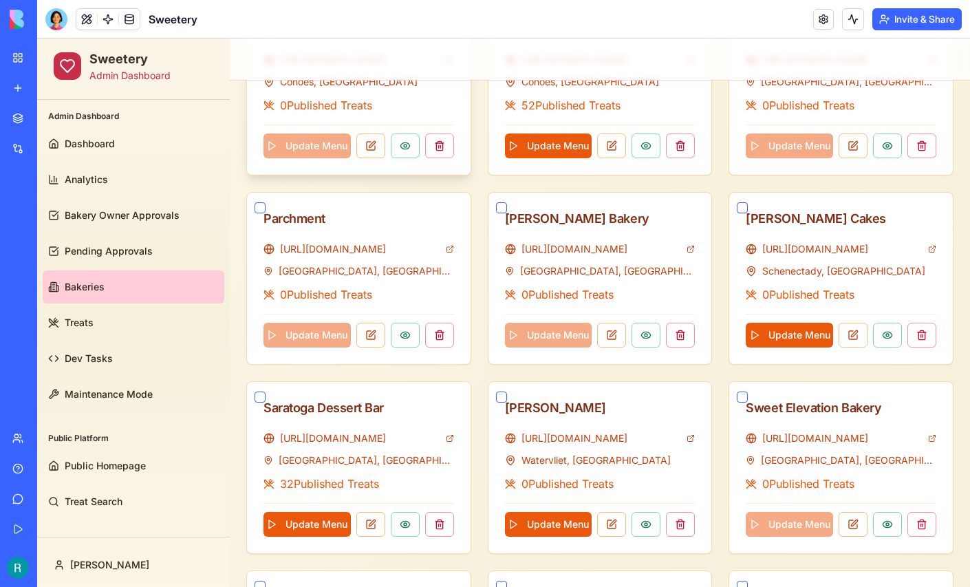
scroll to position [425, 0]
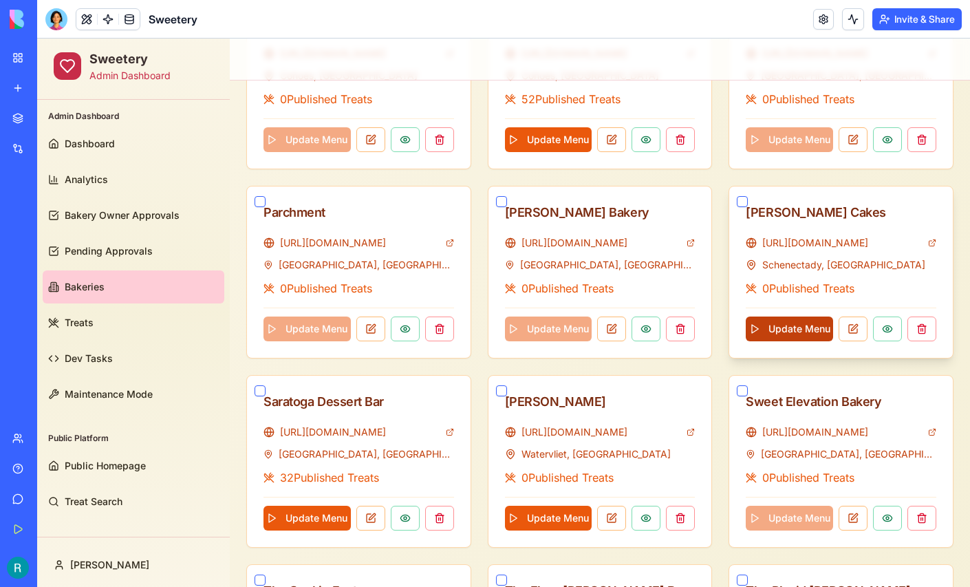
click at [791, 330] on button "Update Menu" at bounding box center [789, 329] width 87 height 25
click at [856, 330] on button at bounding box center [853, 329] width 29 height 25
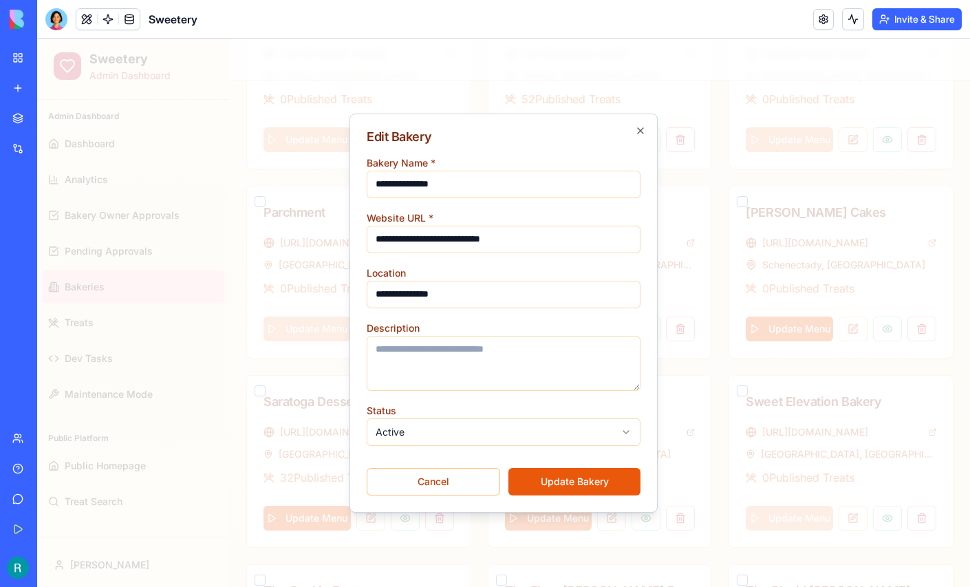
click at [564, 430] on body "Sweetery Admin Dashboard Admin Dashboard Dashboard Analytics Bakery Owner Appro…" at bounding box center [503, 216] width 933 height 1206
click at [568, 478] on button "Update Bakery" at bounding box center [574, 482] width 132 height 28
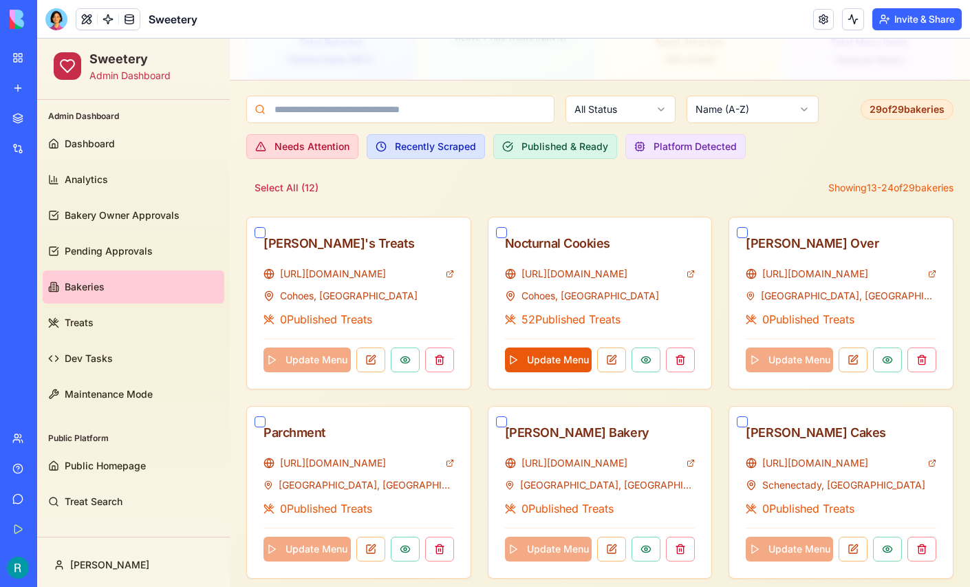
scroll to position [213, 0]
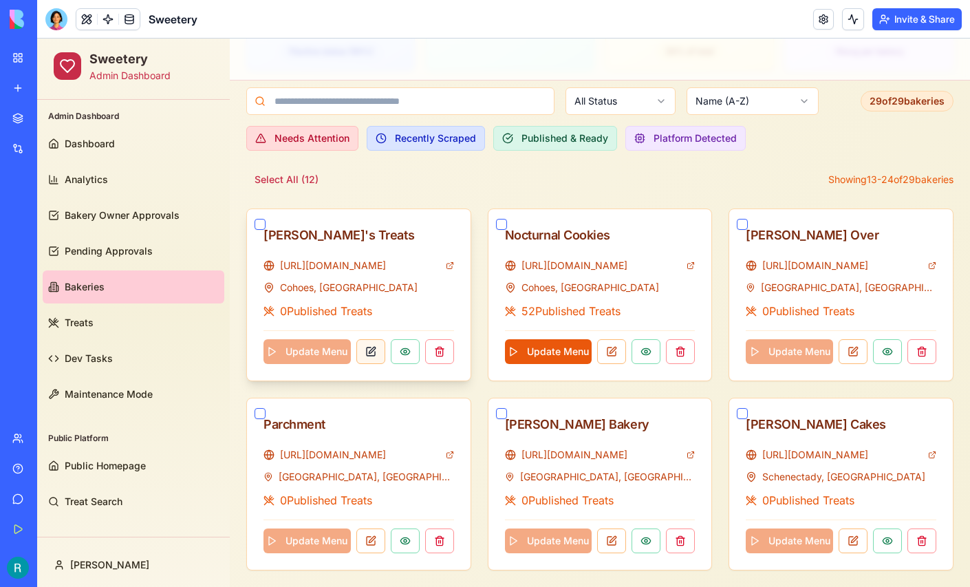
click at [367, 345] on button at bounding box center [370, 351] width 29 height 25
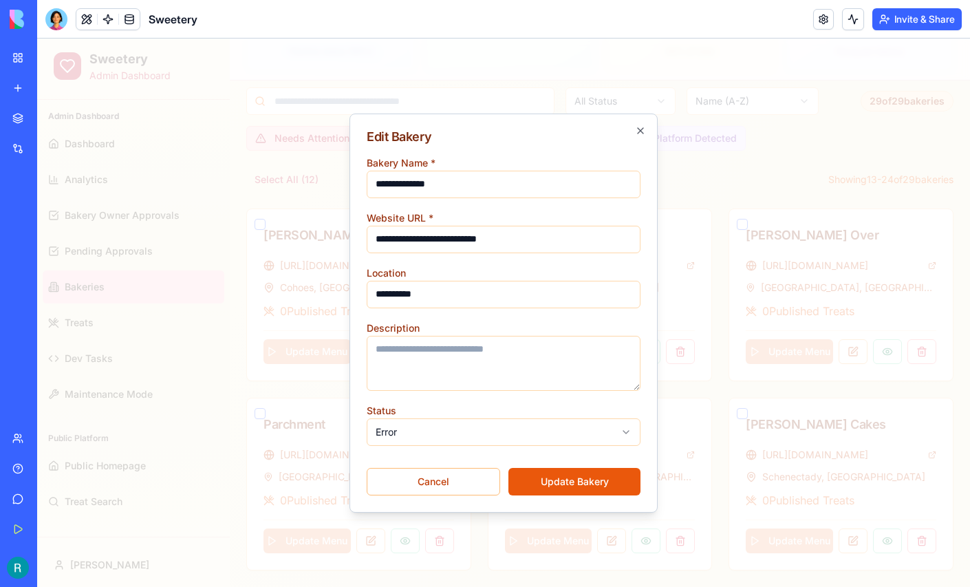
click at [427, 424] on body "Sweetery Admin Dashboard Admin Dashboard Dashboard Analytics Bakery Owner Appro…" at bounding box center [503, 428] width 933 height 1206
click at [590, 483] on button "Update Bakery" at bounding box center [574, 482] width 132 height 28
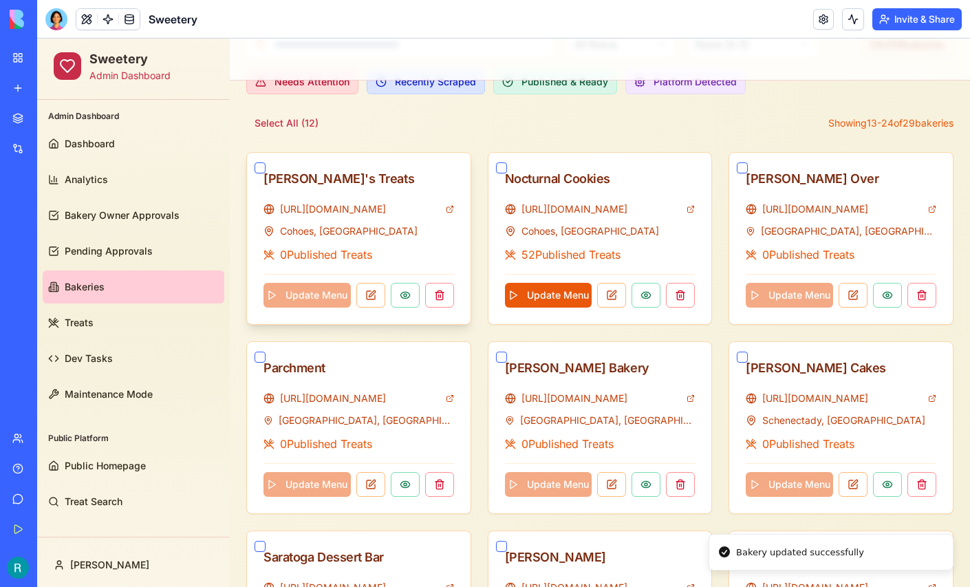
scroll to position [279, 0]
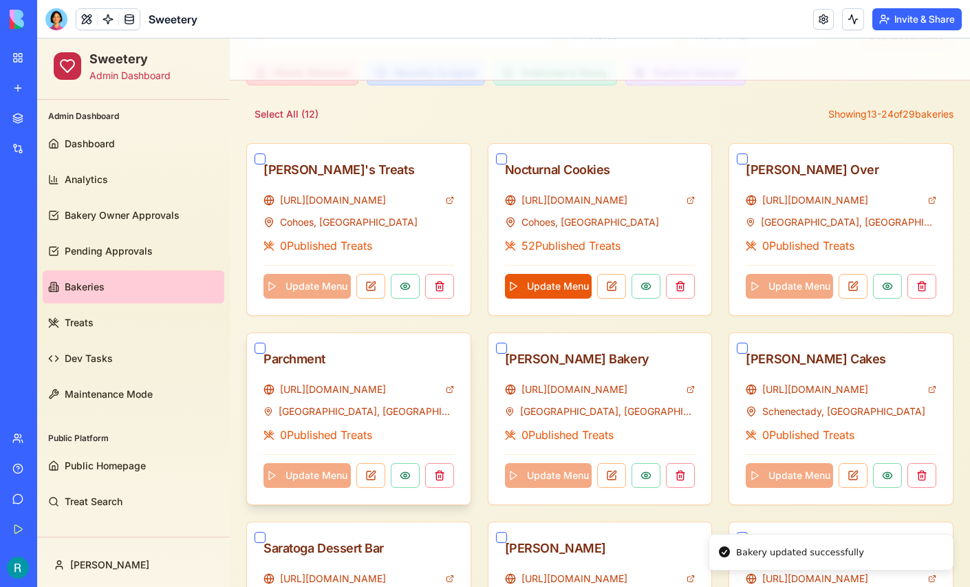
click at [262, 343] on button "button" at bounding box center [260, 348] width 11 height 11
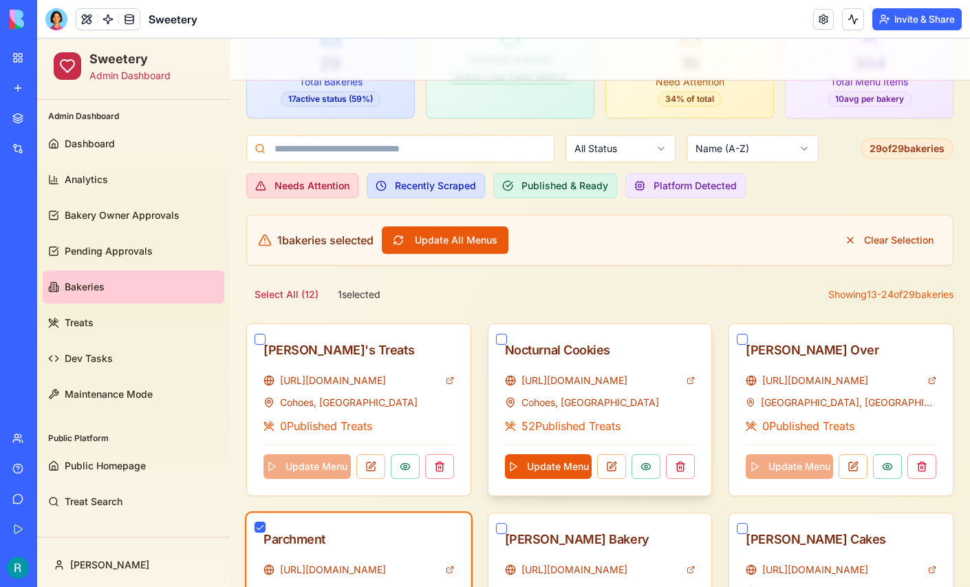
scroll to position [160, 0]
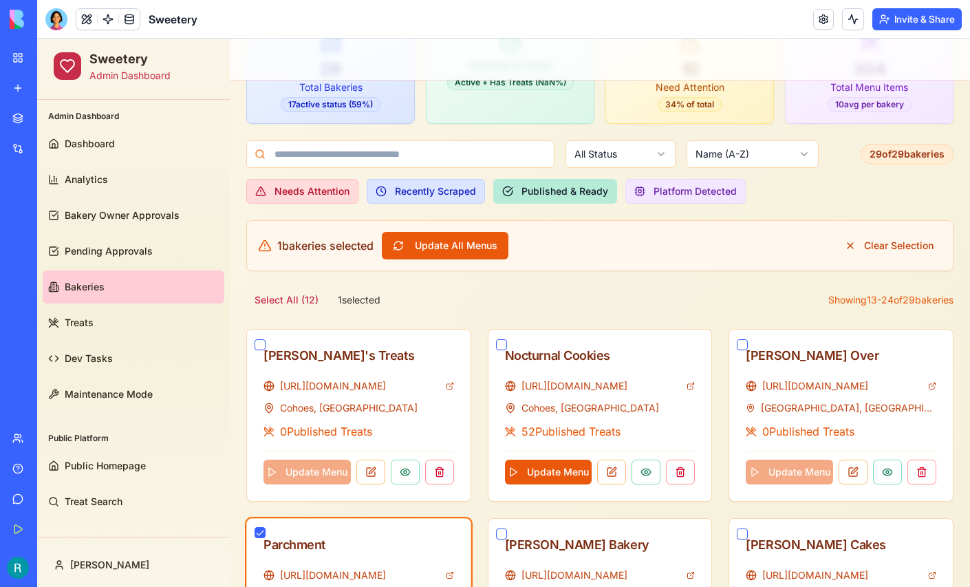
click at [541, 186] on button "Published & Ready" at bounding box center [555, 191] width 124 height 25
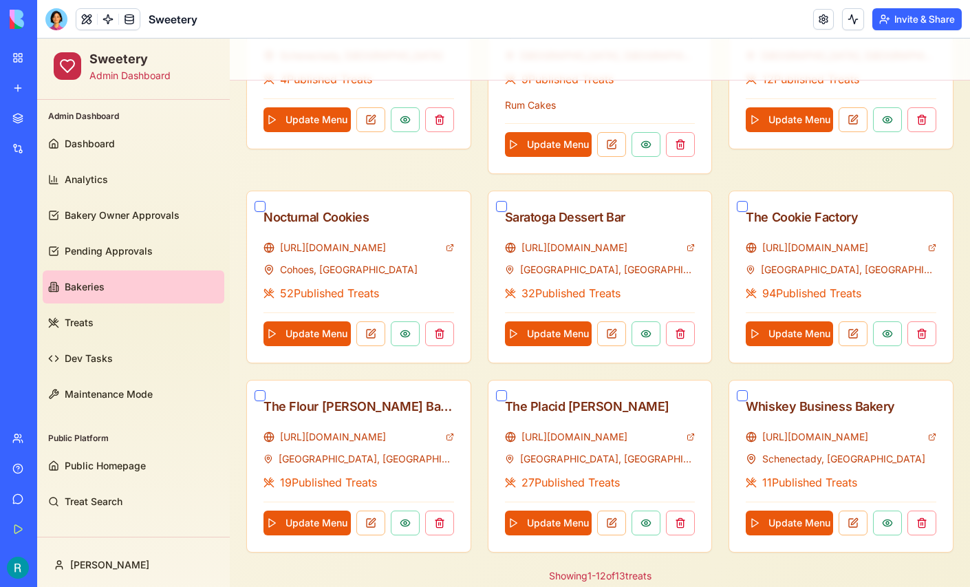
scroll to position [774, 0]
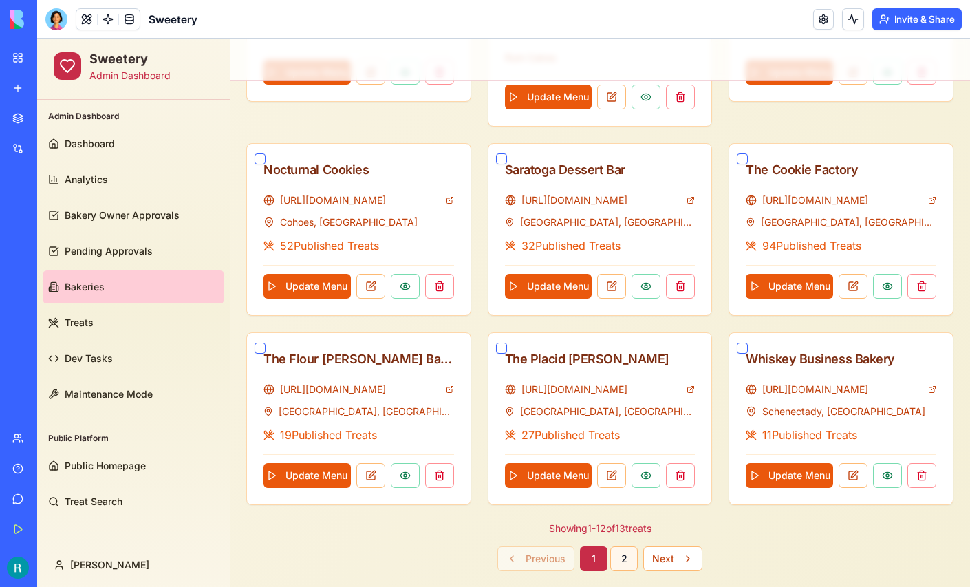
click at [625, 546] on button "2" at bounding box center [624, 558] width 28 height 25
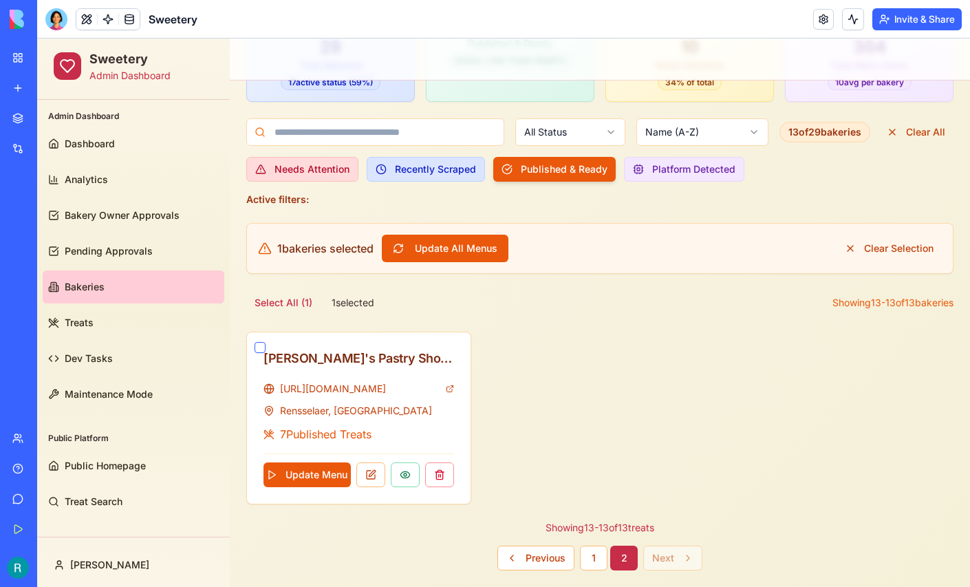
scroll to position [184, 0]
click at [595, 560] on button "1" at bounding box center [594, 558] width 28 height 25
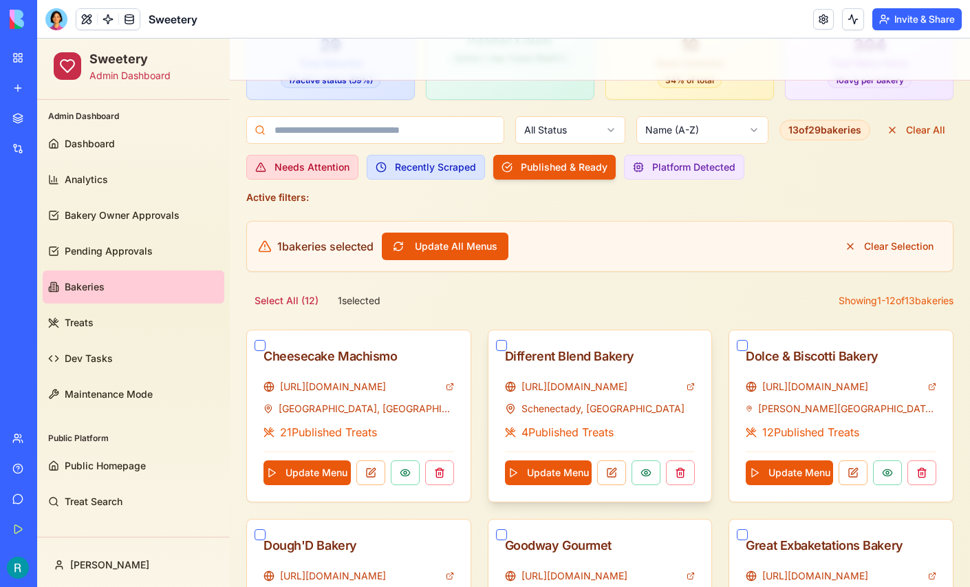
scroll to position [0, 0]
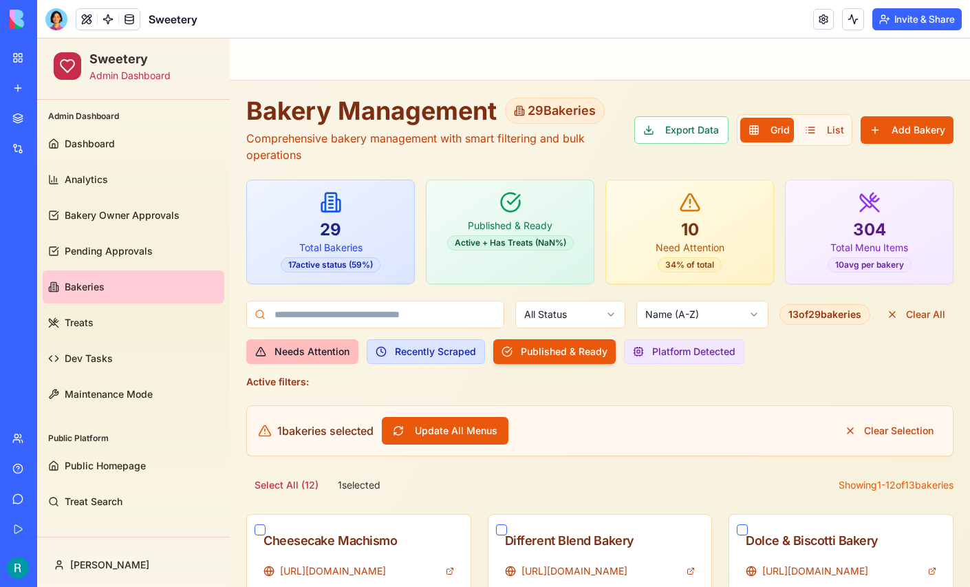
click at [318, 350] on button "Needs Attention" at bounding box center [302, 351] width 112 height 25
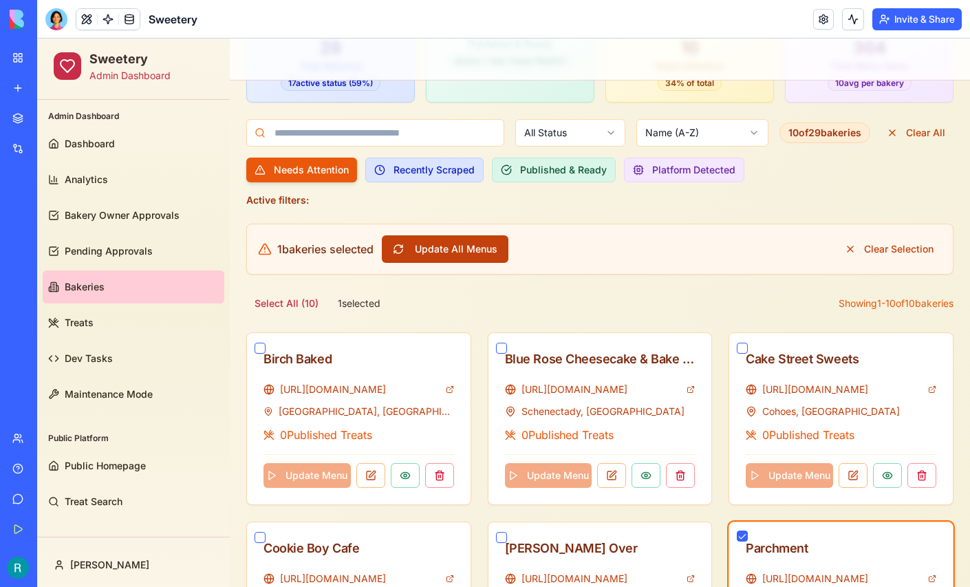
scroll to position [186, 0]
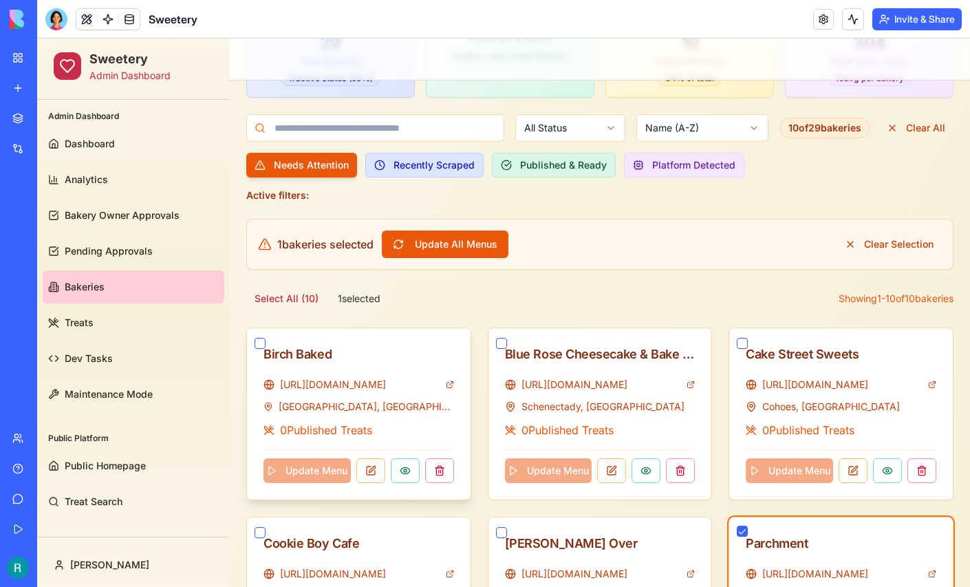
click at [259, 338] on button "button" at bounding box center [260, 343] width 11 height 11
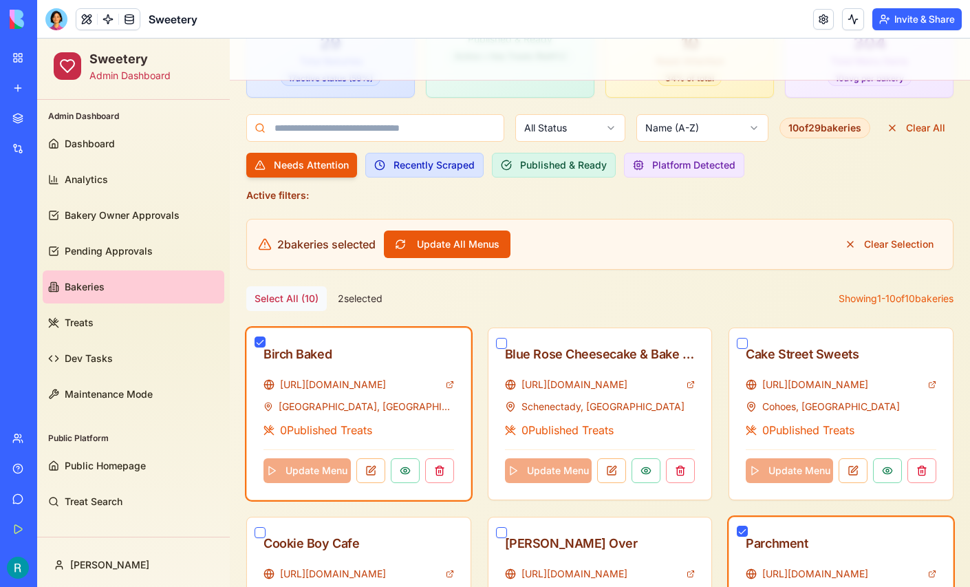
click at [275, 297] on button "Select All ( 10 )" at bounding box center [286, 298] width 81 height 25
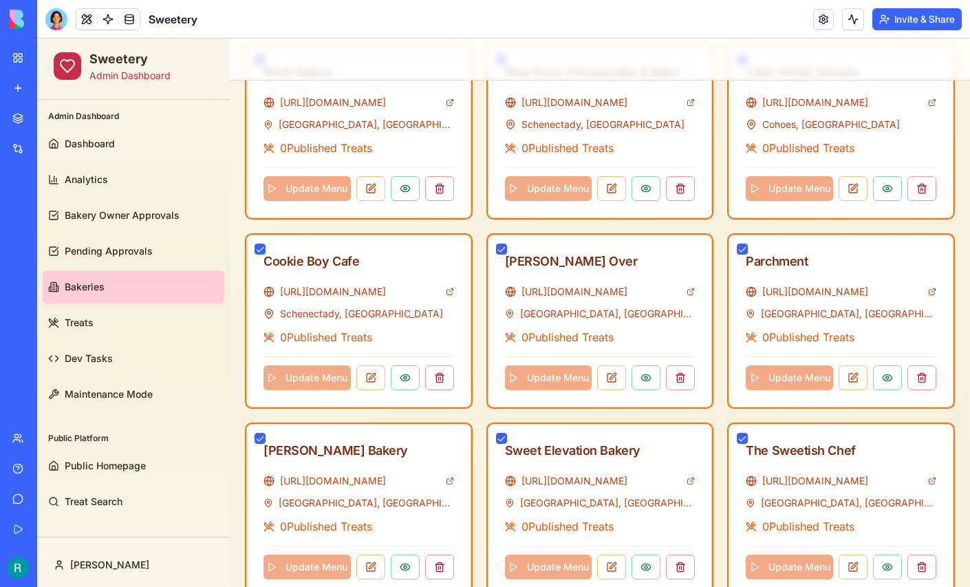
scroll to position [472, 0]
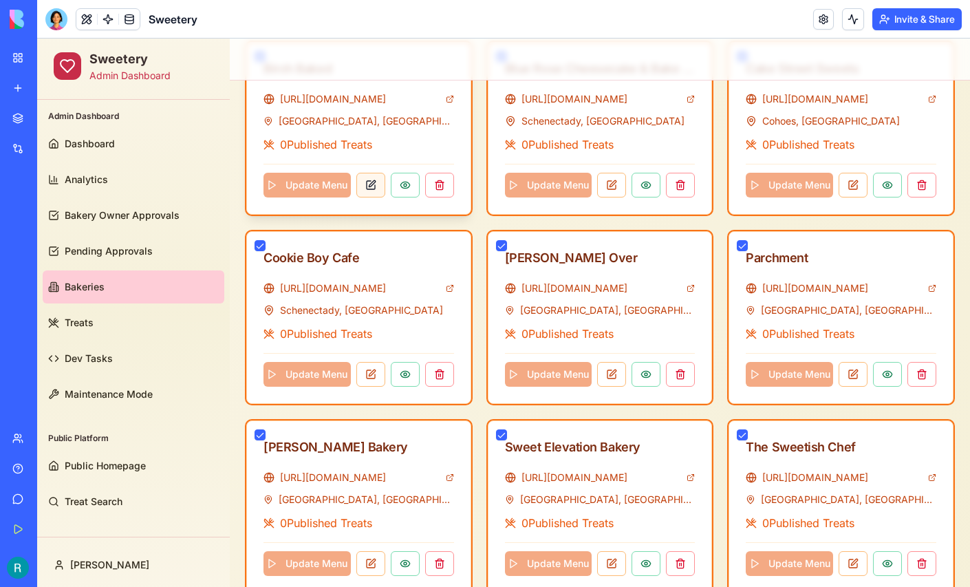
click at [376, 182] on button at bounding box center [370, 185] width 29 height 25
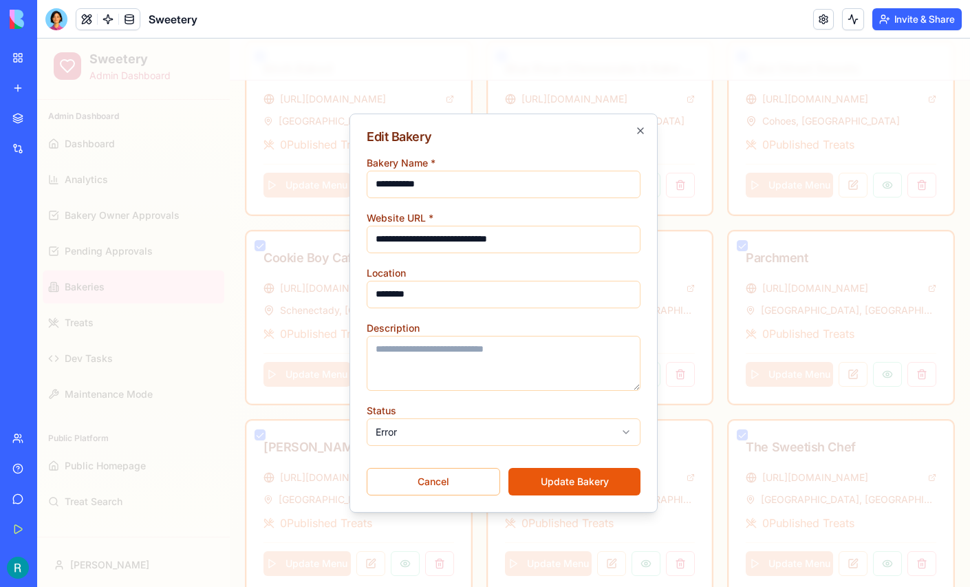
click at [438, 430] on body "Sweetery Admin Dashboard Admin Dashboard Dashboard Analytics Bakery Owner Appro…" at bounding box center [503, 183] width 933 height 1232
click at [558, 478] on button "Update Bakery" at bounding box center [574, 482] width 132 height 28
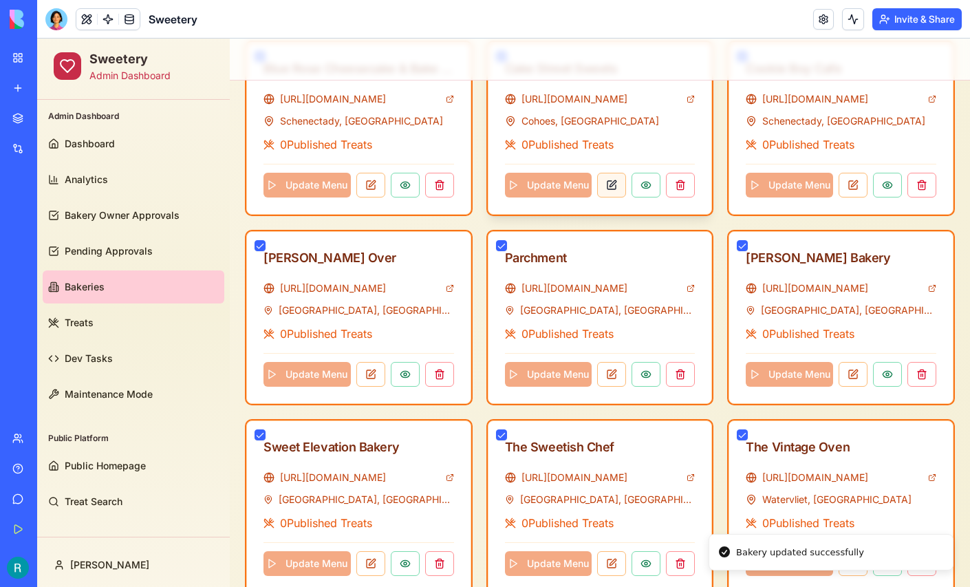
click at [602, 189] on button at bounding box center [611, 185] width 29 height 25
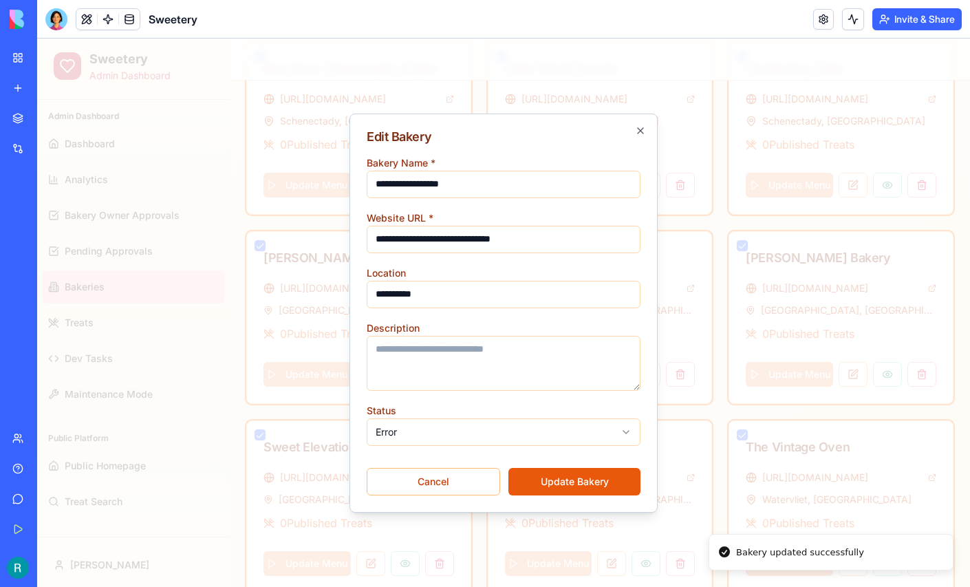
click at [503, 436] on body "Sweetery Admin Dashboard Admin Dashboard Dashboard Analytics Bakery Owner Appro…" at bounding box center [503, 88] width 933 height 1043
click at [559, 480] on button "Update Bakery" at bounding box center [574, 482] width 132 height 28
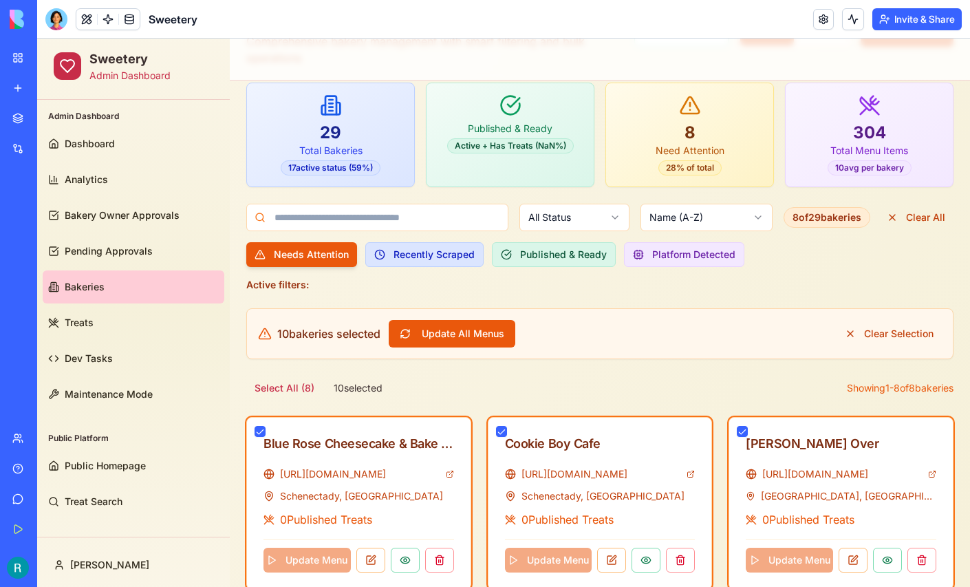
scroll to position [96, 0]
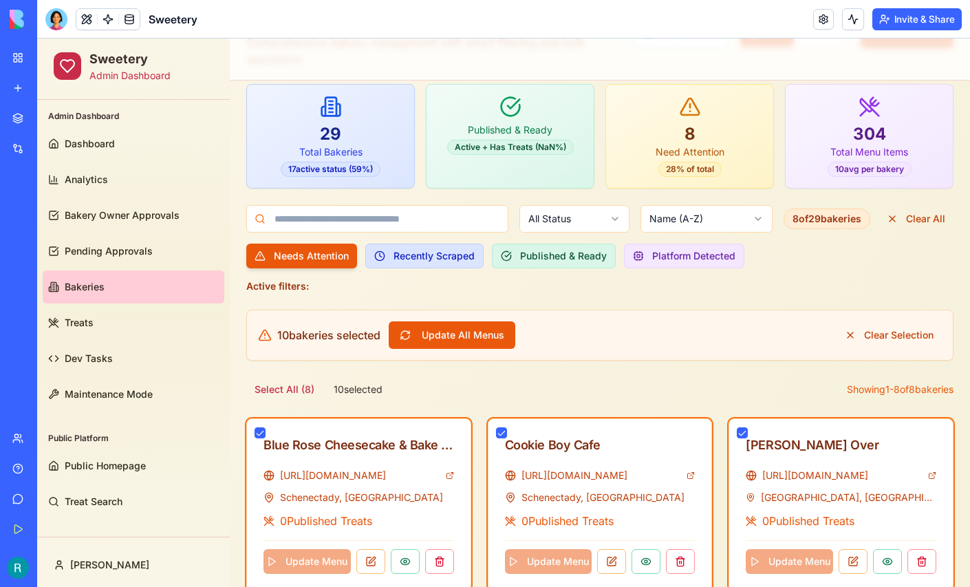
click at [581, 219] on html "Sweetery Admin Dashboard Admin Dashboard Dashboard Analytics Bakery Owner Appro…" at bounding box center [503, 464] width 933 height 1043
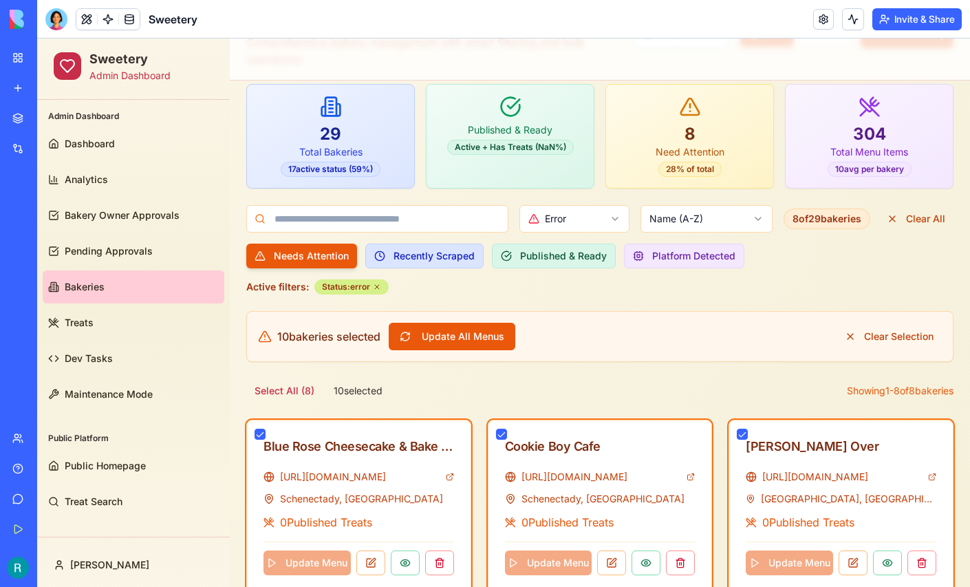
click at [377, 285] on icon at bounding box center [377, 287] width 4 height 4
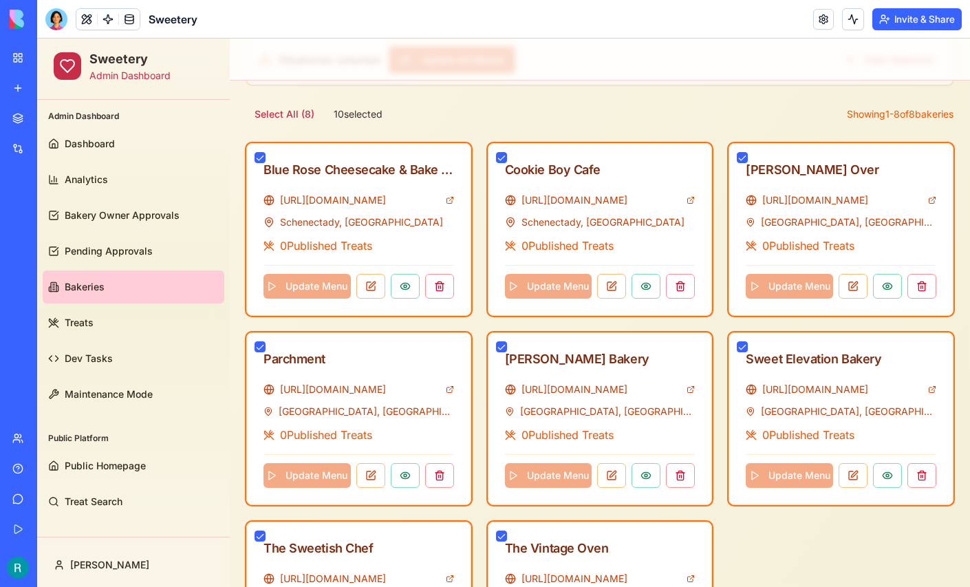
scroll to position [374, 0]
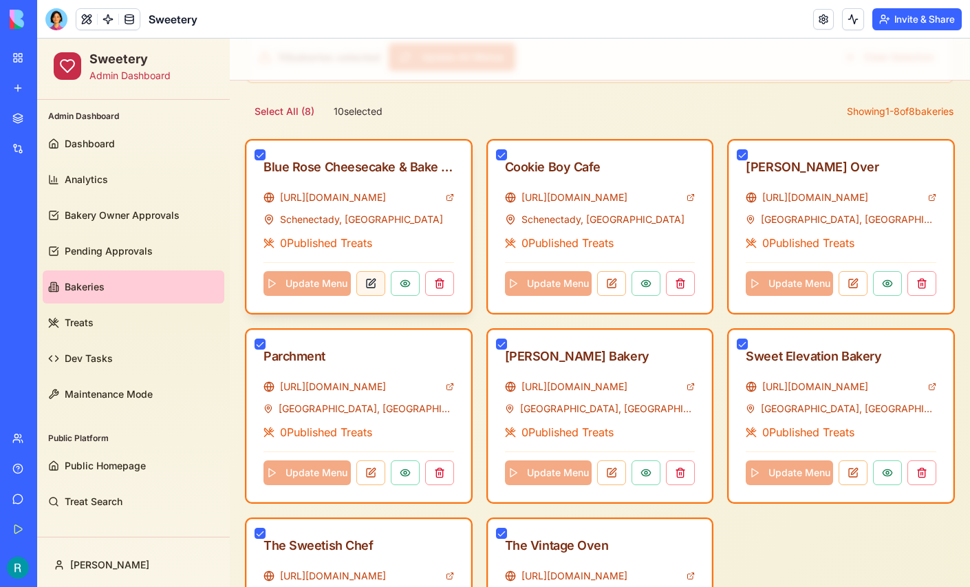
click at [367, 279] on button at bounding box center [370, 283] width 29 height 25
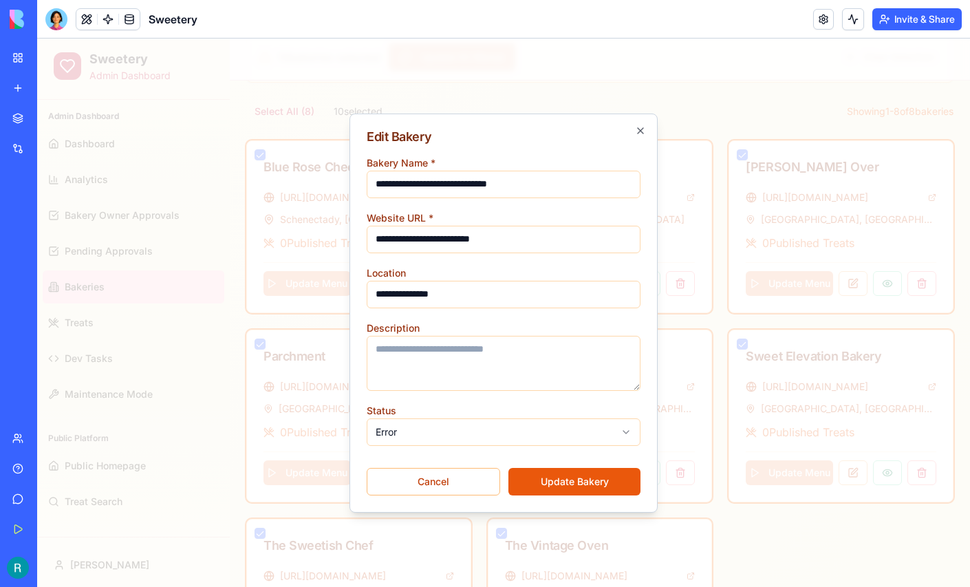
click at [422, 422] on body "Sweetery Admin Dashboard Admin Dashboard Dashboard Analytics Bakery Owner Appro…" at bounding box center [503, 186] width 933 height 1043
click at [603, 487] on button "Update Bakery" at bounding box center [574, 482] width 132 height 28
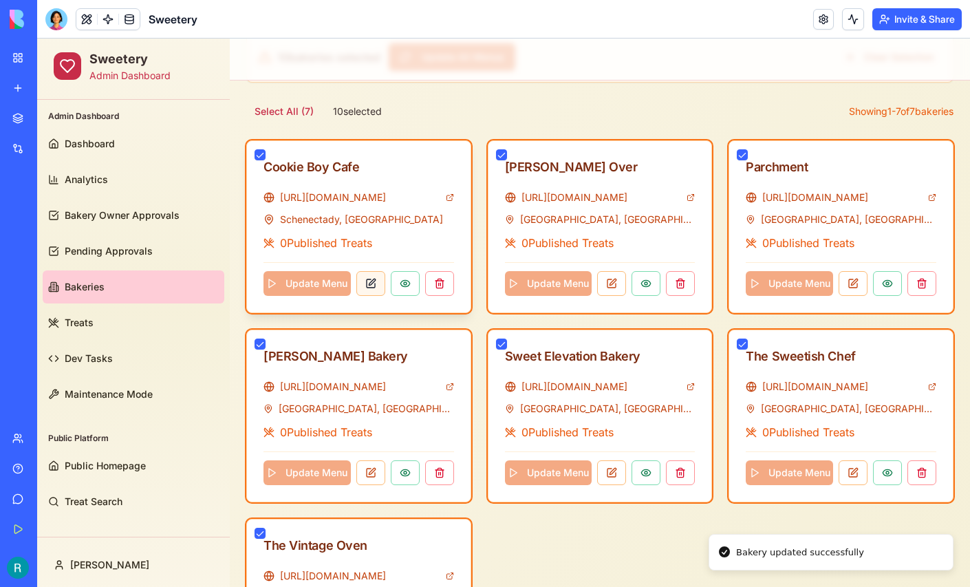
click at [374, 278] on button at bounding box center [370, 283] width 29 height 25
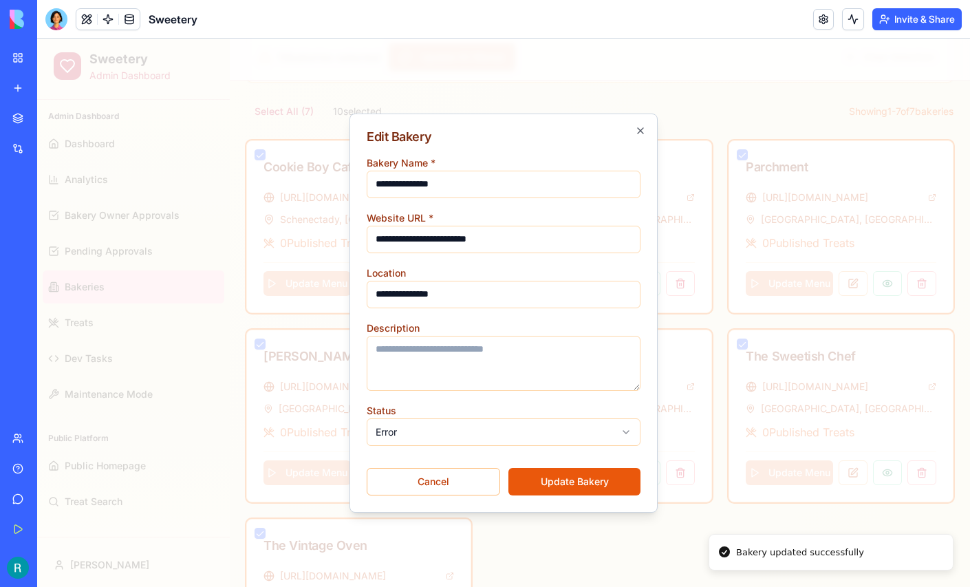
click at [419, 427] on body "Sweetery Admin Dashboard Admin Dashboard Dashboard Analytics Bakery Owner Appro…" at bounding box center [503, 186] width 933 height 1043
click at [536, 480] on button "Update Bakery" at bounding box center [574, 482] width 132 height 28
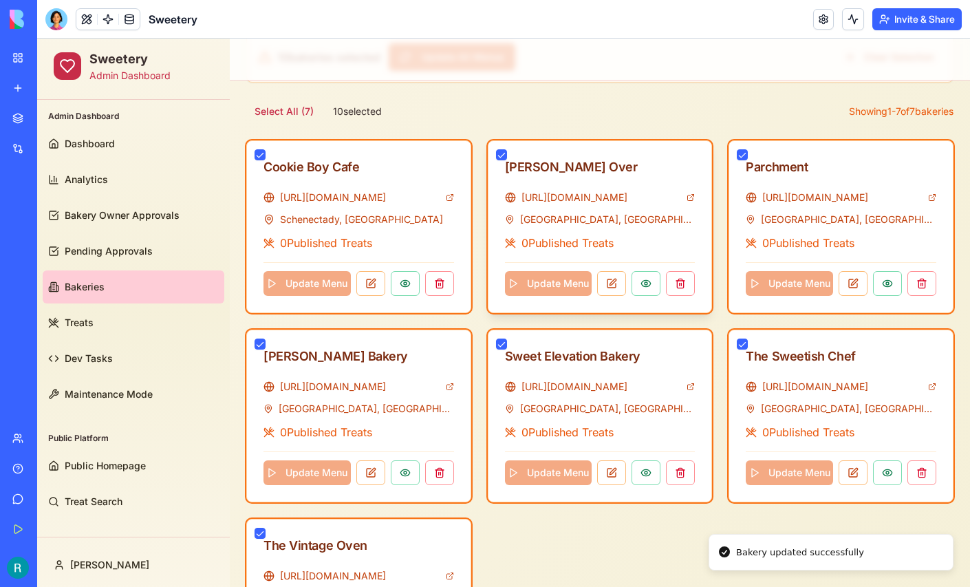
scroll to position [307, 0]
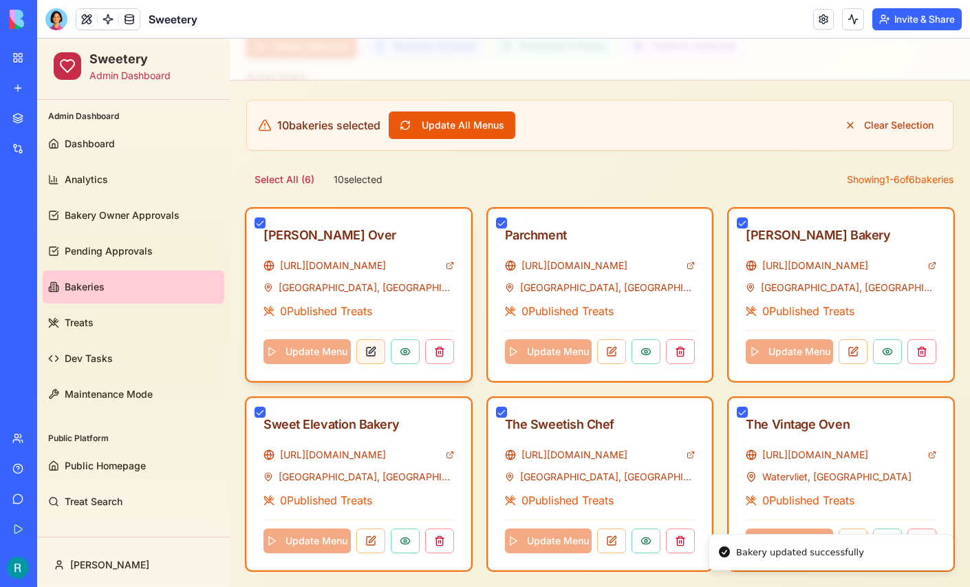
click at [368, 348] on button at bounding box center [370, 351] width 29 height 25
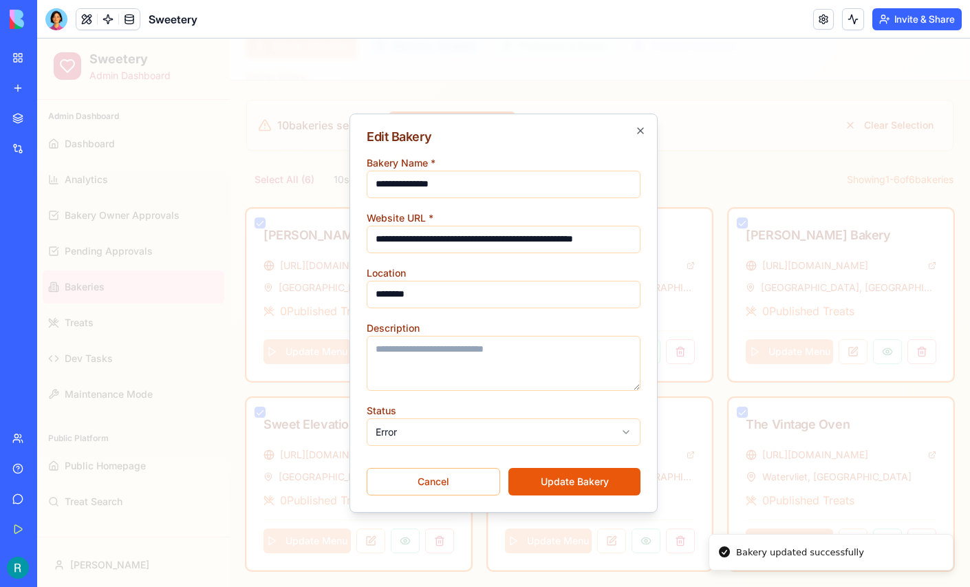
click at [450, 429] on body "Sweetery Admin Dashboard Admin Dashboard Dashboard Analytics Bakery Owner Appro…" at bounding box center [503, 160] width 933 height 854
click at [592, 480] on button "Update Bakery" at bounding box center [574, 482] width 132 height 28
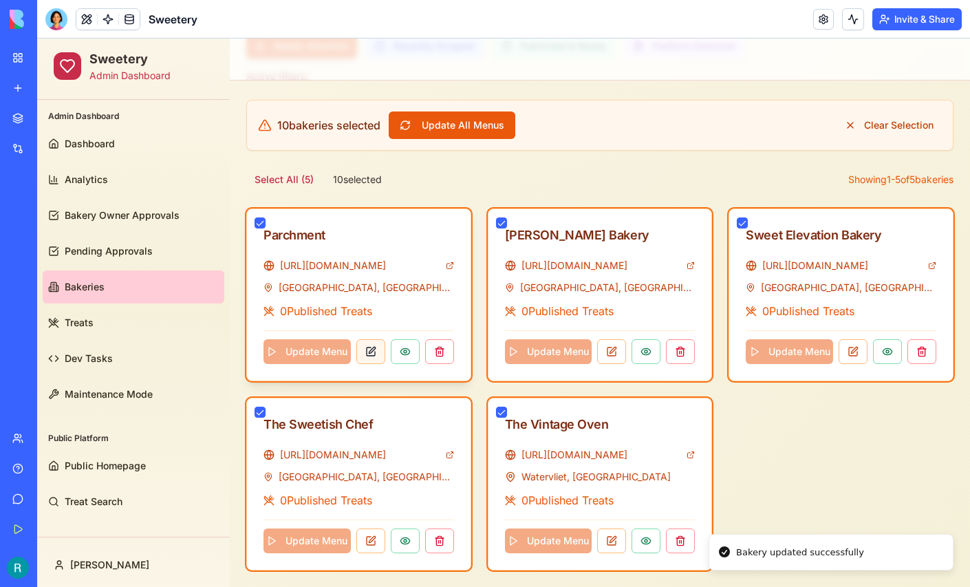
click at [369, 346] on button at bounding box center [370, 351] width 29 height 25
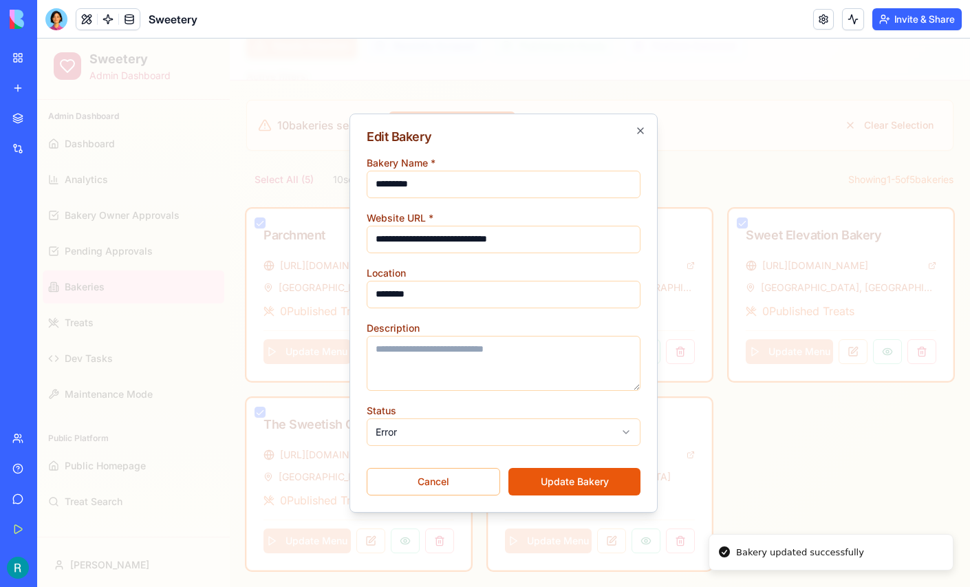
click at [433, 436] on body "Sweetery Admin Dashboard Admin Dashboard Dashboard Analytics Bakery Owner Appro…" at bounding box center [503, 160] width 933 height 854
click at [550, 484] on button "Update Bakery" at bounding box center [574, 482] width 132 height 28
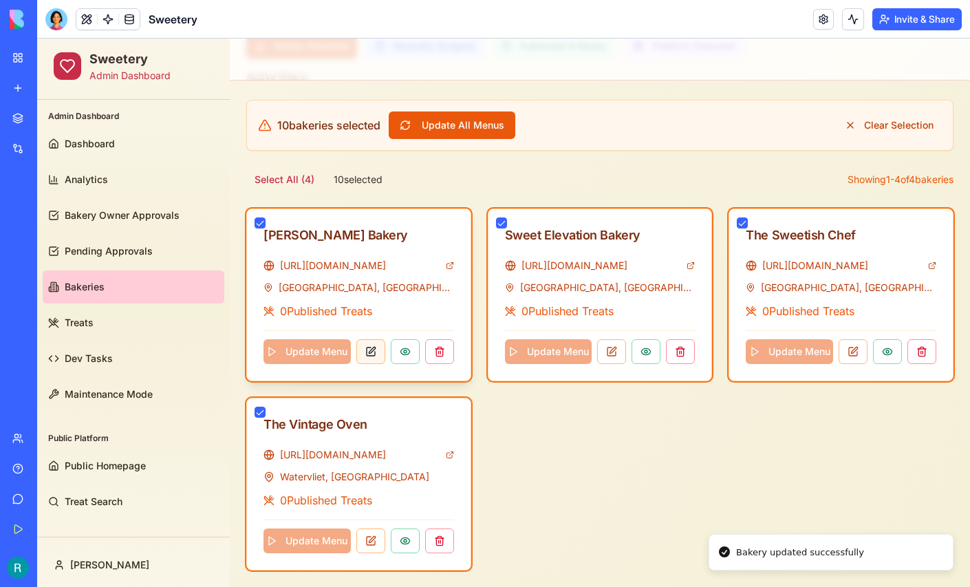
click at [372, 345] on button at bounding box center [370, 351] width 29 height 25
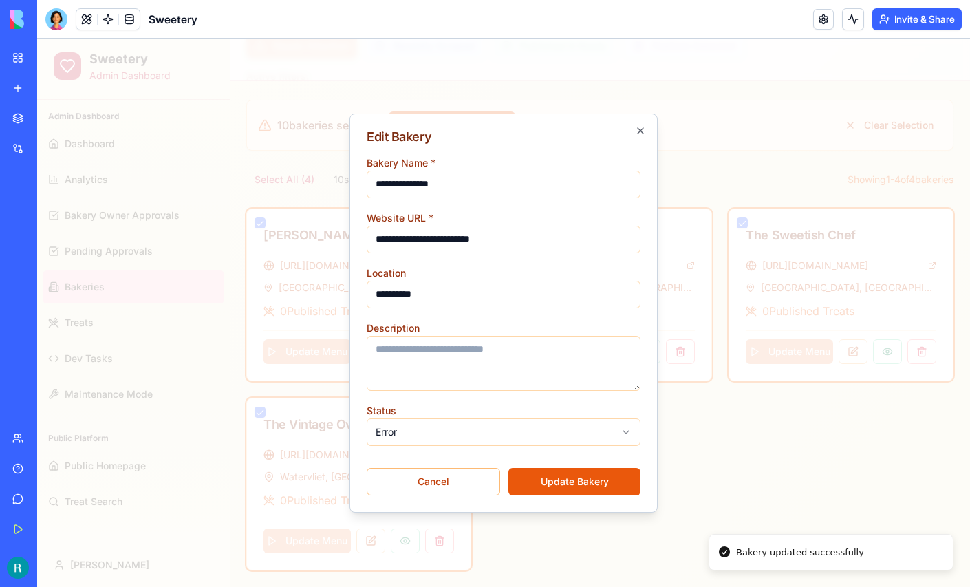
click at [481, 433] on body "Sweetery Admin Dashboard Admin Dashboard Dashboard Analytics Bakery Owner Appro…" at bounding box center [503, 160] width 933 height 854
click at [564, 483] on button "Update Bakery" at bounding box center [574, 482] width 132 height 28
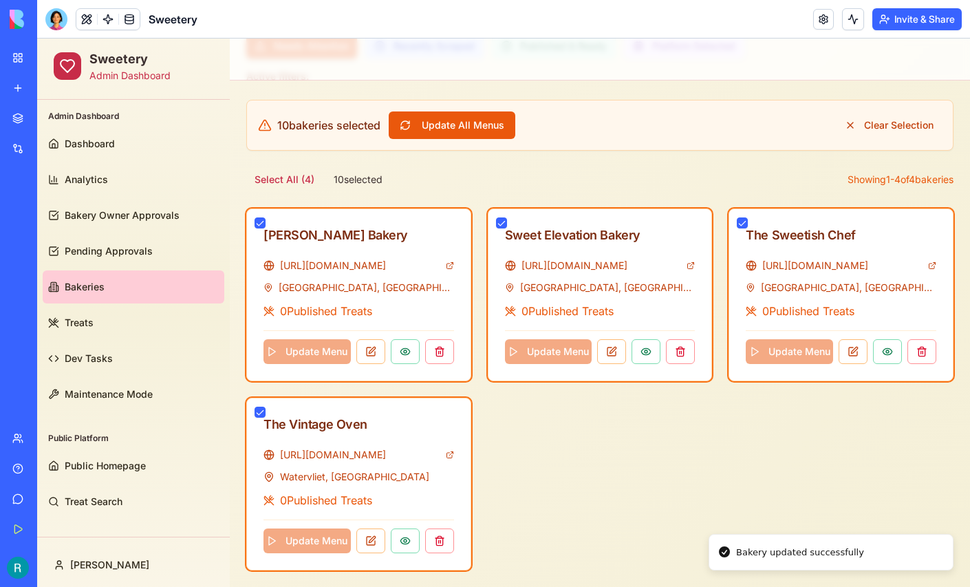
scroll to position [118, 0]
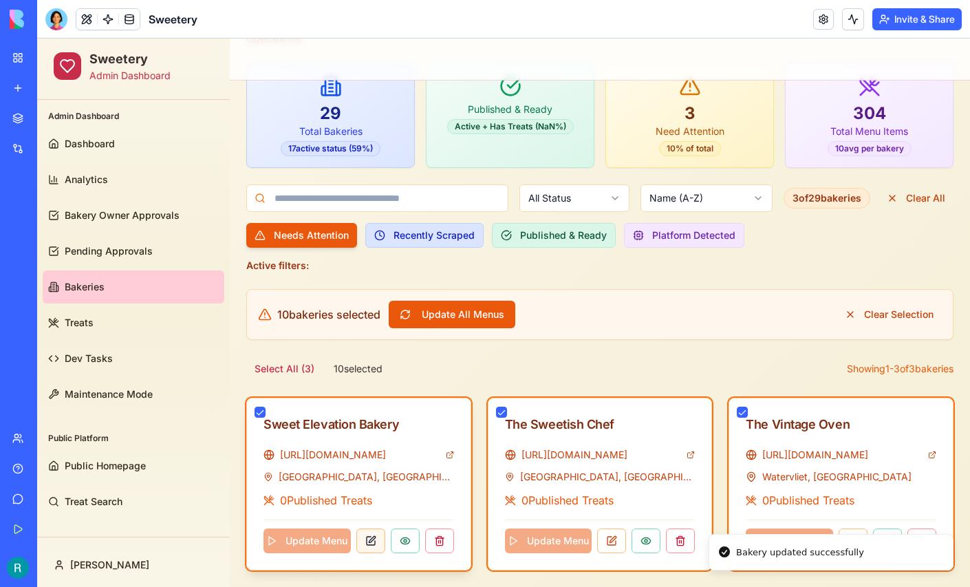
click at [372, 535] on button at bounding box center [370, 540] width 29 height 25
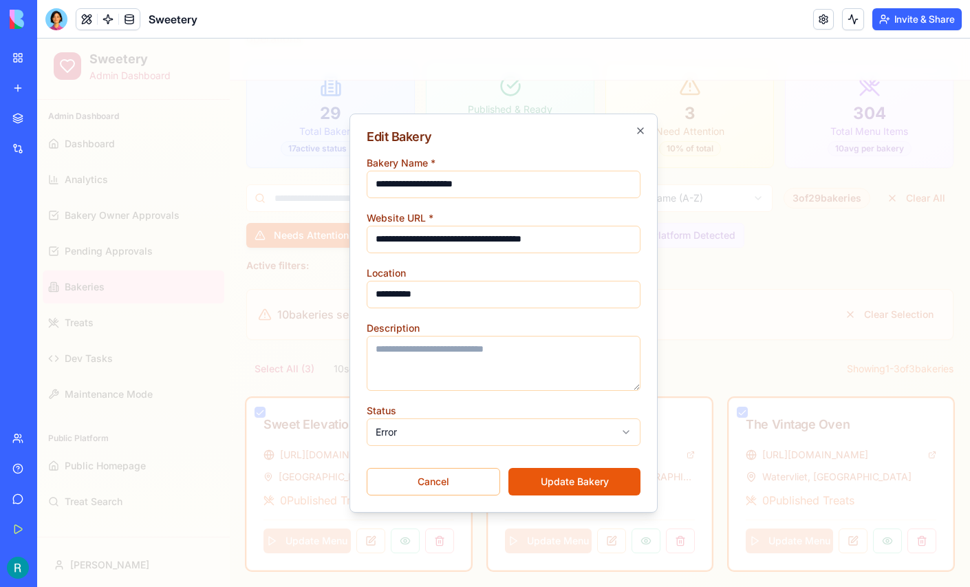
click at [431, 433] on body "Sweetery Admin Dashboard Admin Dashboard Dashboard Analytics Bakery Owner Appro…" at bounding box center [503, 254] width 933 height 665
click at [563, 491] on button "Update Bakery" at bounding box center [574, 482] width 132 height 28
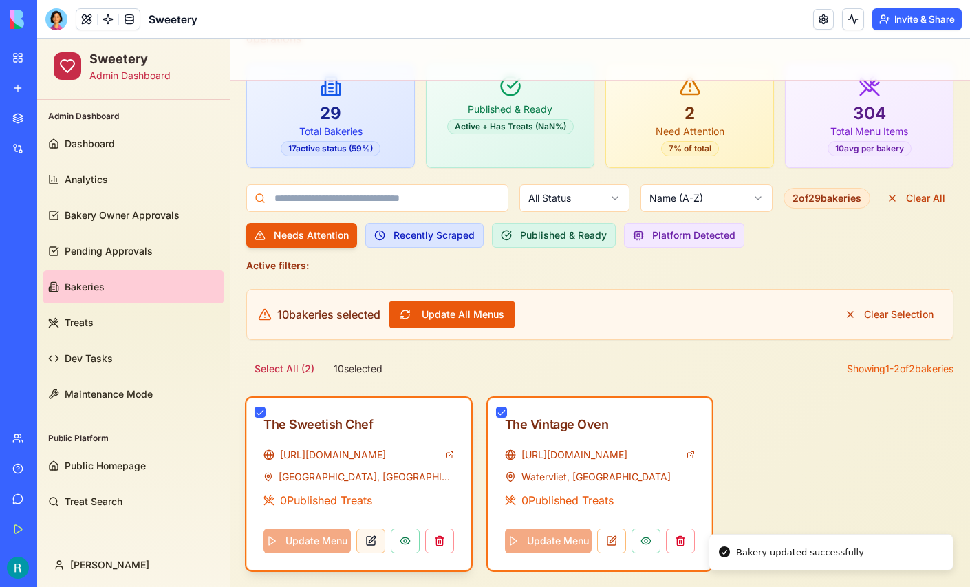
click at [376, 538] on button at bounding box center [370, 540] width 29 height 25
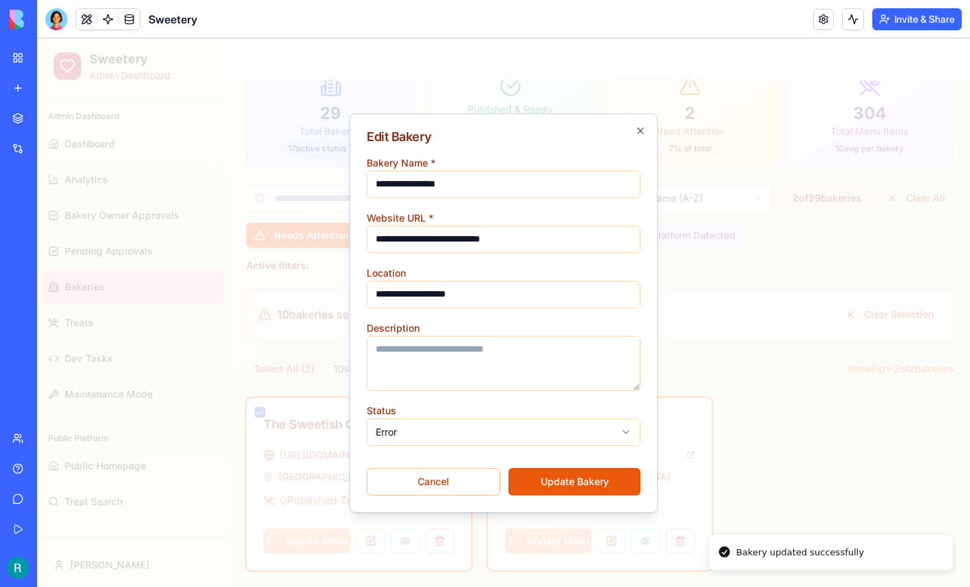
click at [454, 429] on body "Sweetery Admin Dashboard Admin Dashboard Dashboard Analytics Bakery Owner Appro…" at bounding box center [503, 254] width 933 height 665
click at [523, 478] on button "Update Bakery" at bounding box center [574, 482] width 132 height 28
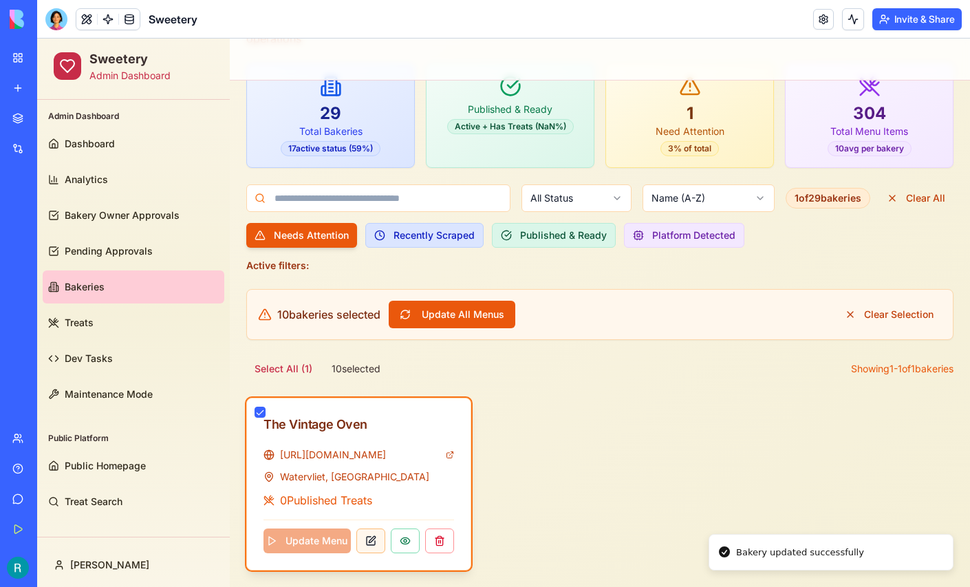
click at [369, 535] on button at bounding box center [370, 540] width 29 height 25
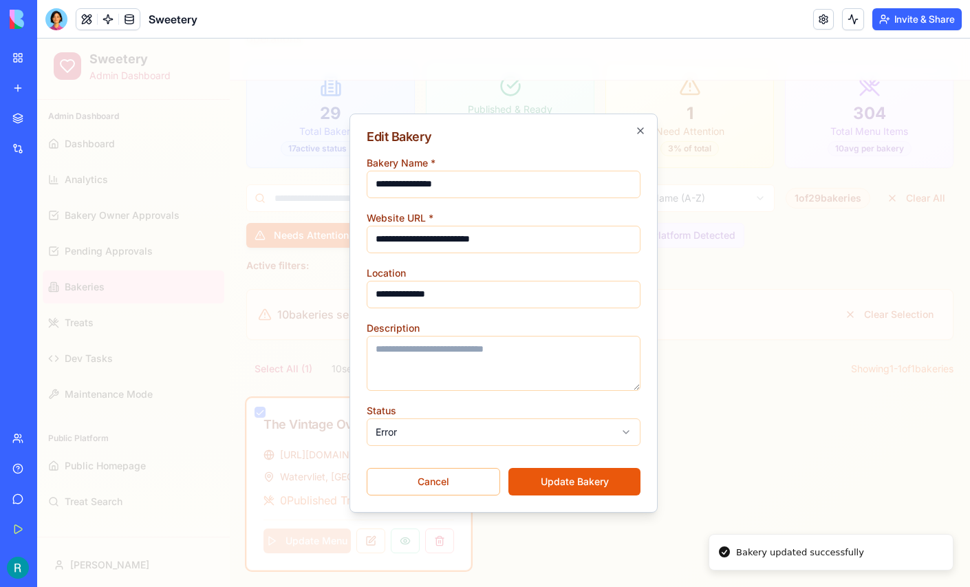
click at [462, 432] on body "**********" at bounding box center [503, 254] width 933 height 665
click at [545, 478] on button "Update Bakery" at bounding box center [574, 482] width 132 height 28
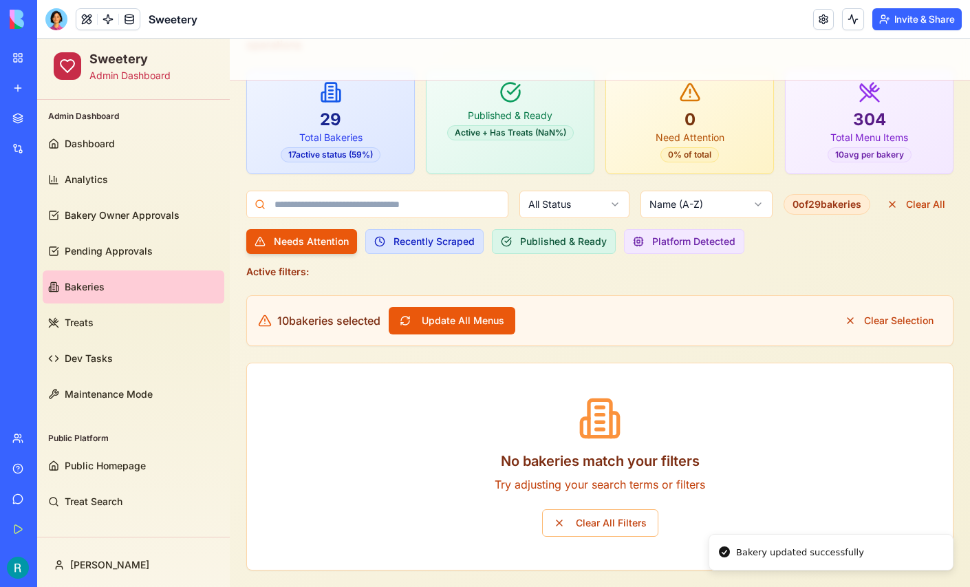
scroll to position [0, 0]
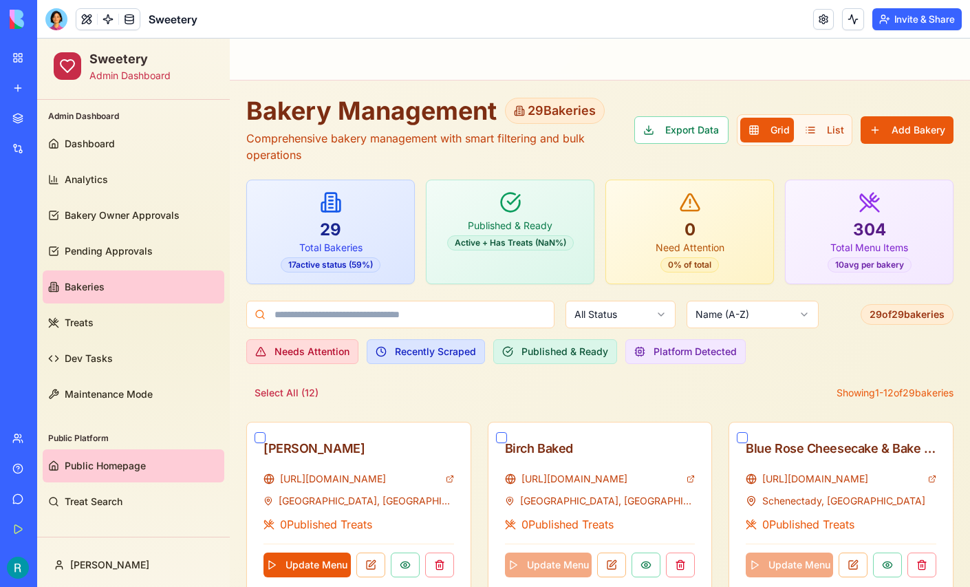
click at [96, 469] on span "Public Homepage" at bounding box center [105, 466] width 81 height 14
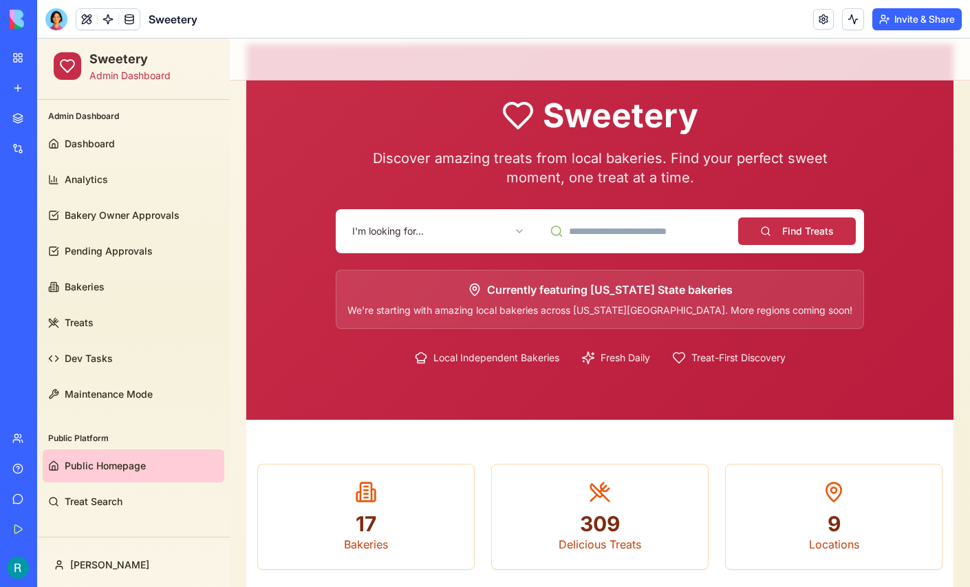
scroll to position [34, 0]
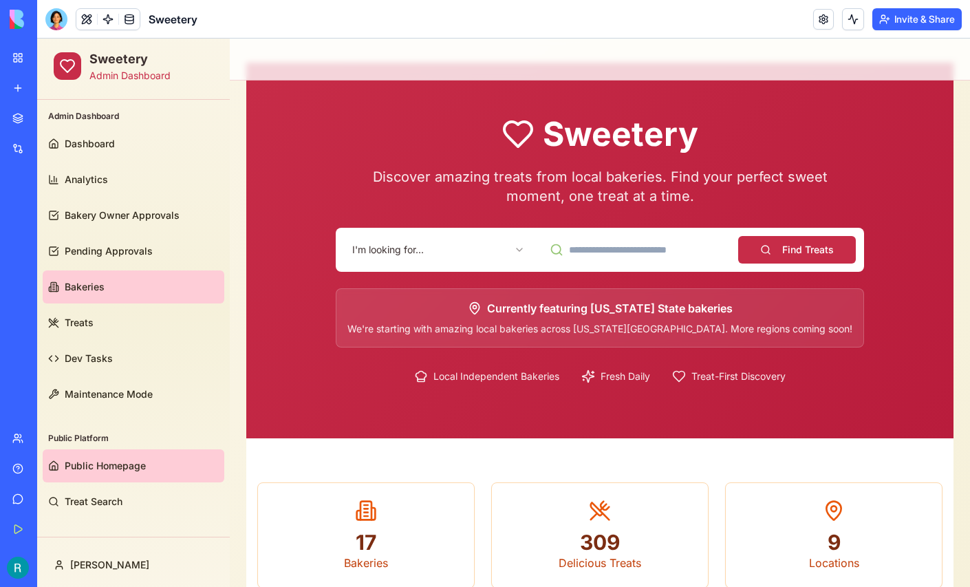
click at [129, 294] on link "Bakeries" at bounding box center [134, 286] width 182 height 33
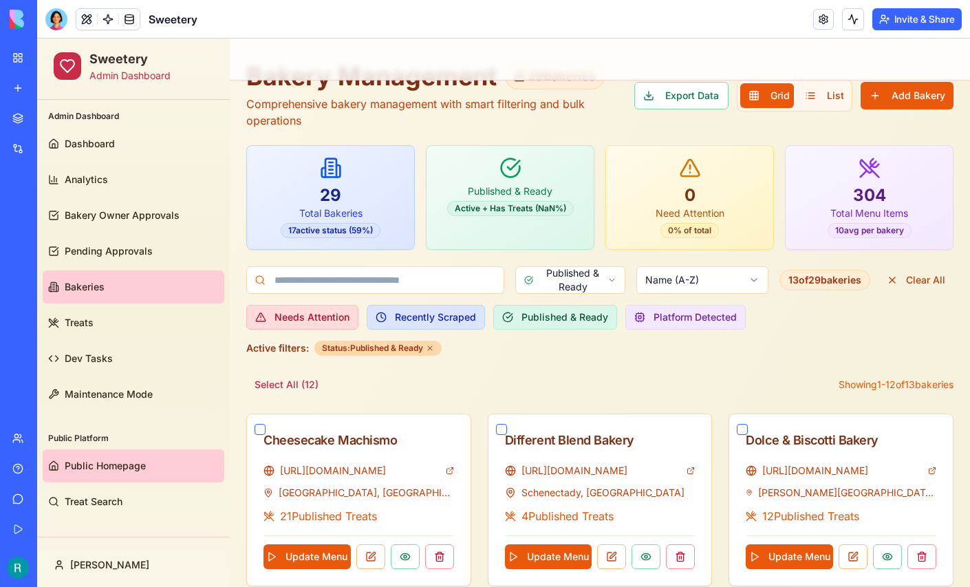
click at [158, 471] on link "Public Homepage" at bounding box center [134, 465] width 182 height 33
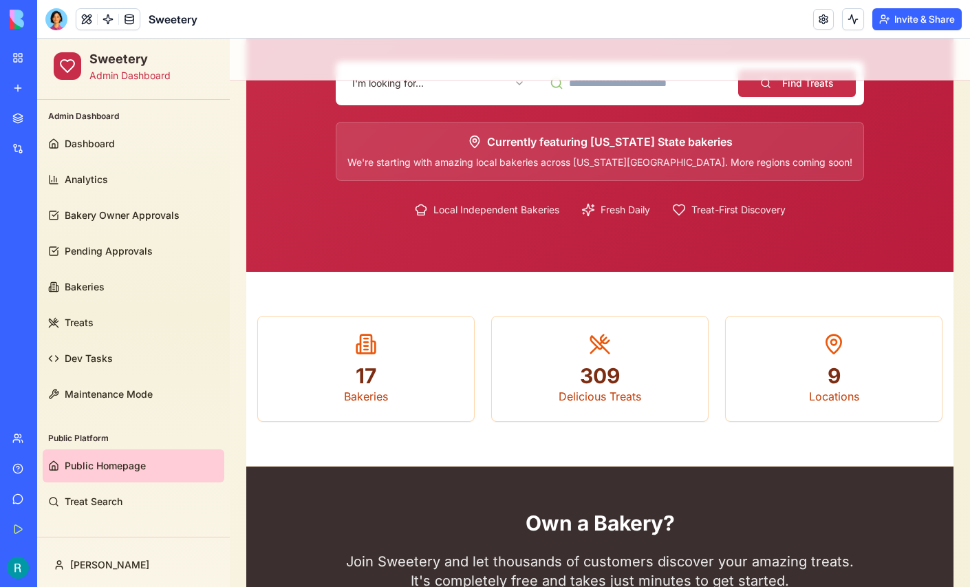
scroll to position [211, 0]
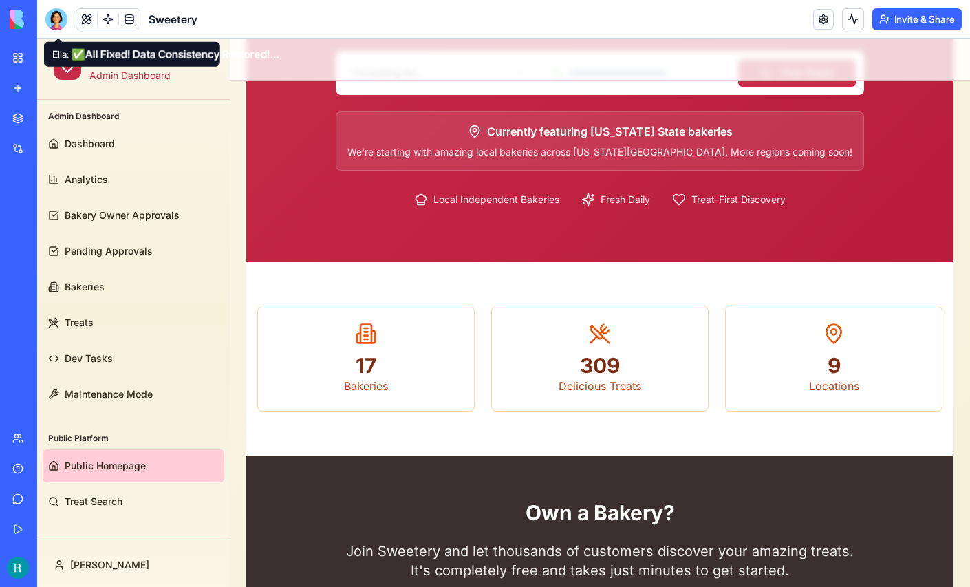
click at [58, 23] on div at bounding box center [56, 19] width 22 height 22
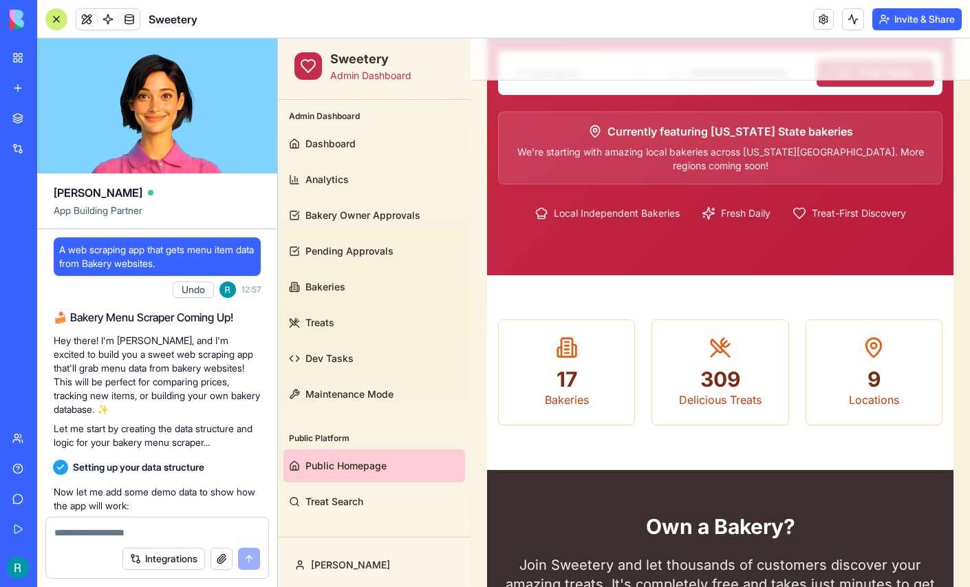
scroll to position [168312, 0]
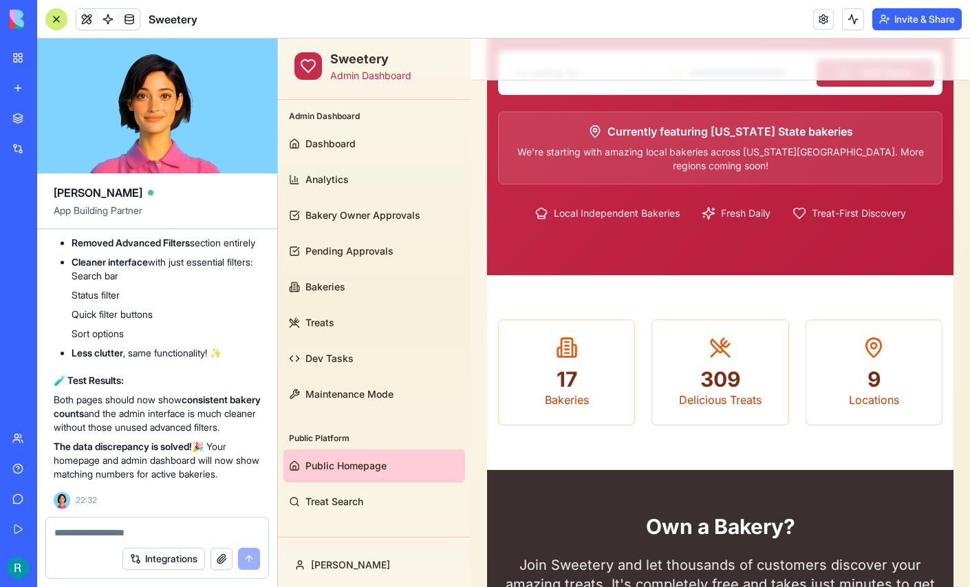
click at [119, 526] on textarea at bounding box center [157, 533] width 206 height 14
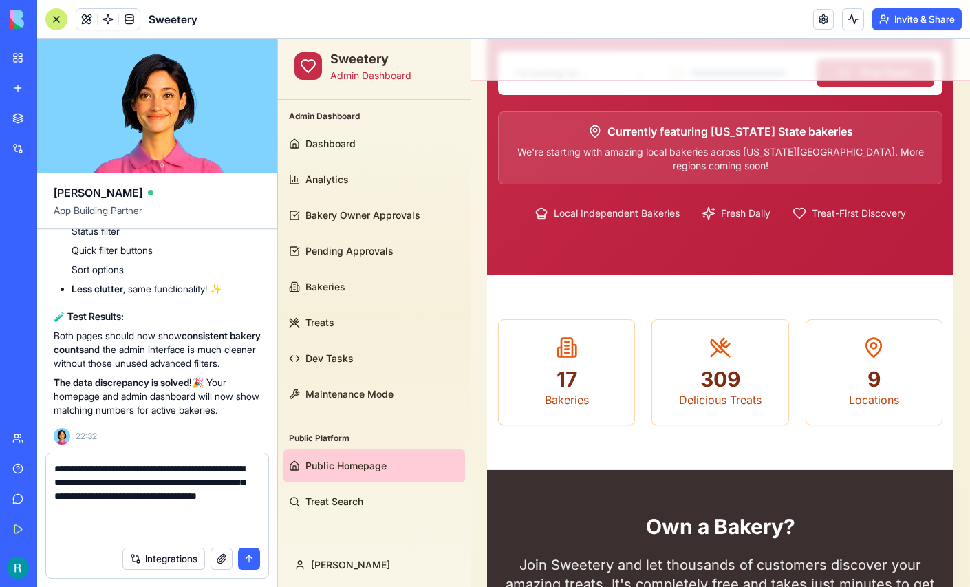
click at [191, 463] on textarea "**********" at bounding box center [155, 501] width 202 height 78
click at [185, 495] on textarea "**********" at bounding box center [155, 501] width 202 height 78
click at [206, 528] on textarea "**********" at bounding box center [155, 501] width 202 height 78
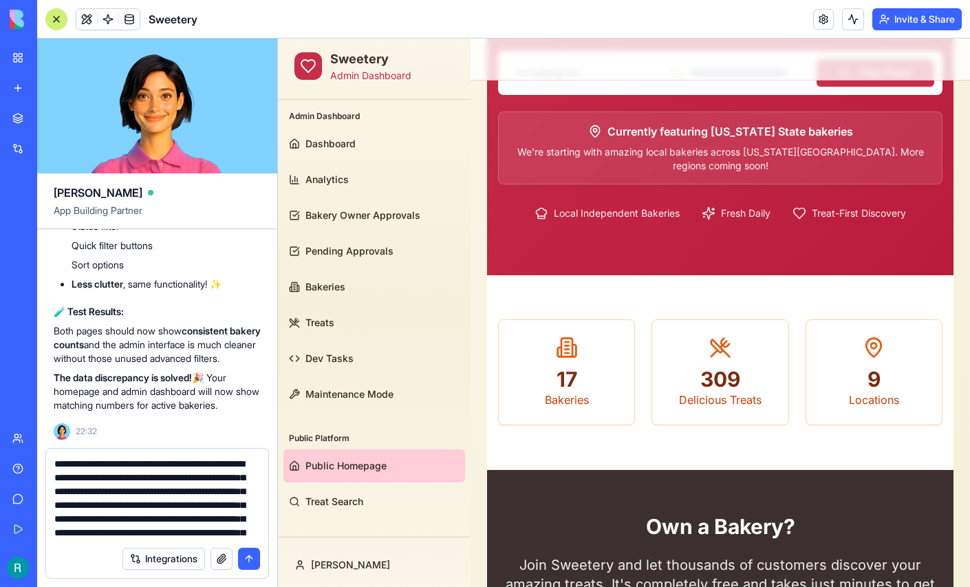
scroll to position [71, 0]
type textarea "**********"
click at [215, 557] on button "button" at bounding box center [222, 559] width 22 height 22
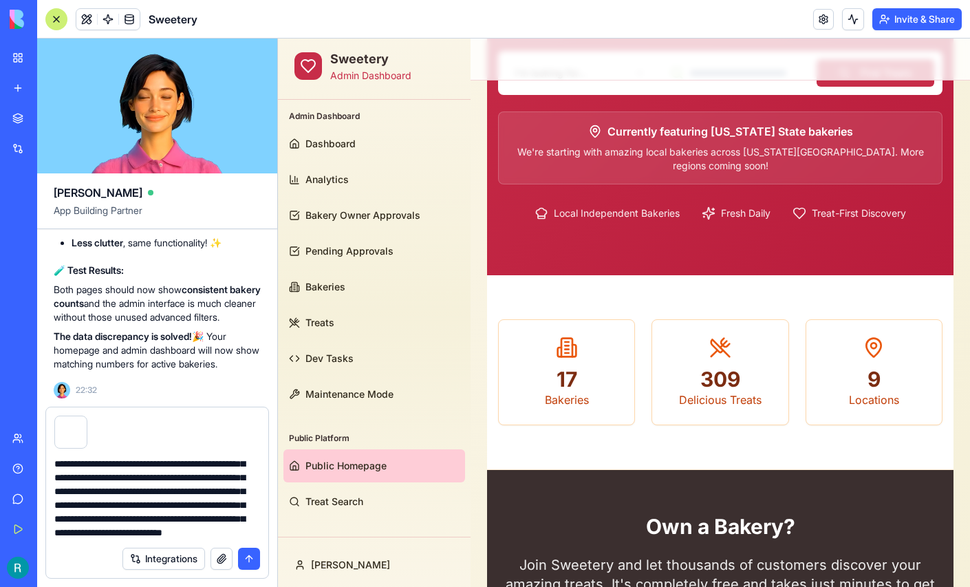
click at [243, 553] on button "submit" at bounding box center [249, 559] width 22 height 22
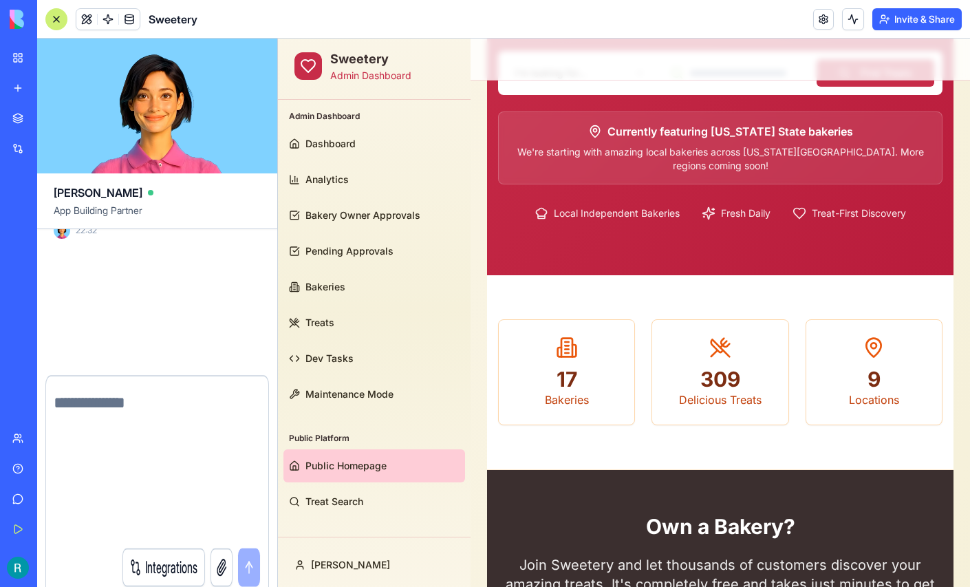
scroll to position [0, 0]
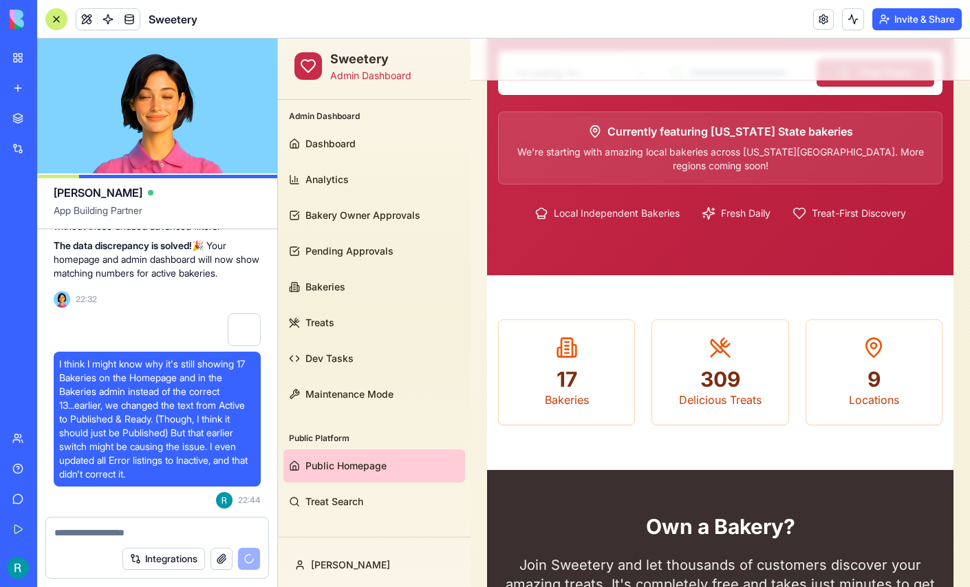
click at [627, 355] on div "17 Bakeries" at bounding box center [567, 372] width 136 height 105
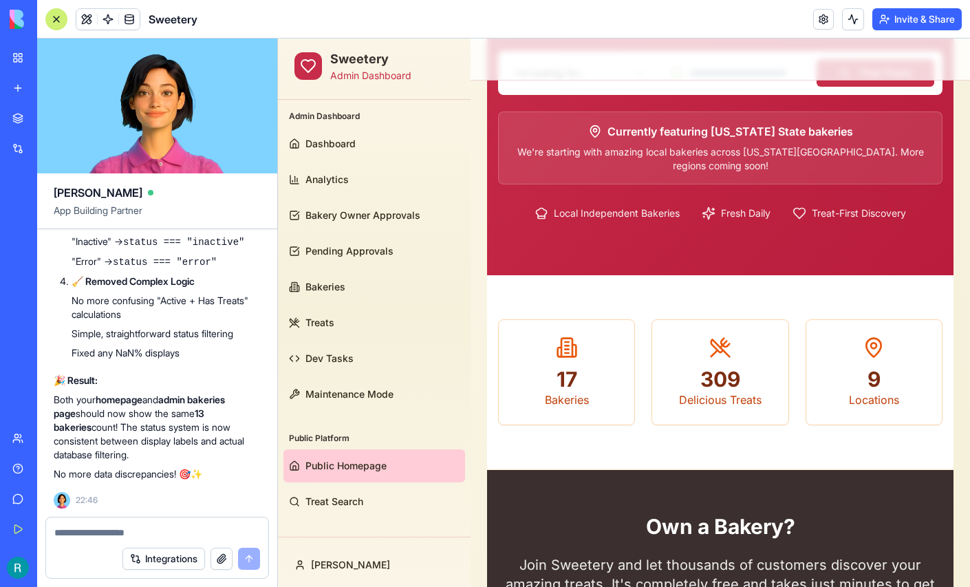
scroll to position [169496, 0]
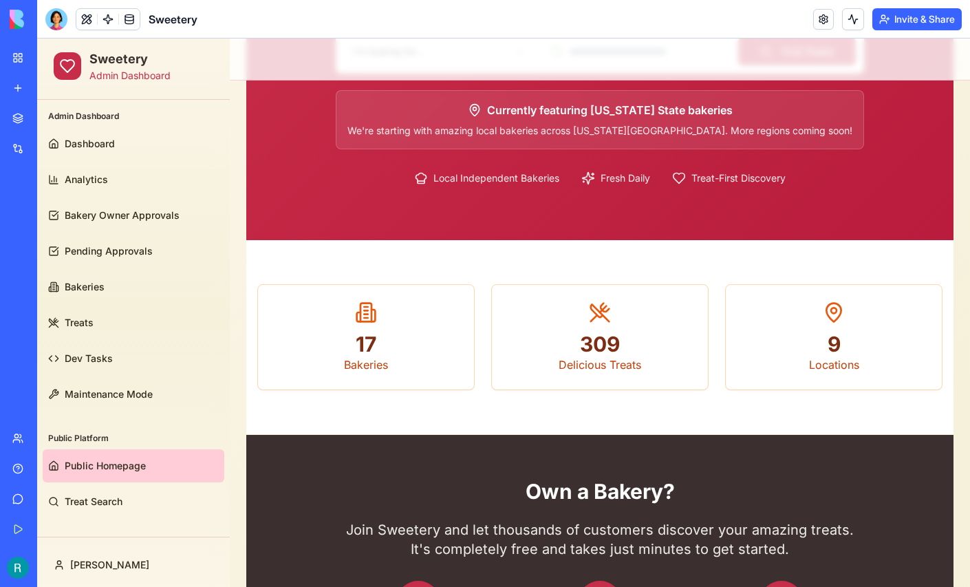
scroll to position [234, 0]
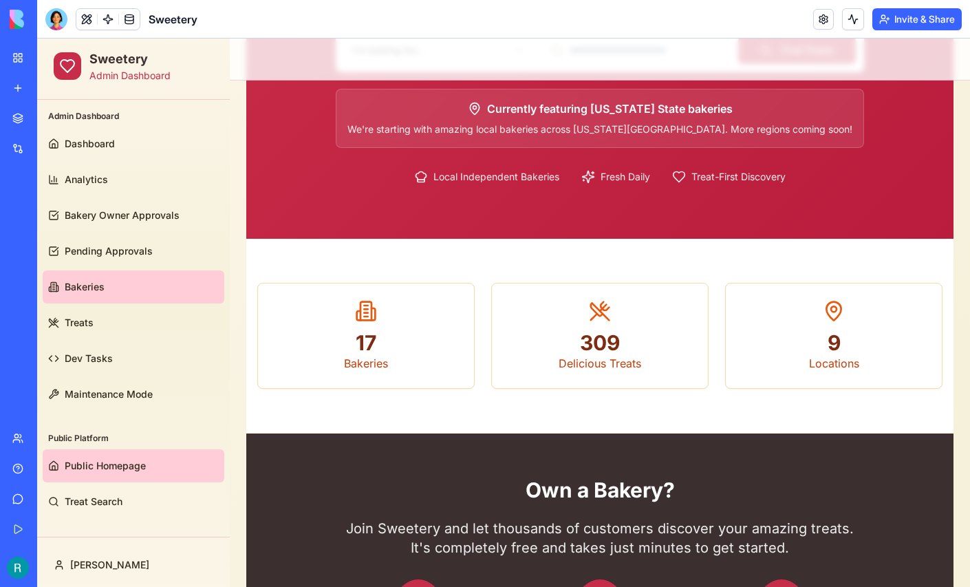
click at [111, 294] on link "Bakeries" at bounding box center [134, 286] width 182 height 33
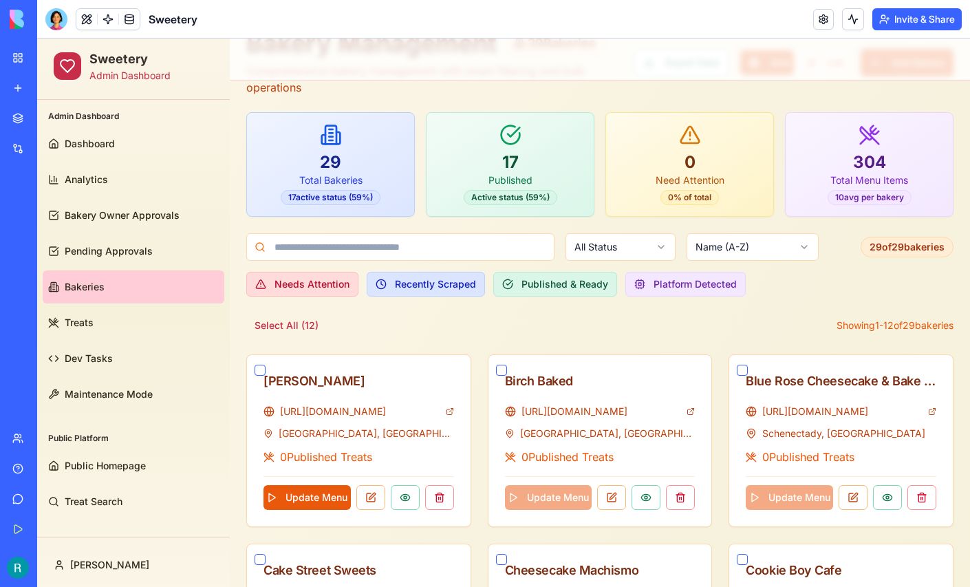
scroll to position [69, 0]
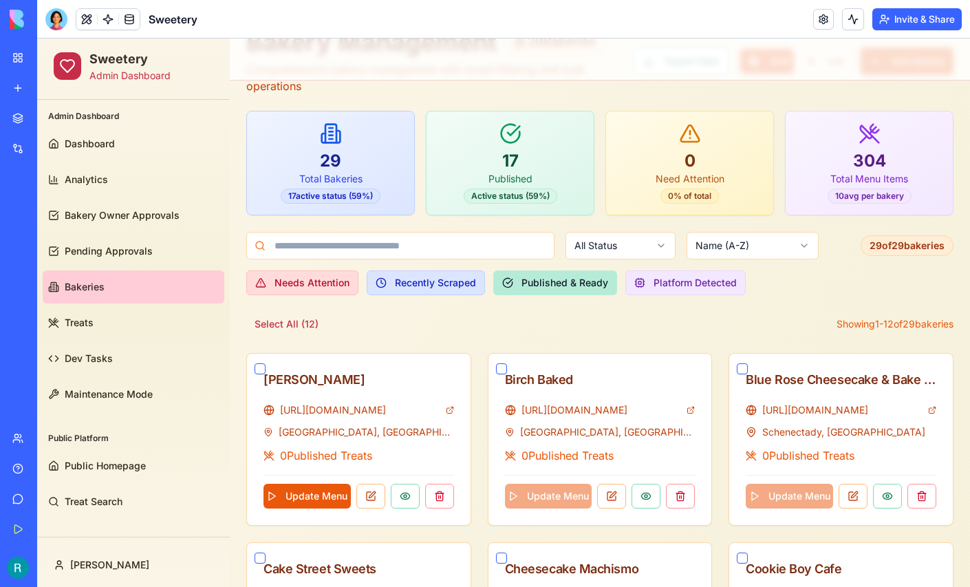
click at [557, 286] on button "Published & Ready" at bounding box center [555, 282] width 124 height 25
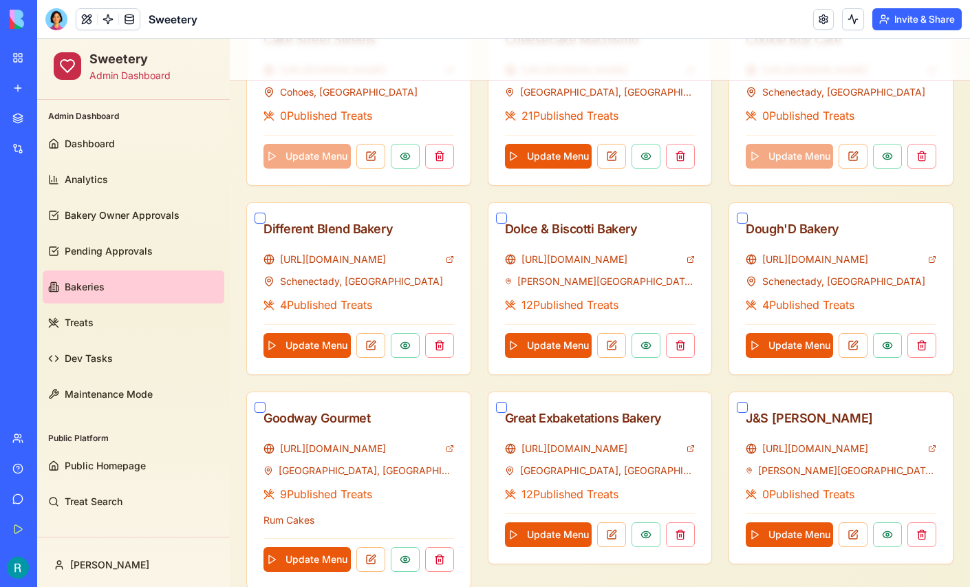
scroll to position [707, 0]
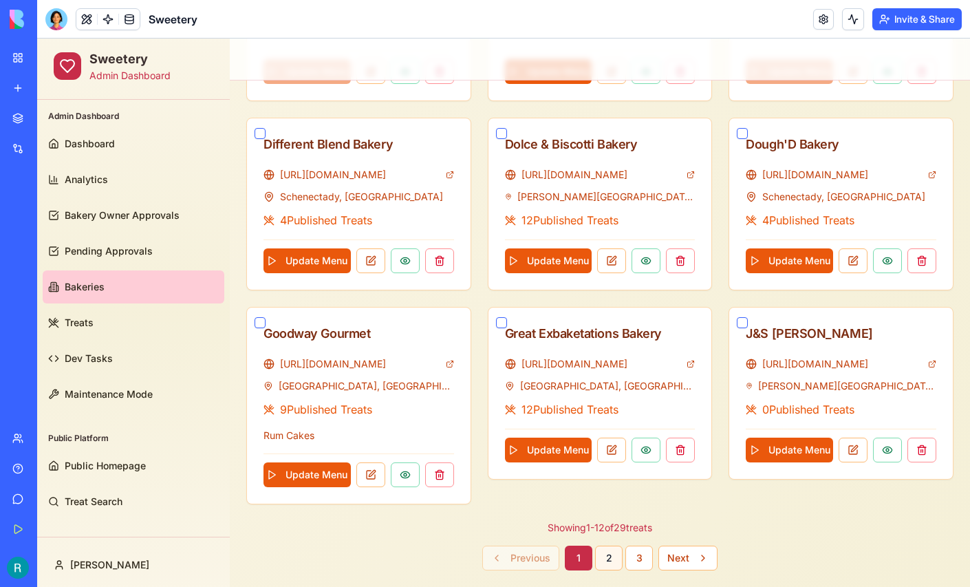
click at [609, 553] on button "2" at bounding box center [609, 558] width 28 height 25
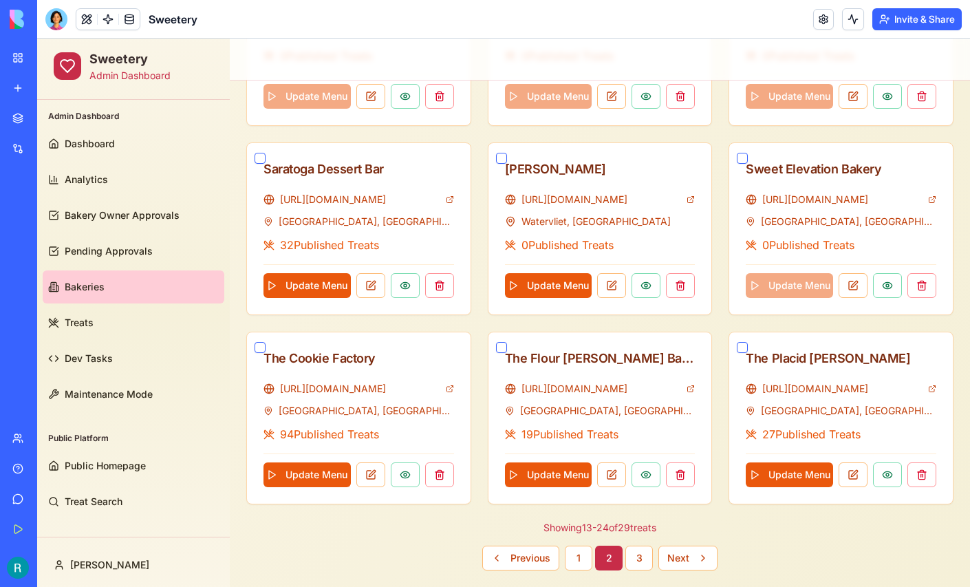
scroll to position [683, 0]
click at [632, 550] on button "3" at bounding box center [639, 558] width 28 height 25
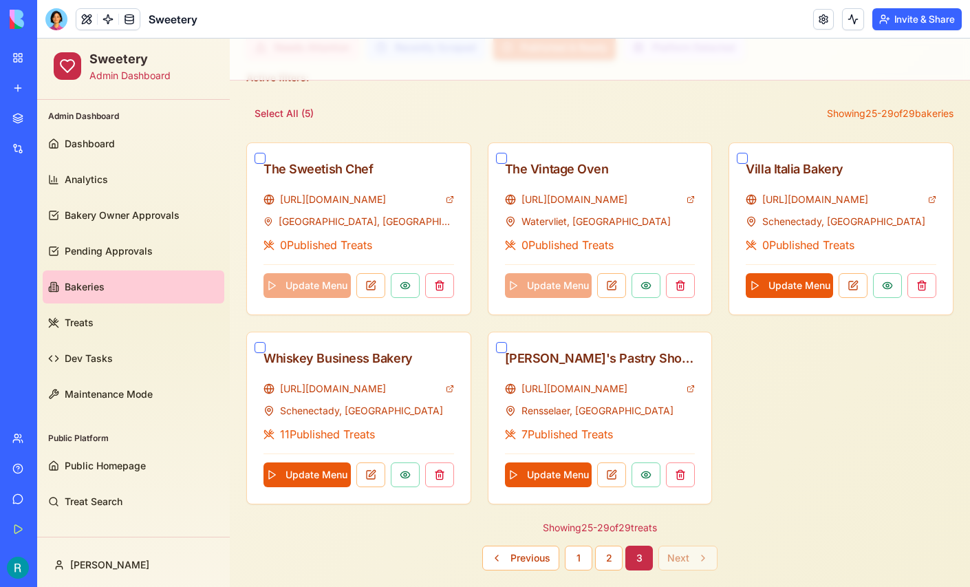
scroll to position [306, 0]
click at [574, 550] on button "1" at bounding box center [579, 558] width 28 height 25
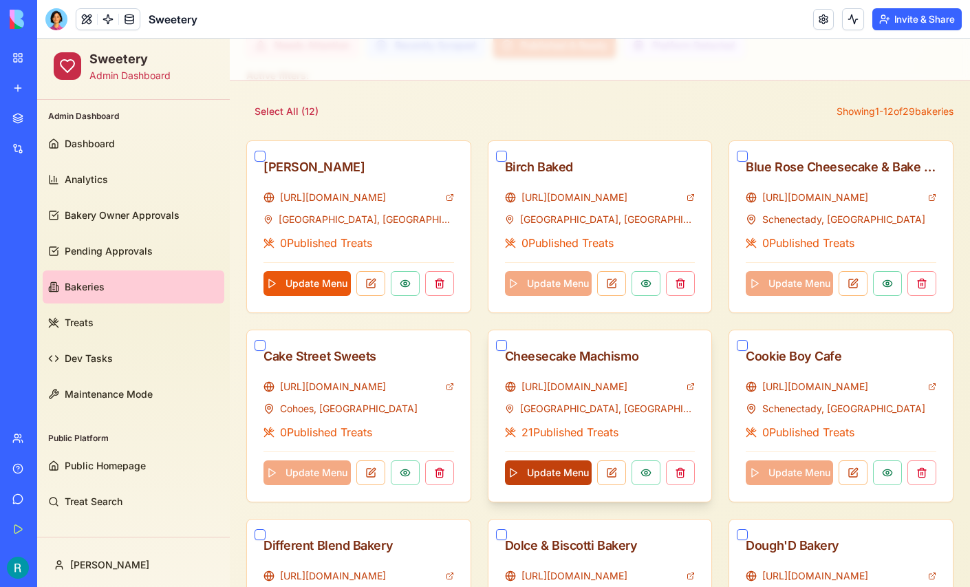
scroll to position [0, 0]
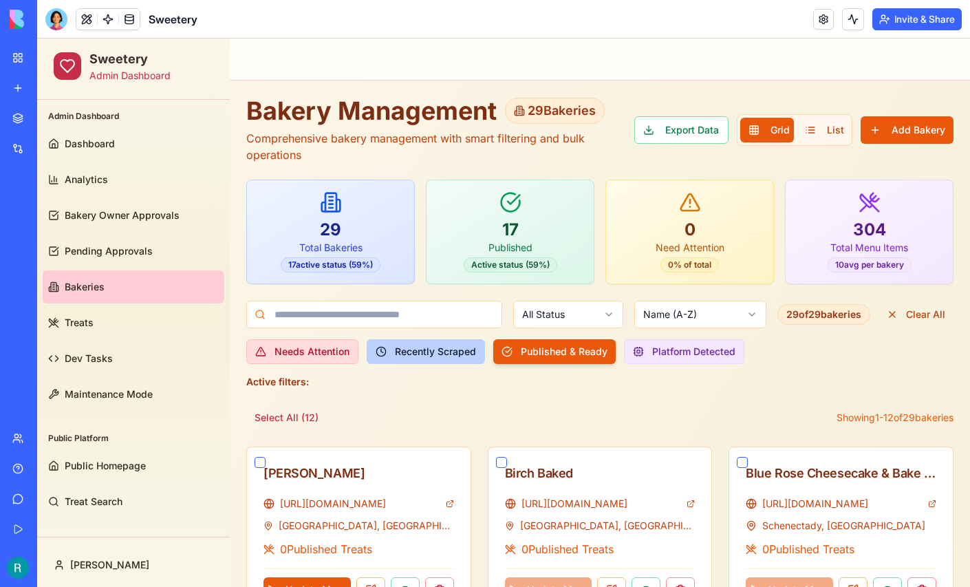
click at [422, 352] on button "Recently Scraped" at bounding box center [426, 351] width 118 height 25
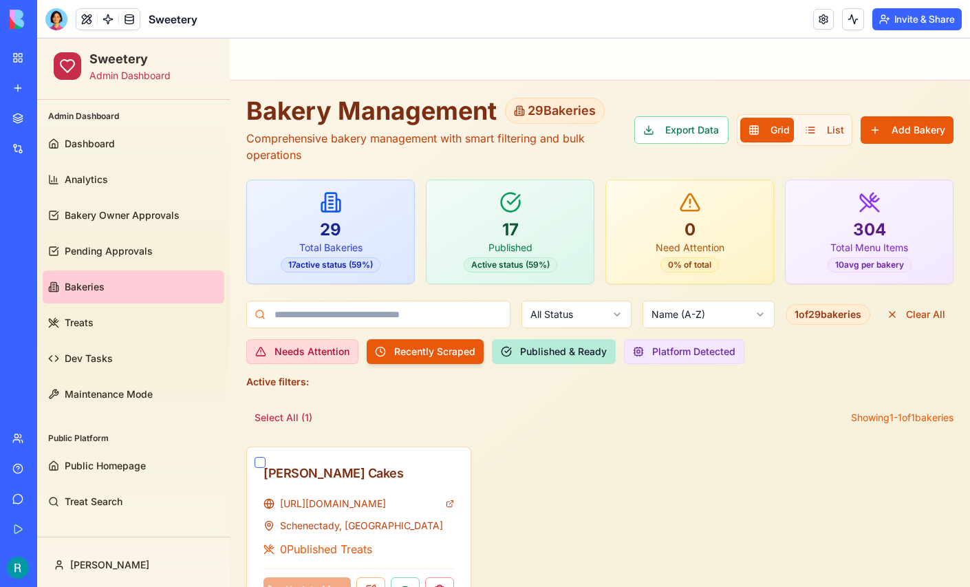
click at [534, 351] on button "Published & Ready" at bounding box center [554, 351] width 124 height 25
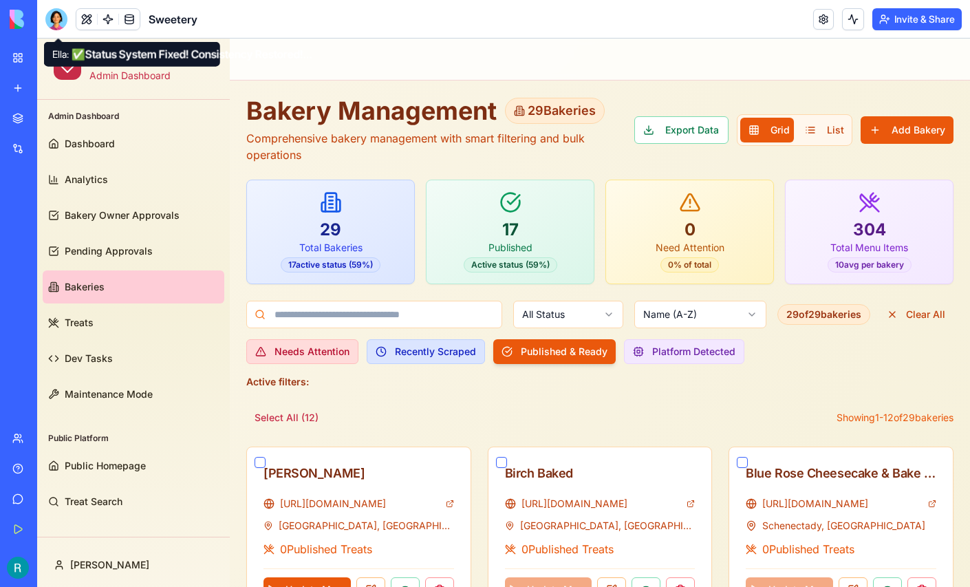
click at [56, 12] on div at bounding box center [56, 19] width 22 height 22
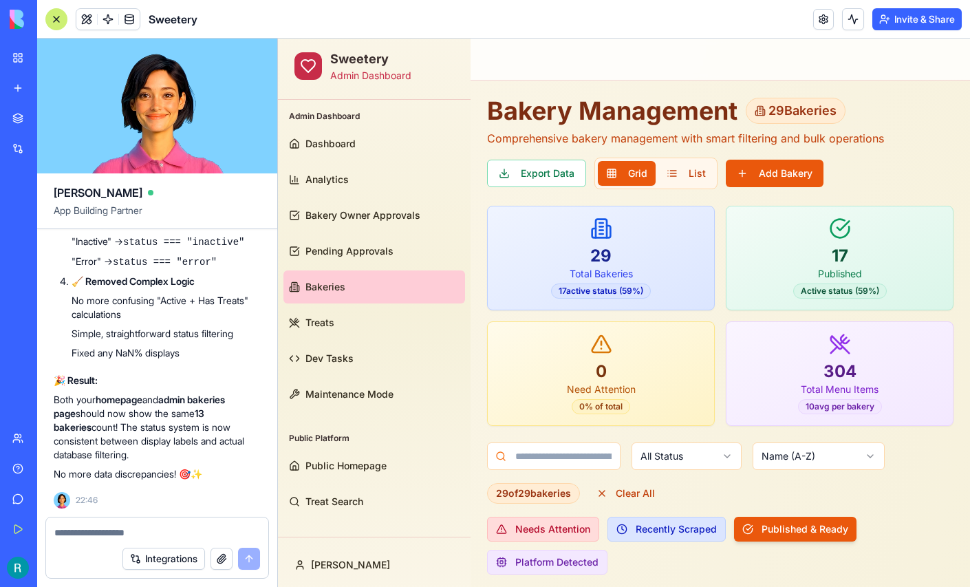
click at [115, 526] on textarea at bounding box center [157, 533] width 206 height 14
click at [105, 526] on textarea at bounding box center [157, 533] width 206 height 14
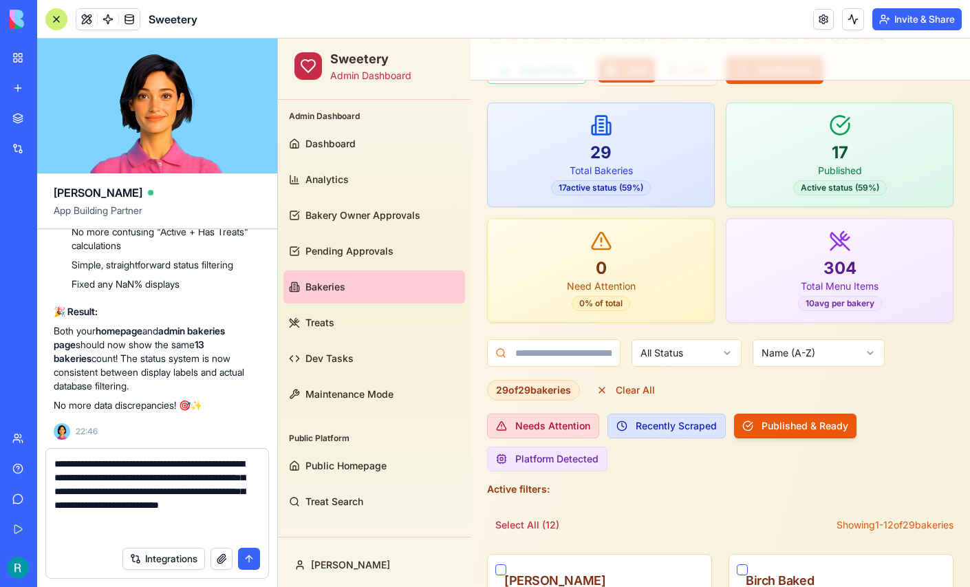
scroll to position [9, 0]
type textarea "**********"
click at [215, 559] on button "button" at bounding box center [222, 559] width 22 height 22
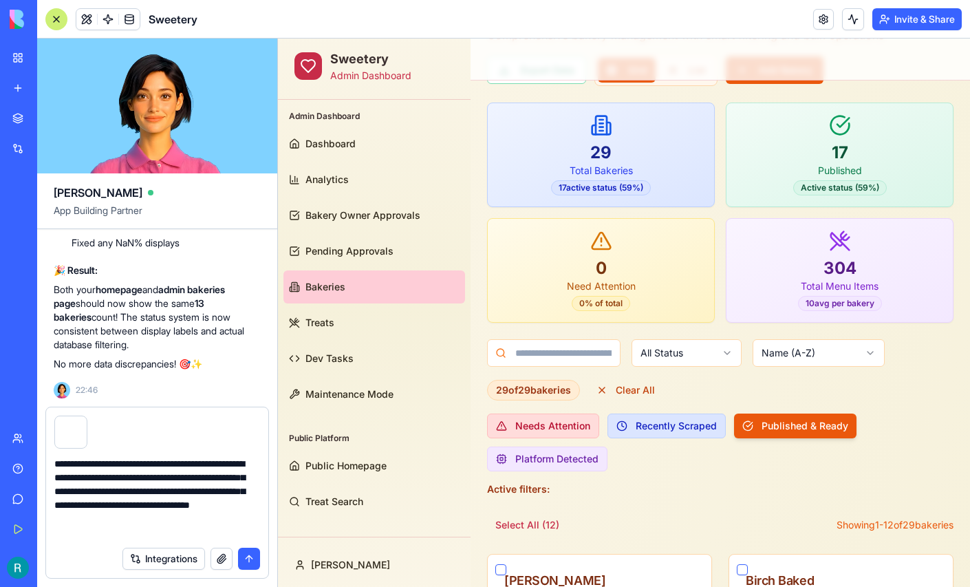
click at [192, 525] on textarea "**********" at bounding box center [155, 498] width 202 height 83
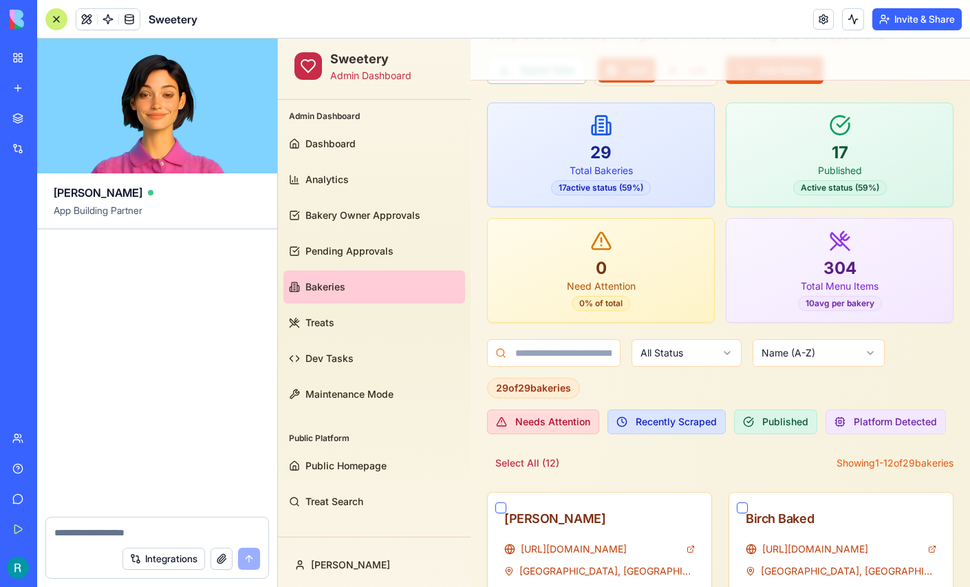
scroll to position [170864, 0]
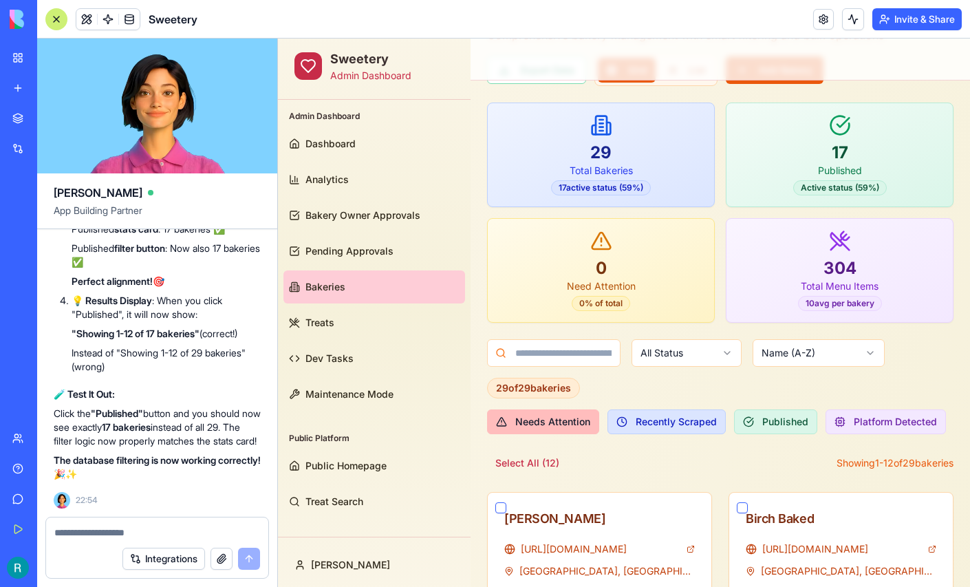
click at [574, 416] on button "Needs Attention" at bounding box center [543, 421] width 112 height 25
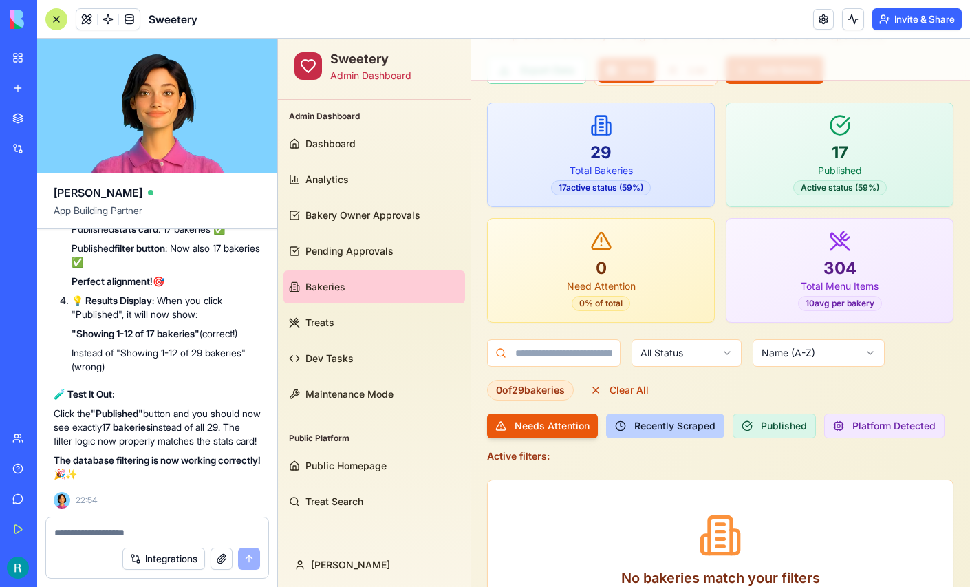
click at [650, 418] on button "Recently Scraped" at bounding box center [665, 426] width 118 height 25
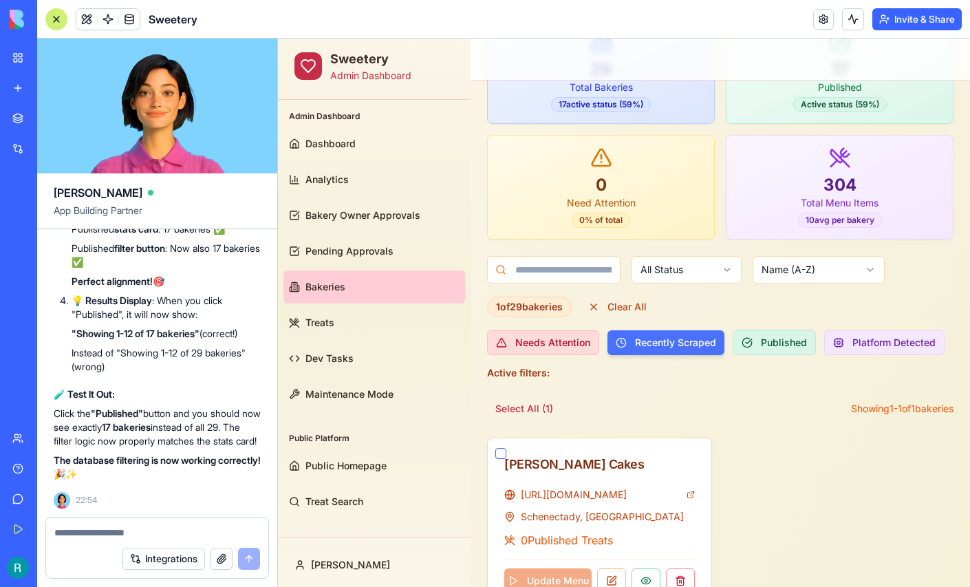
scroll to position [195, 0]
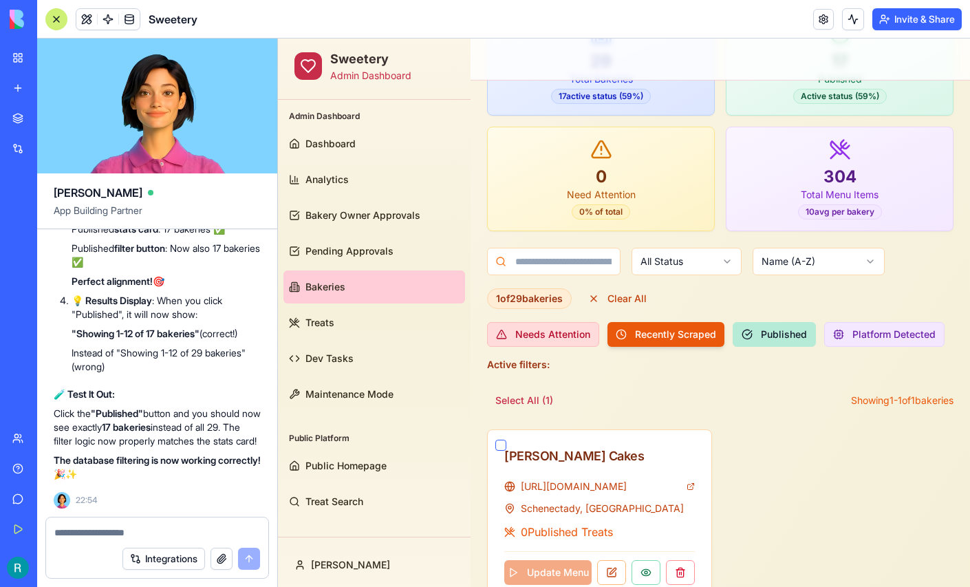
click at [783, 339] on button "Published" at bounding box center [774, 334] width 83 height 25
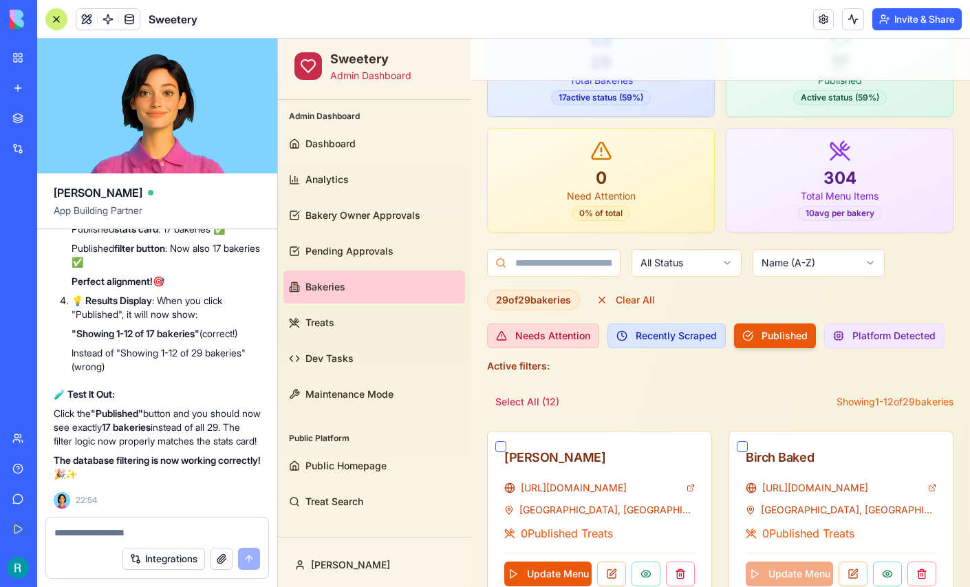
scroll to position [196, 0]
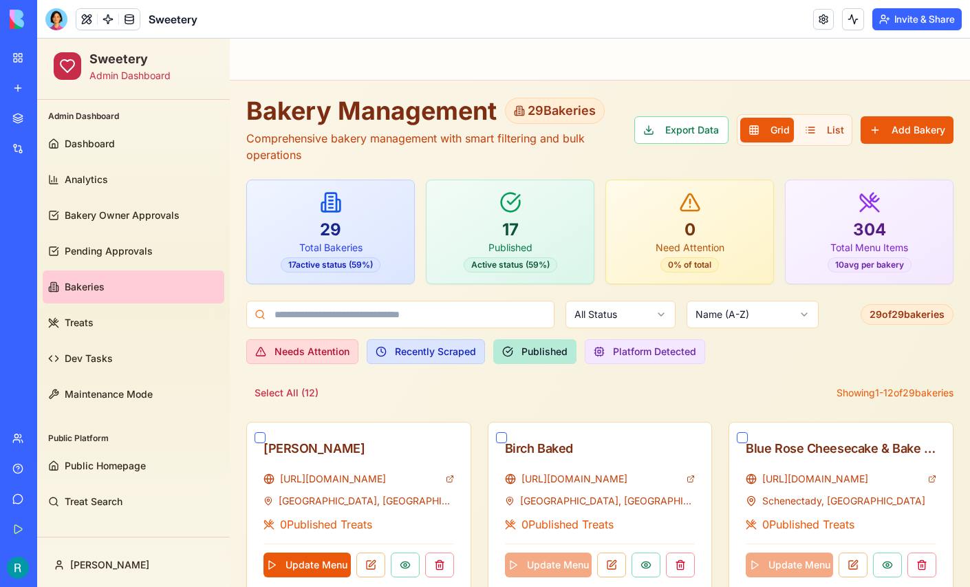
click at [549, 355] on button "Published" at bounding box center [534, 351] width 83 height 25
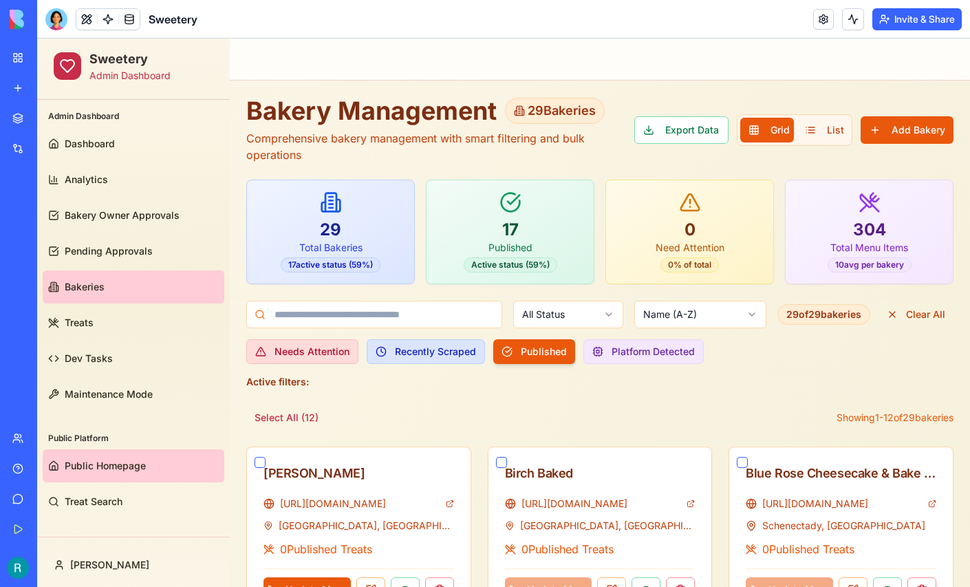
click at [76, 467] on span "Public Homepage" at bounding box center [105, 466] width 81 height 14
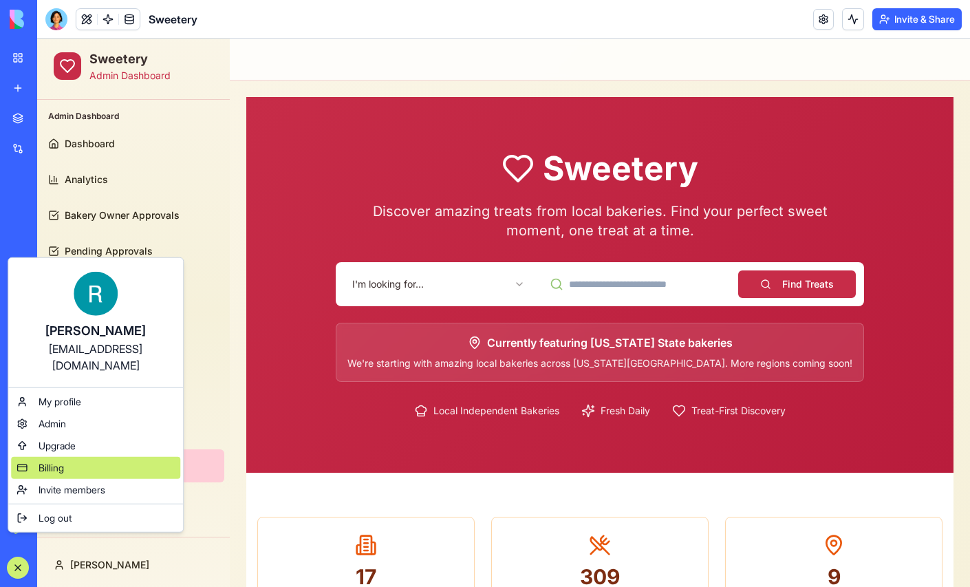
click at [56, 472] on span "Billing" at bounding box center [51, 468] width 25 height 14
